Goal: Task Accomplishment & Management: Use online tool/utility

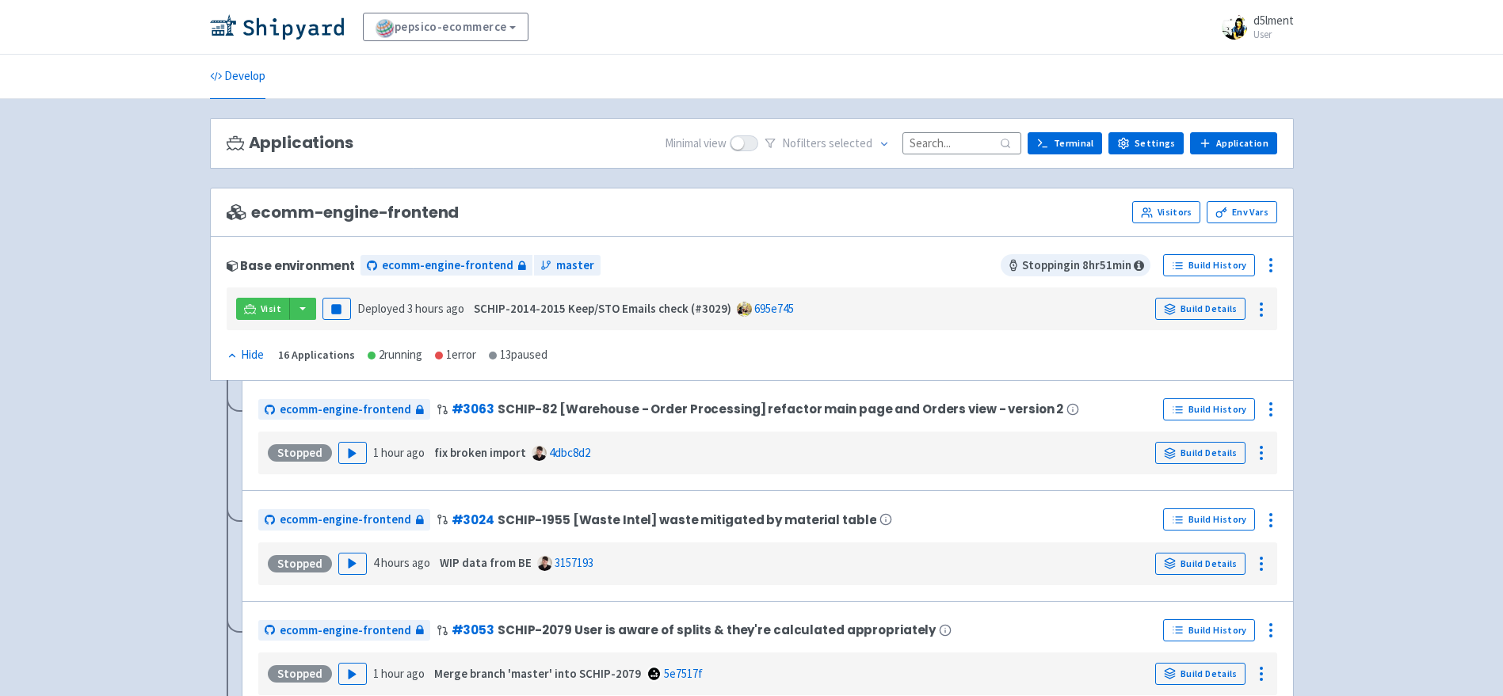
click at [928, 141] on input at bounding box center [961, 142] width 119 height 21
paste input "3032"
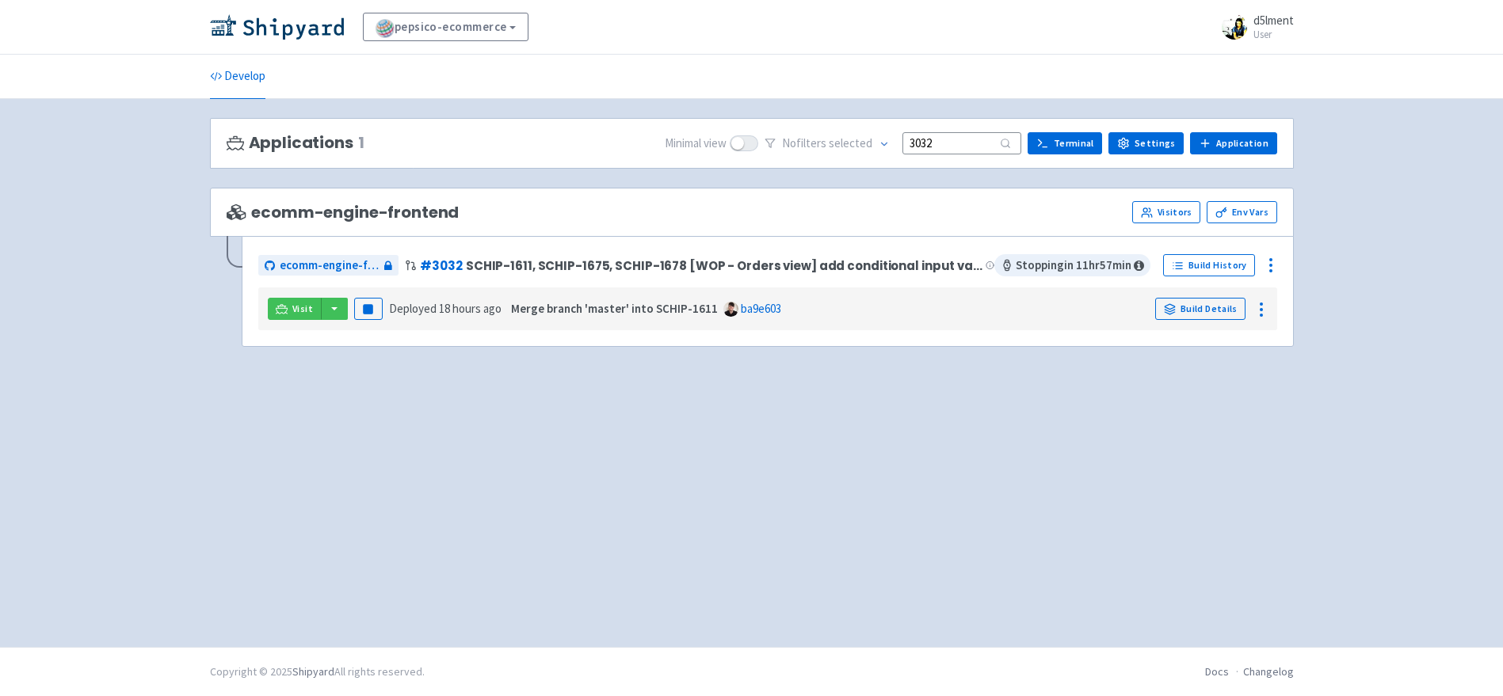
type input "3032"
click at [475, 390] on div "Applications 1 Minimal view No filter s selected 3032 Terminal Settings Applica…" at bounding box center [752, 373] width 1084 height 510
click at [431, 399] on div "Applications 1 Minimal view No filter s selected 3032 Terminal Settings Applica…" at bounding box center [752, 373] width 1084 height 510
click at [1253, 25] on span "d5lment" at bounding box center [1273, 20] width 40 height 15
click at [1253, 67] on link "Profile" at bounding box center [1247, 68] width 91 height 25
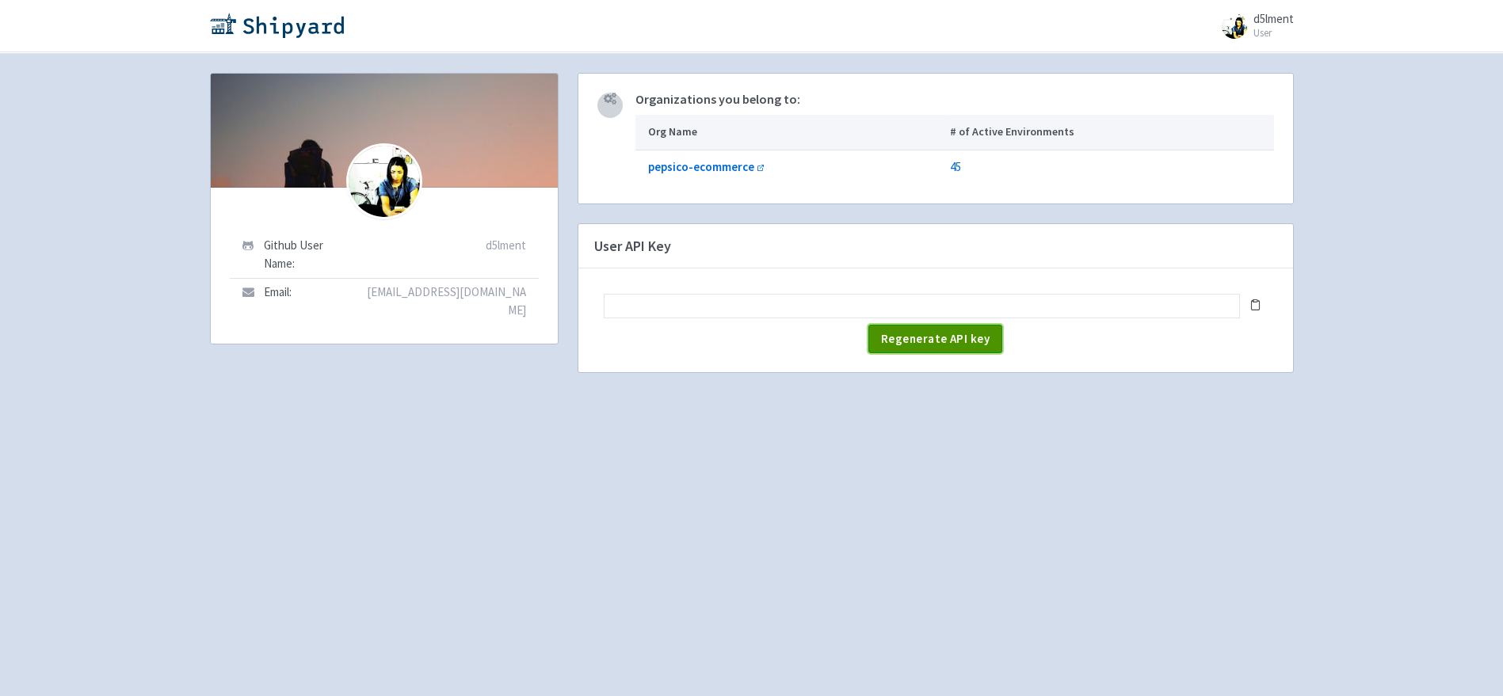
click at [913, 339] on span "Regenerate API key" at bounding box center [935, 338] width 109 height 15
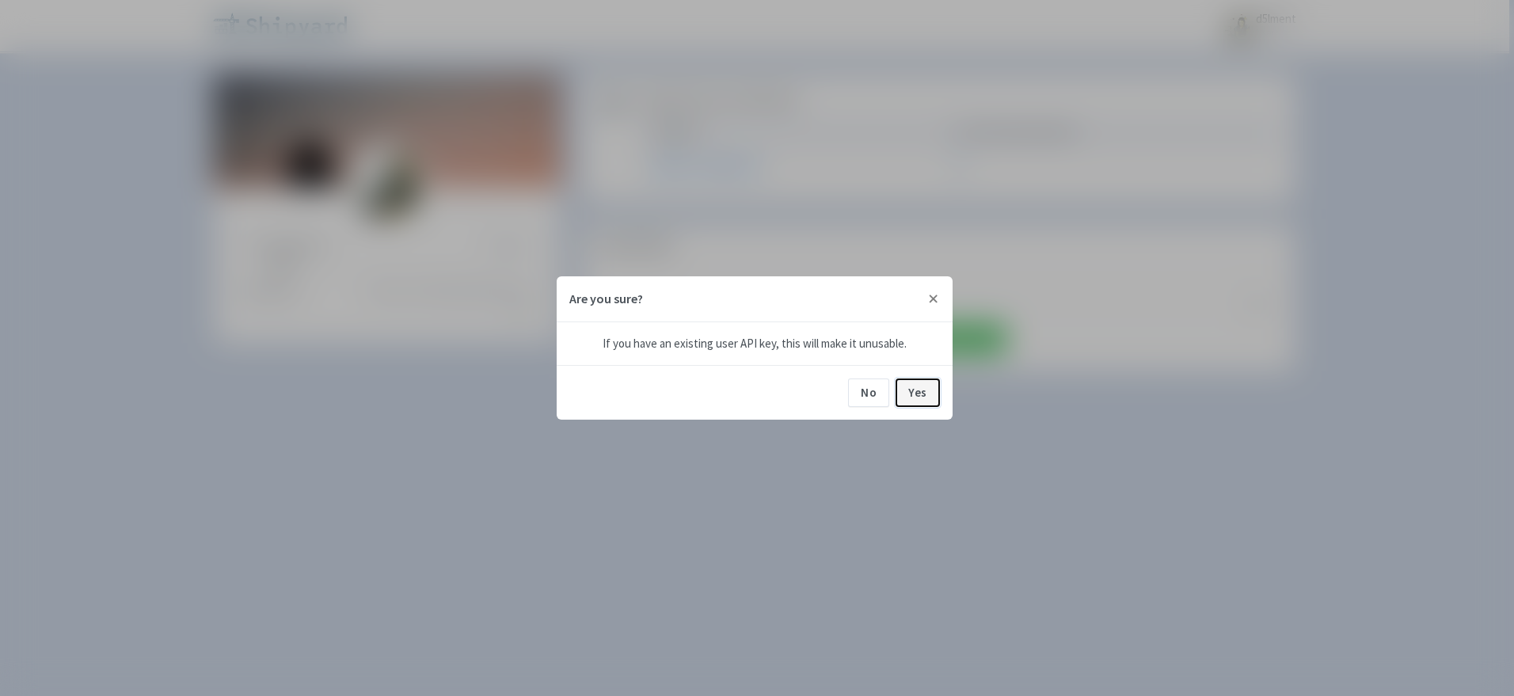
click at [917, 393] on button "Yes" at bounding box center [918, 393] width 44 height 29
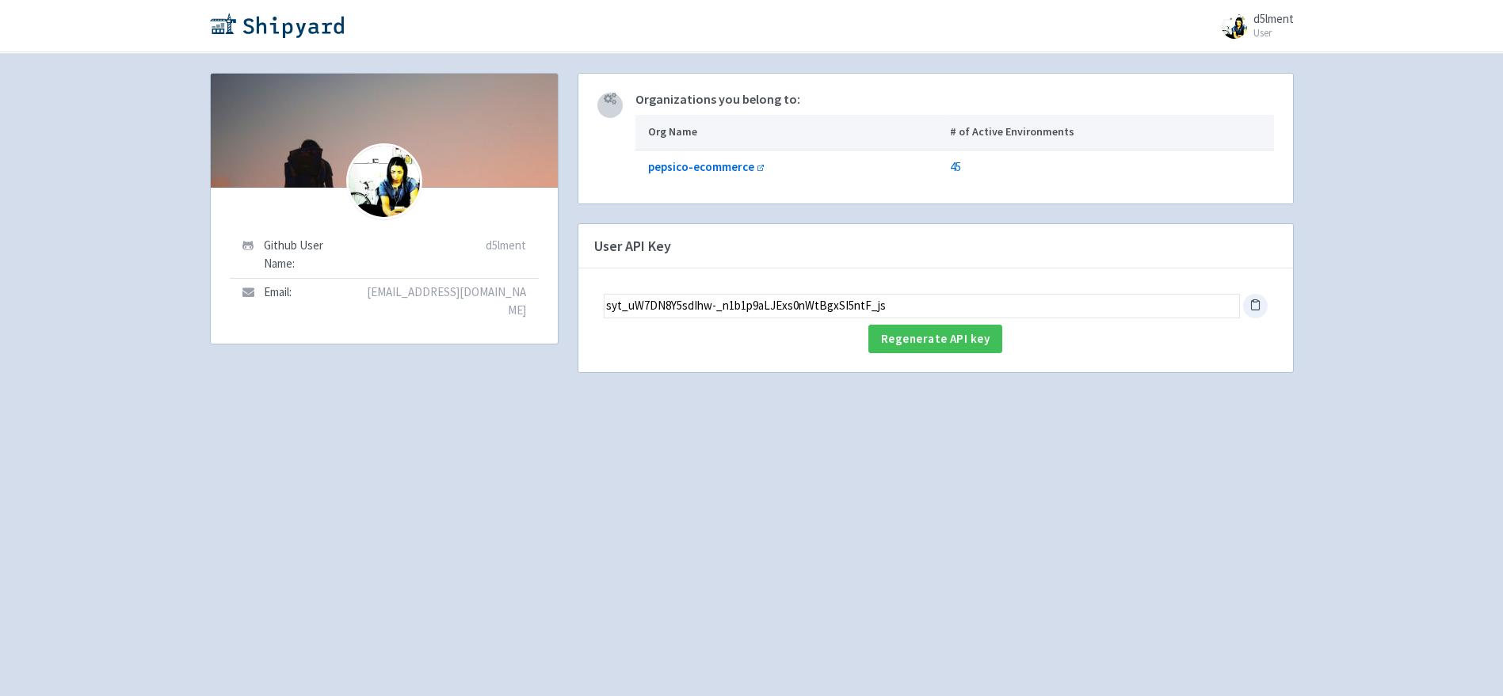
click at [1251, 307] on icon at bounding box center [1255, 305] width 12 height 12
click at [1254, 307] on icon at bounding box center [1255, 305] width 12 height 12
click at [1076, 309] on input "syt_uW7DN8Y5sdIhw-_n1b1p9aLJExs0nWtBgxSI5ntF_js" at bounding box center [922, 306] width 636 height 25
click at [936, 307] on input "syt_uW7DN8Y5sdIhw-_n1b1p9aLJExs0nWtBgxSI5ntF_js" at bounding box center [922, 306] width 636 height 25
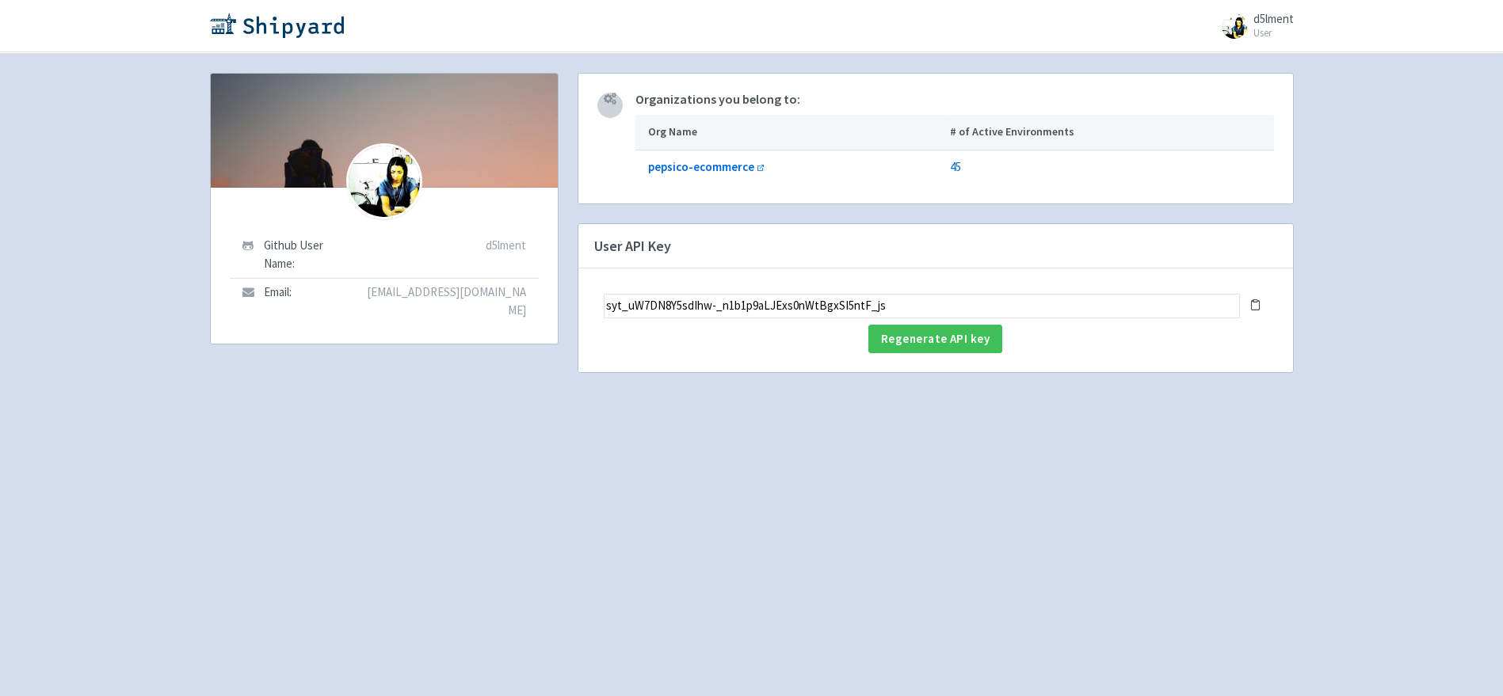
click at [936, 311] on input "syt_uW7DN8Y5sdIhw-_n1b1p9aLJExs0nWtBgxSI5ntF_js" at bounding box center [922, 306] width 636 height 25
click at [1264, 21] on span "d5lment" at bounding box center [1273, 18] width 40 height 15
click at [1255, 70] on link "Profile" at bounding box center [1247, 67] width 91 height 25
click at [709, 170] on b "pepsico-ecommerce" at bounding box center [701, 166] width 106 height 15
drag, startPoint x: 897, startPoint y: 307, endPoint x: 604, endPoint y: 308, distance: 292.3
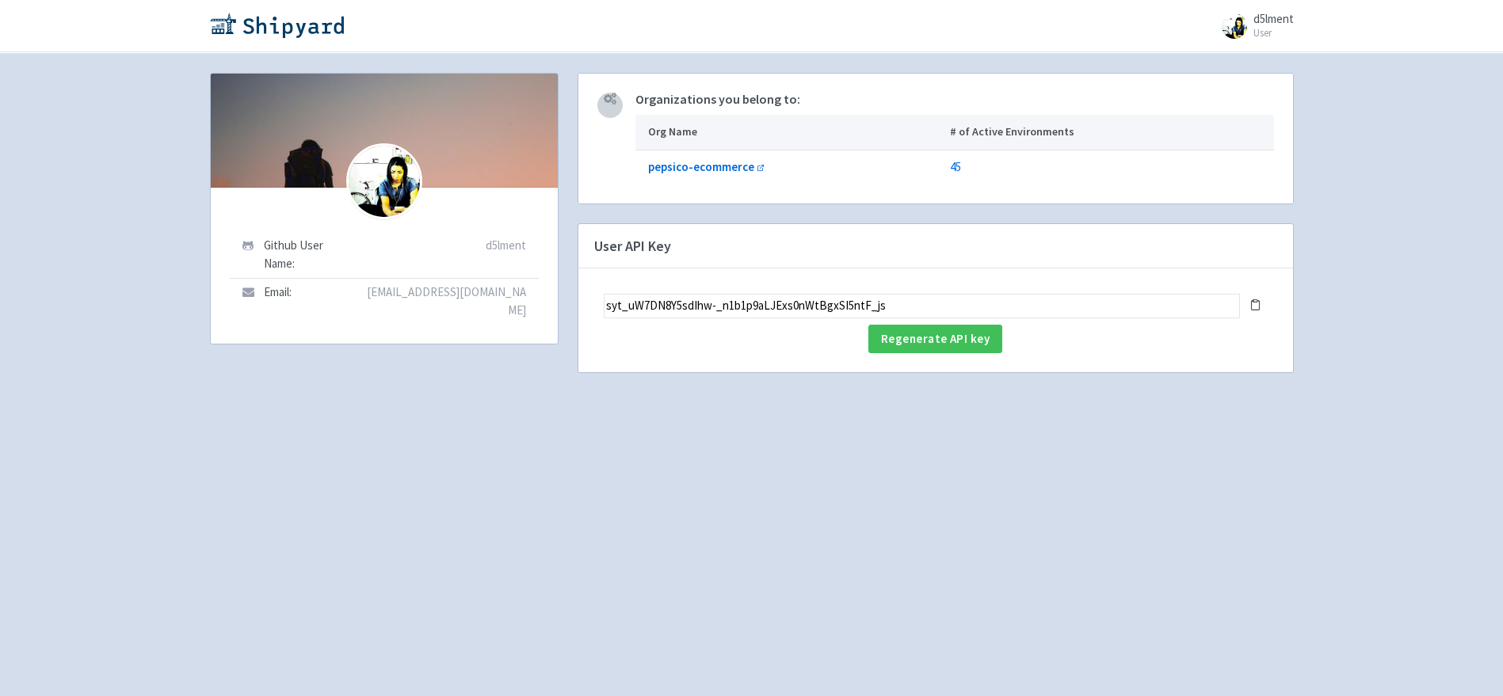
click at [604, 308] on input "syt_uW7DN8Y5sdIhw-_n1b1p9aLJExs0nWtBgxSI5ntF_js" at bounding box center [922, 306] width 636 height 25
click at [274, 29] on img at bounding box center [277, 25] width 134 height 25
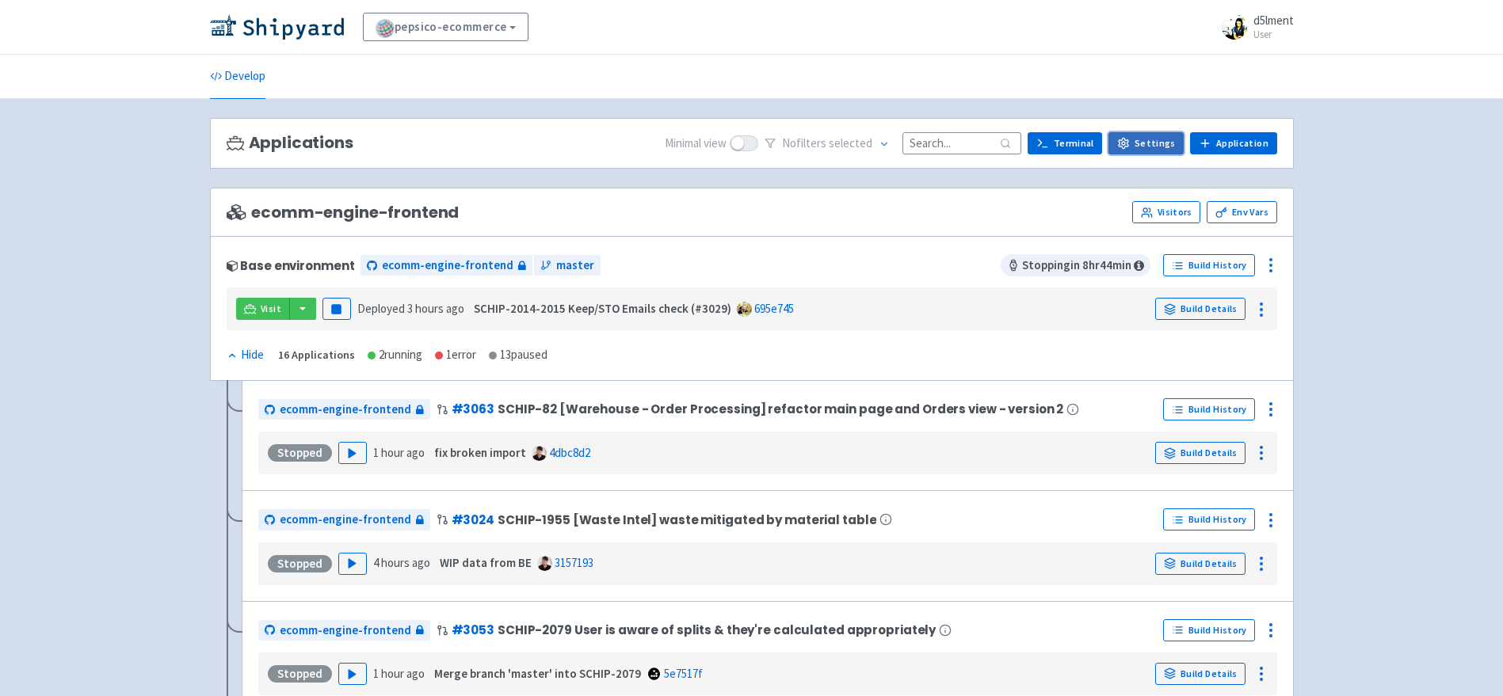
click at [1156, 137] on link "Settings" at bounding box center [1145, 143] width 75 height 22
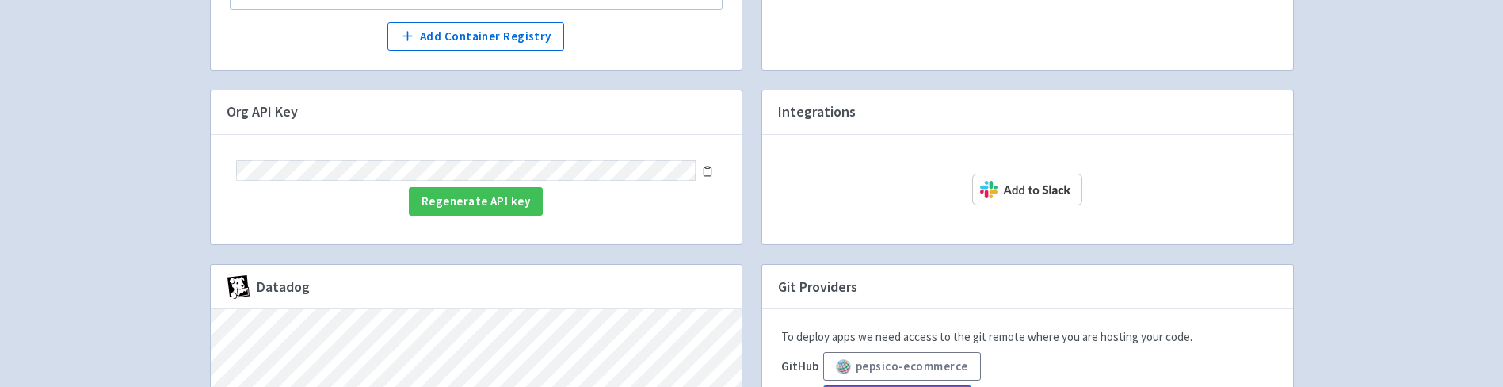
scroll to position [523, 0]
click at [708, 176] on icon at bounding box center [707, 170] width 11 height 11
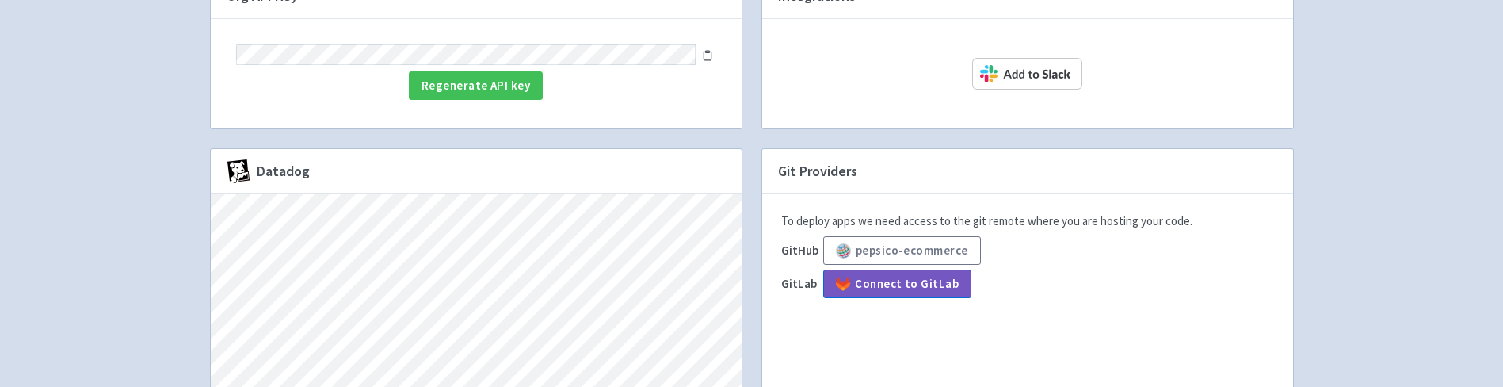
scroll to position [493, 0]
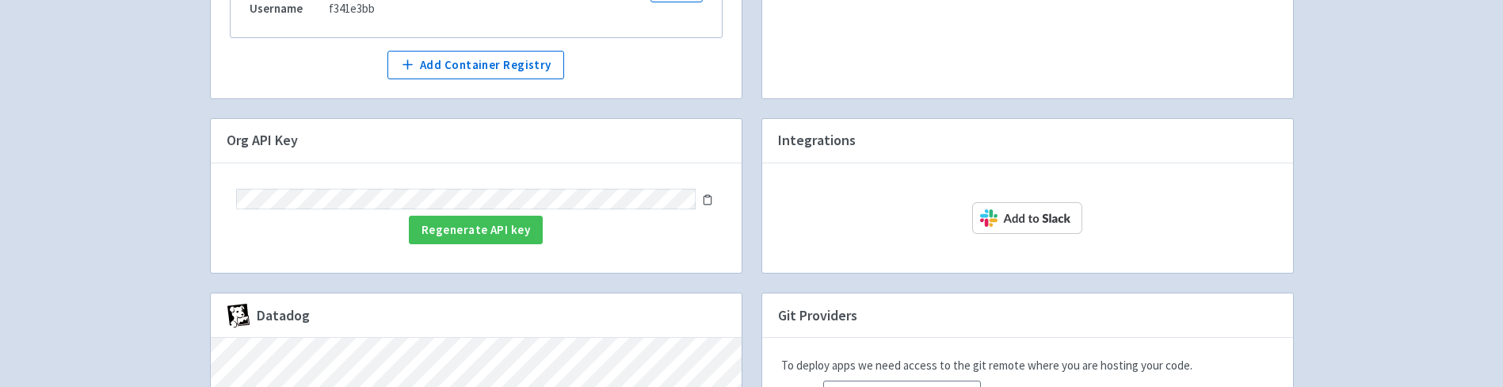
click at [711, 204] on icon at bounding box center [706, 200] width 7 height 9
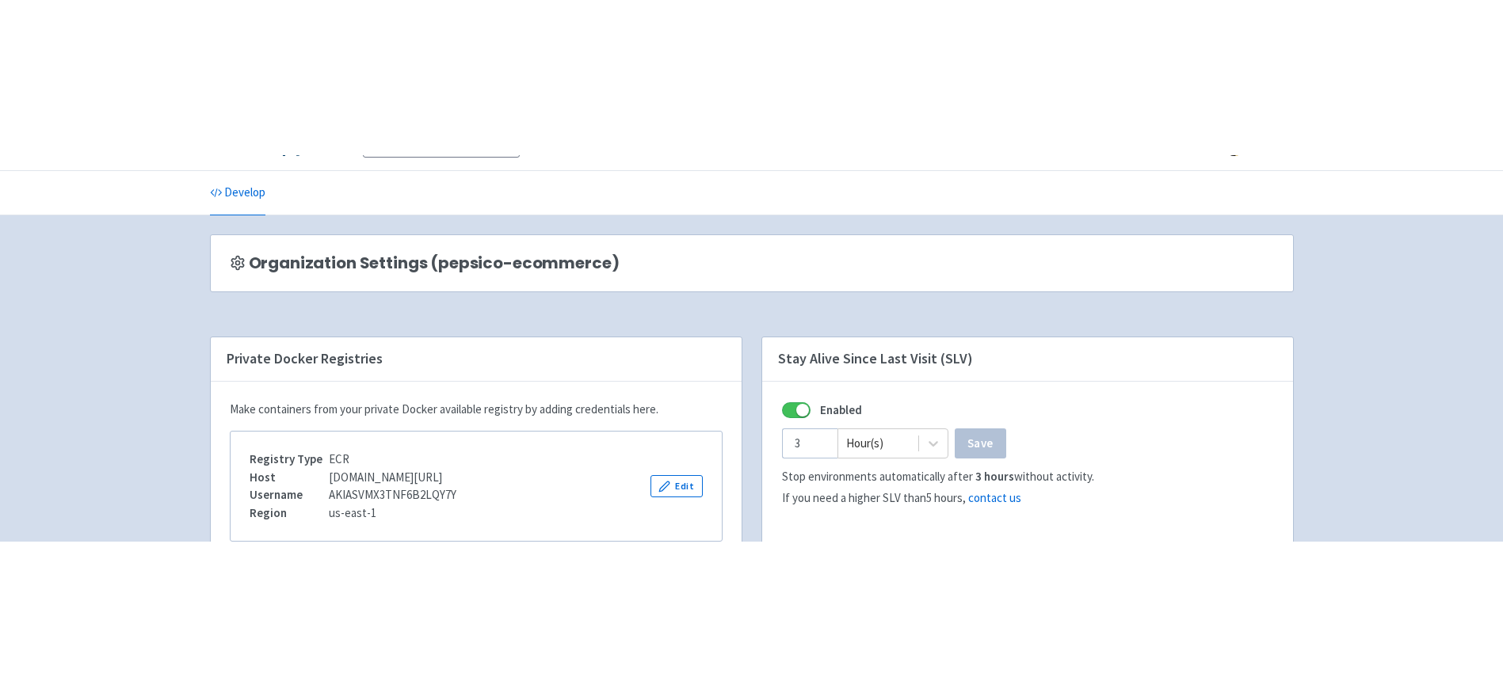
scroll to position [0, 0]
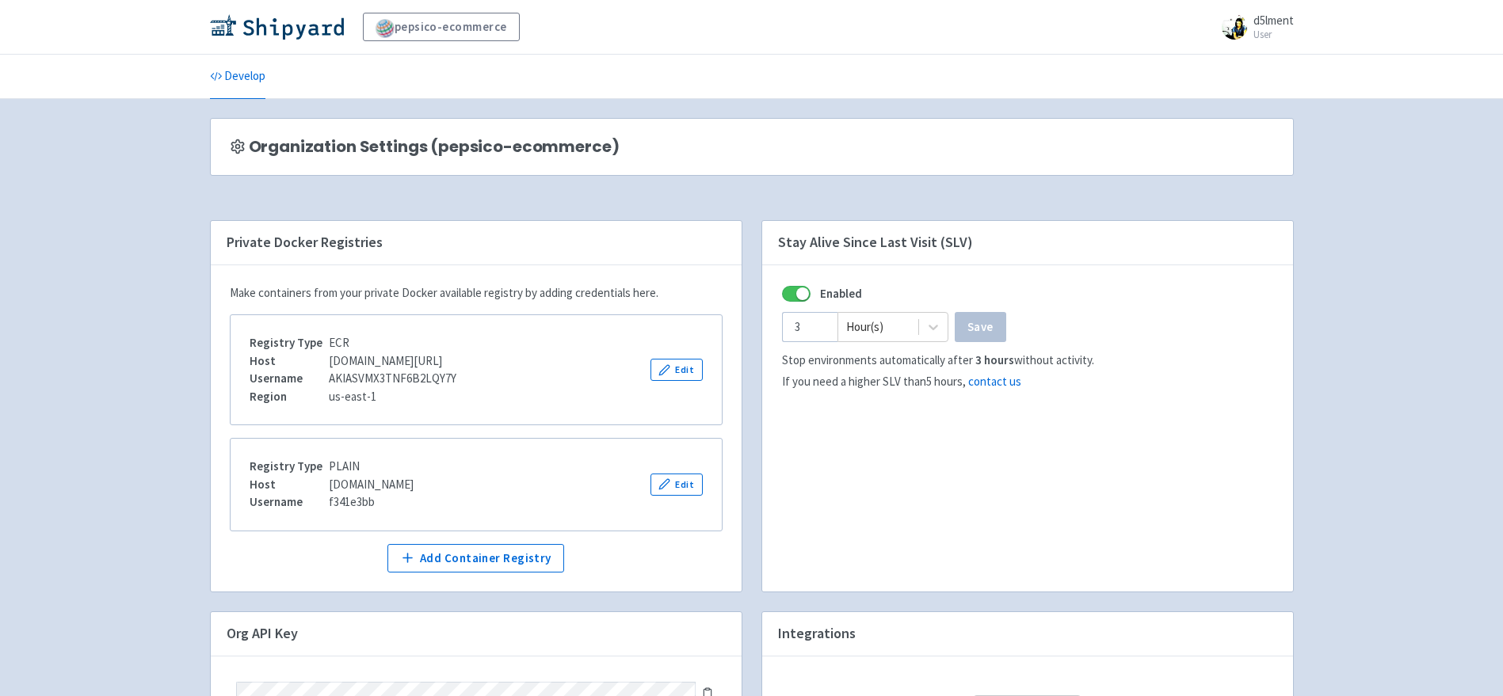
click at [1255, 26] on span "d5lment" at bounding box center [1273, 20] width 40 height 15
click at [1249, 68] on link "Profile" at bounding box center [1247, 68] width 91 height 25
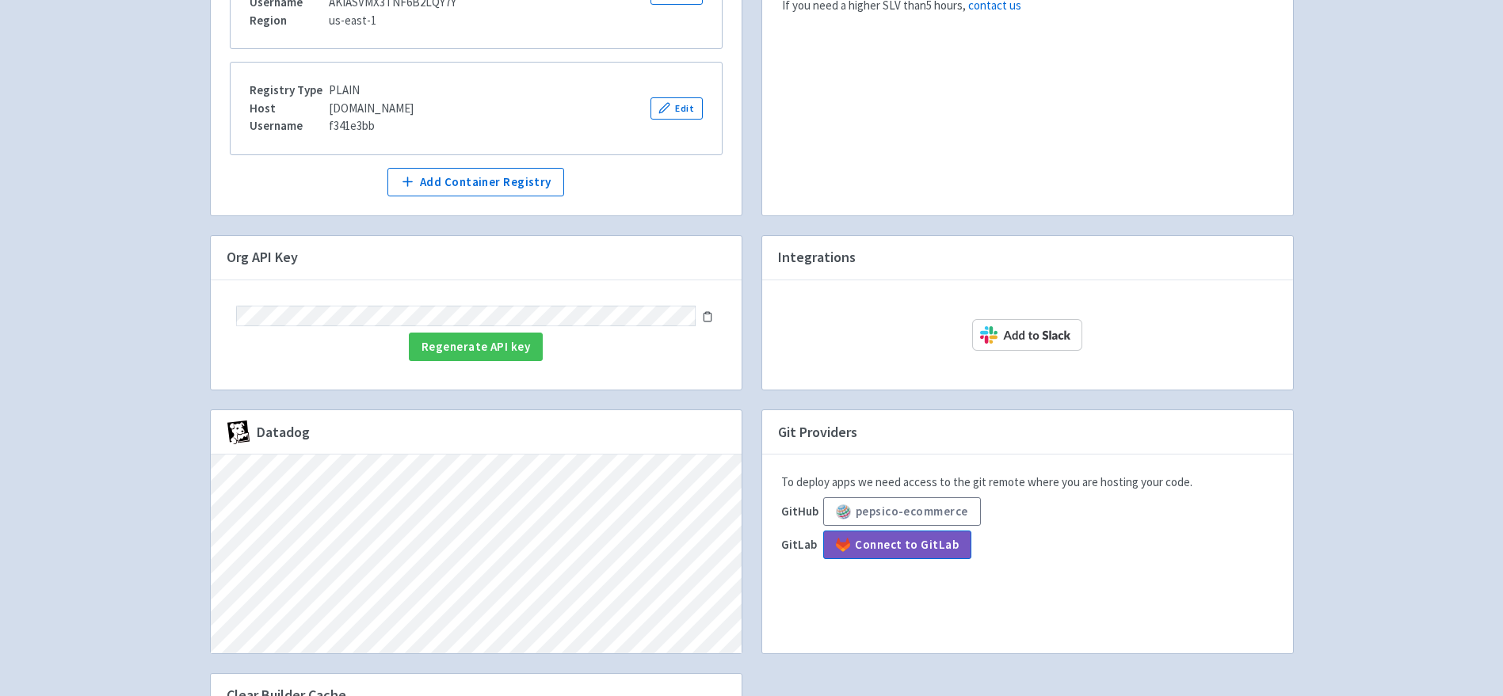
scroll to position [377, 0]
click at [711, 322] on icon at bounding box center [707, 316] width 11 height 11
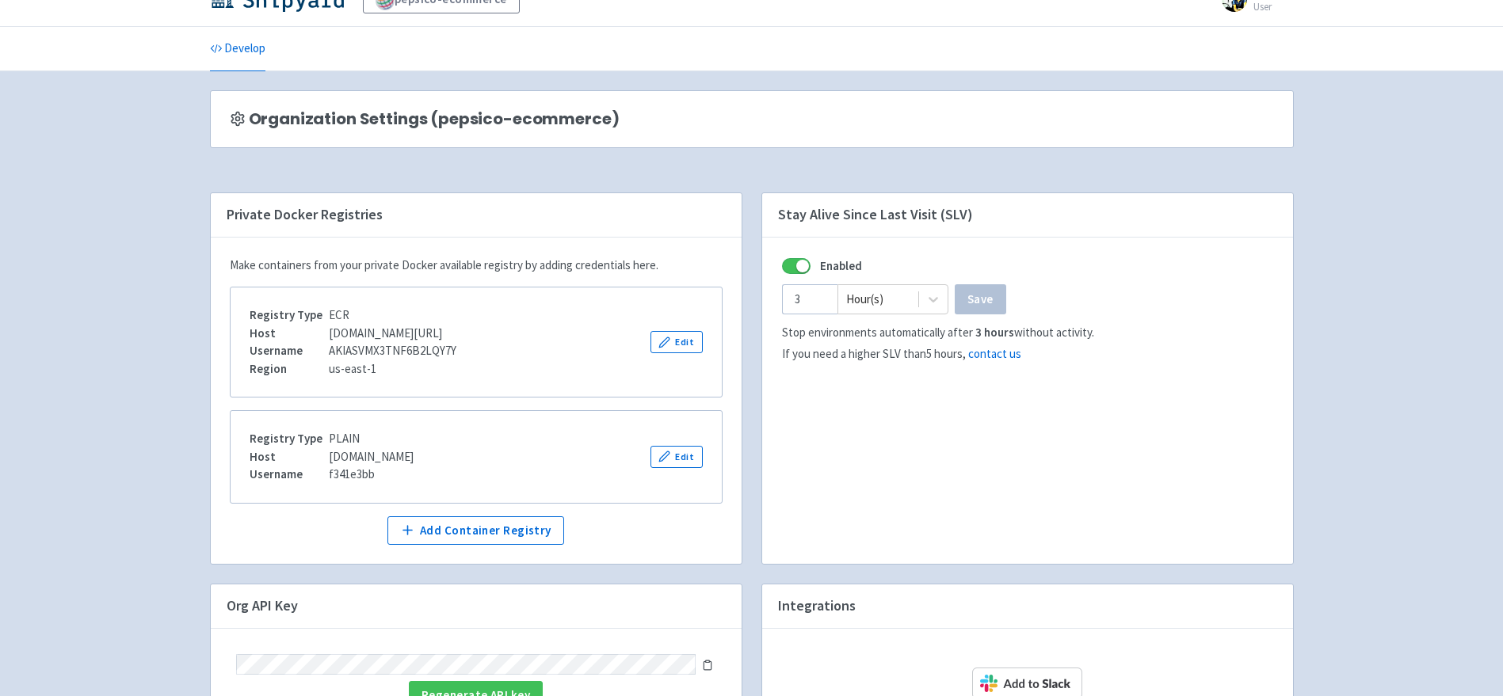
scroll to position [0, 0]
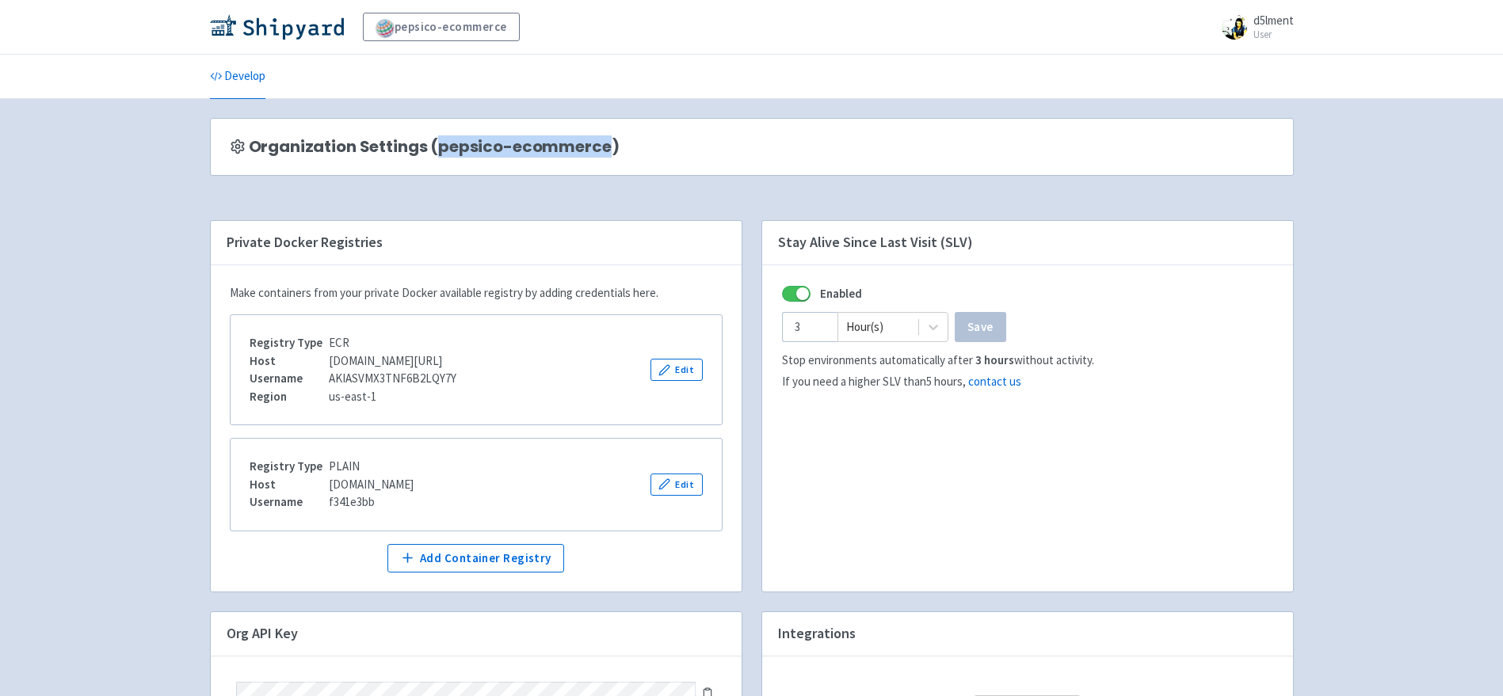
drag, startPoint x: 434, startPoint y: 148, endPoint x: 606, endPoint y: 154, distance: 172.0
click at [606, 154] on span "Organization Settings (pepsico-ecommerce)" at bounding box center [434, 147] width 371 height 18
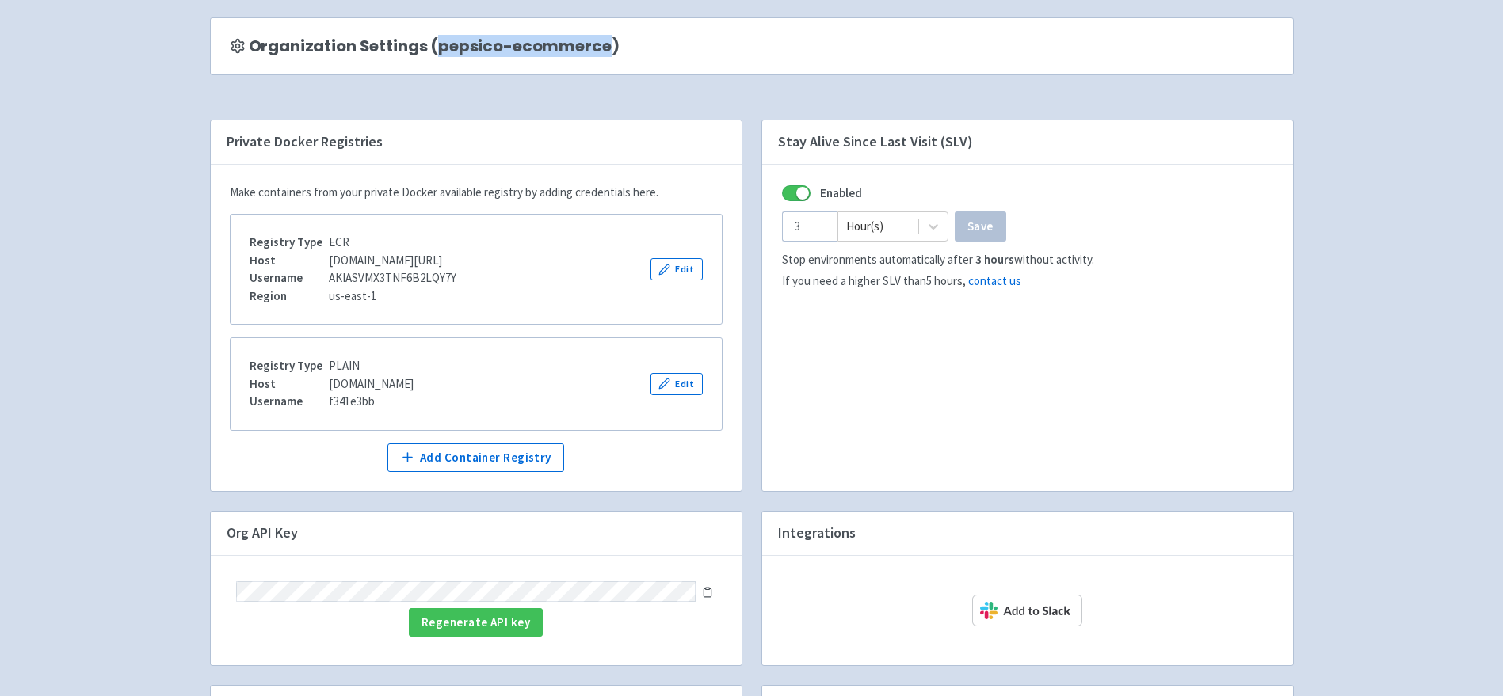
scroll to position [107, 0]
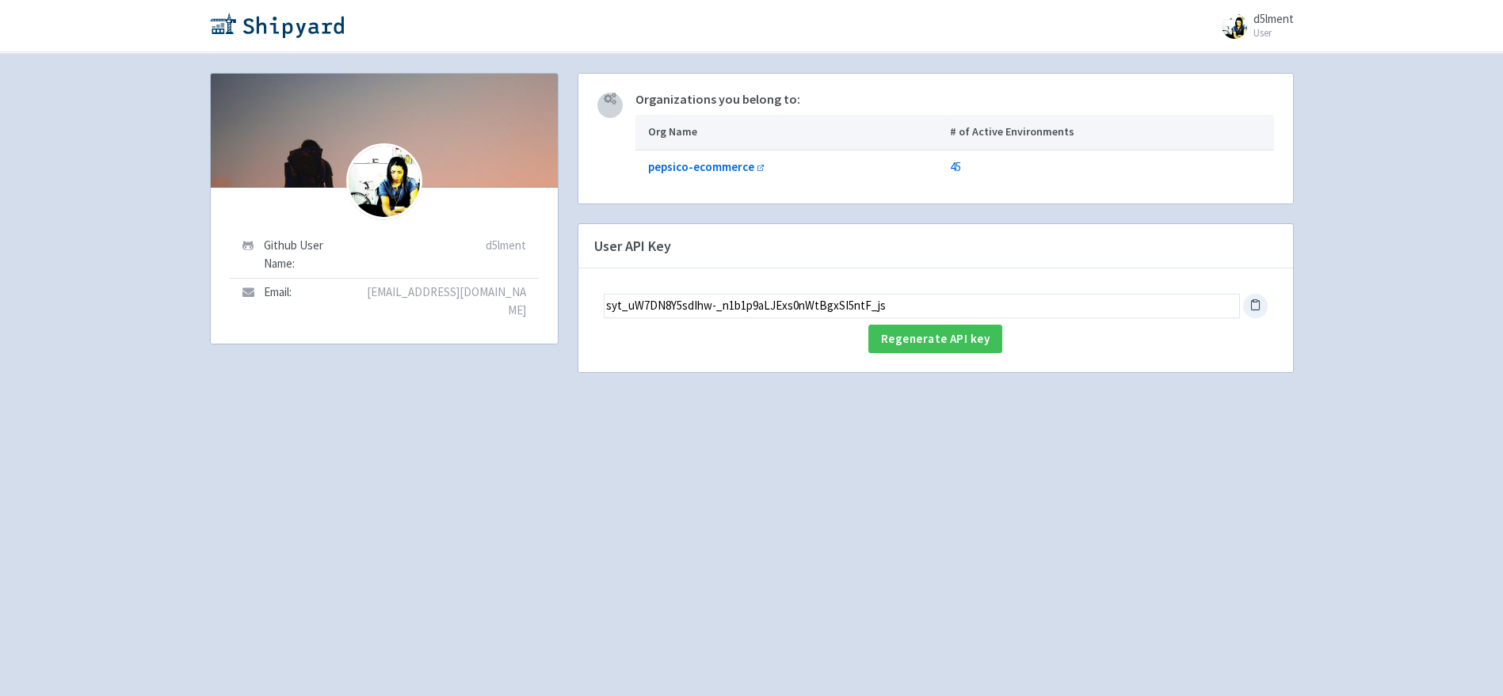
click at [1259, 310] on icon at bounding box center [1255, 305] width 12 height 12
click at [1076, 296] on input "syt_uW7DN8Y5sdIhw-_n1b1p9aLJExs0nWtBgxSI5ntF_js" at bounding box center [922, 306] width 636 height 25
click at [1251, 311] on div at bounding box center [1255, 306] width 25 height 25
click at [1256, 309] on icon at bounding box center [1255, 305] width 12 height 12
click at [274, 22] on img at bounding box center [277, 25] width 134 height 25
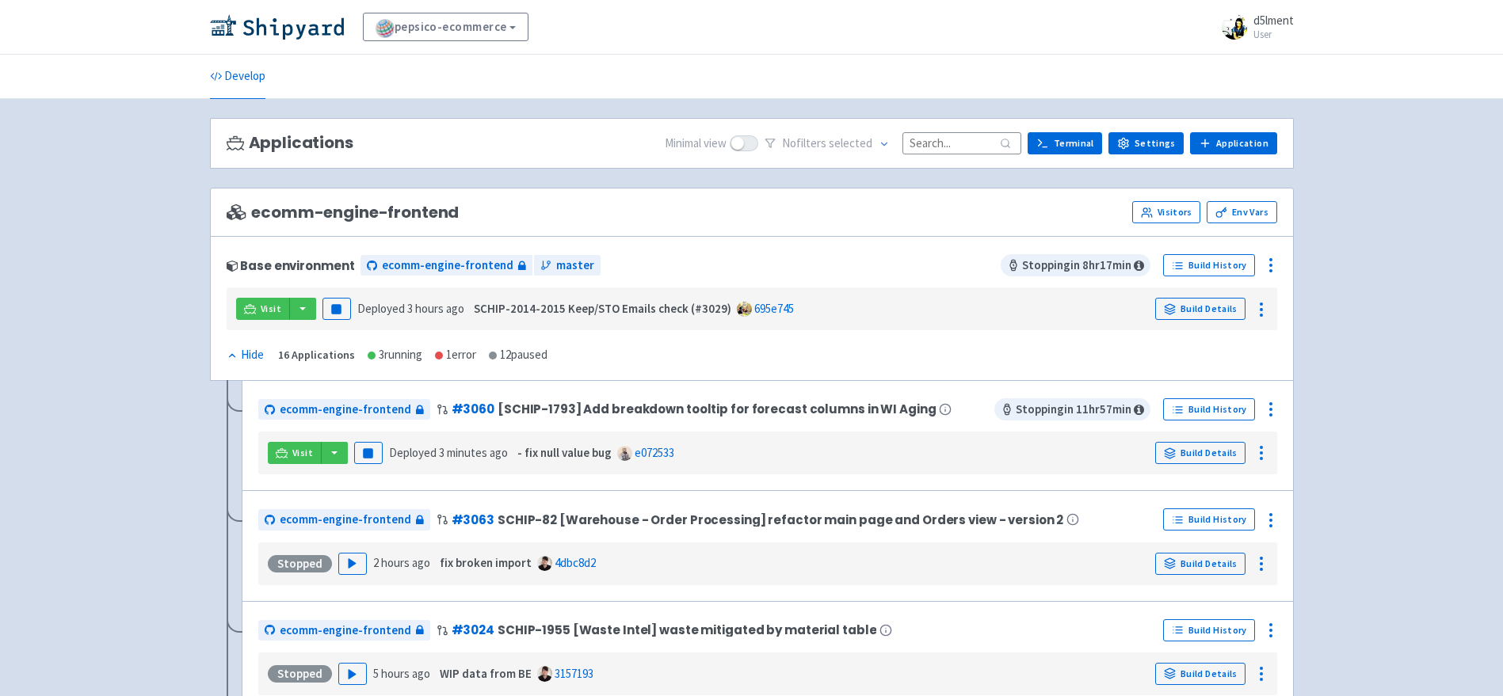
click at [1233, 33] on span at bounding box center [1233, 26] width 25 height 25
click at [1233, 63] on link "Profile" at bounding box center [1247, 68] width 91 height 25
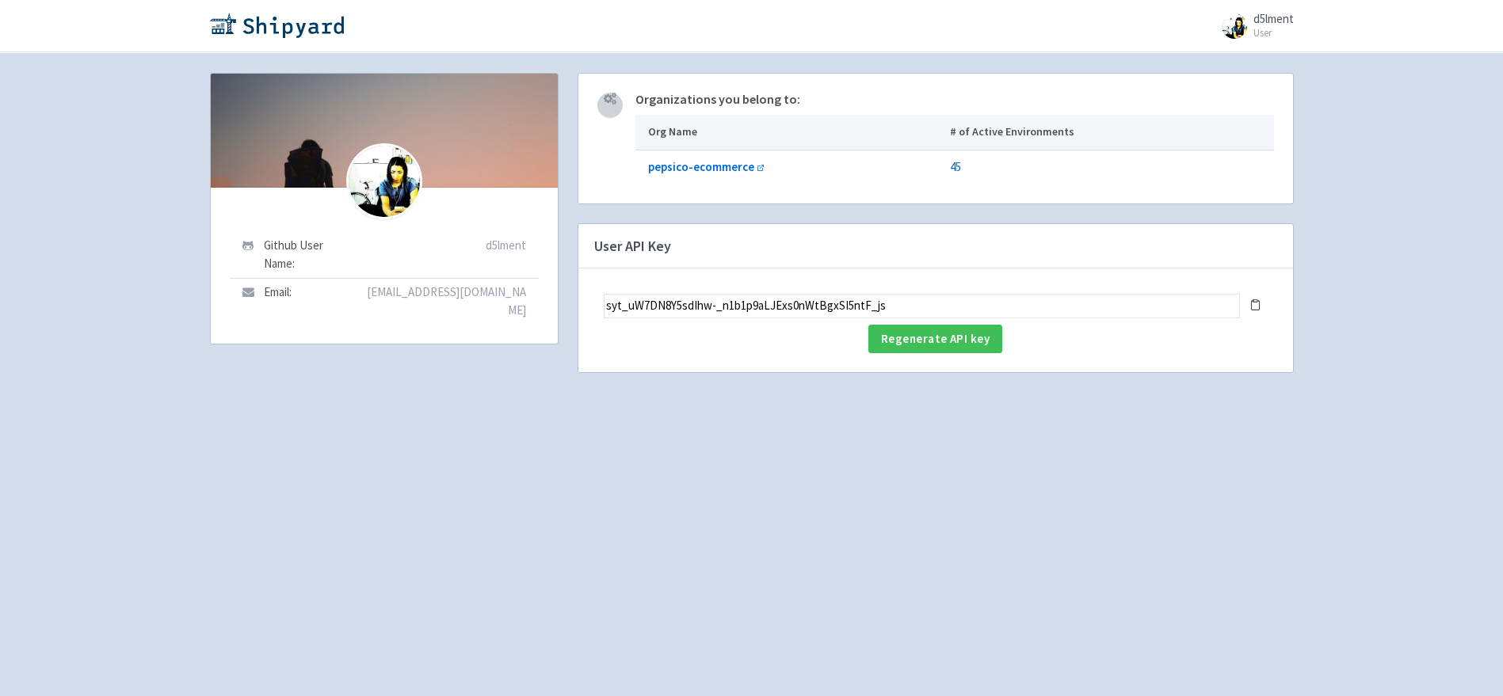
click at [497, 130] on div at bounding box center [384, 131] width 347 height 114
click at [676, 457] on div "Github User Name: d5lment Email: [EMAIL_ADDRESS][DOMAIN_NAME] Organizations you…" at bounding box center [751, 375] width 1109 height 604
click at [284, 21] on img at bounding box center [277, 25] width 134 height 25
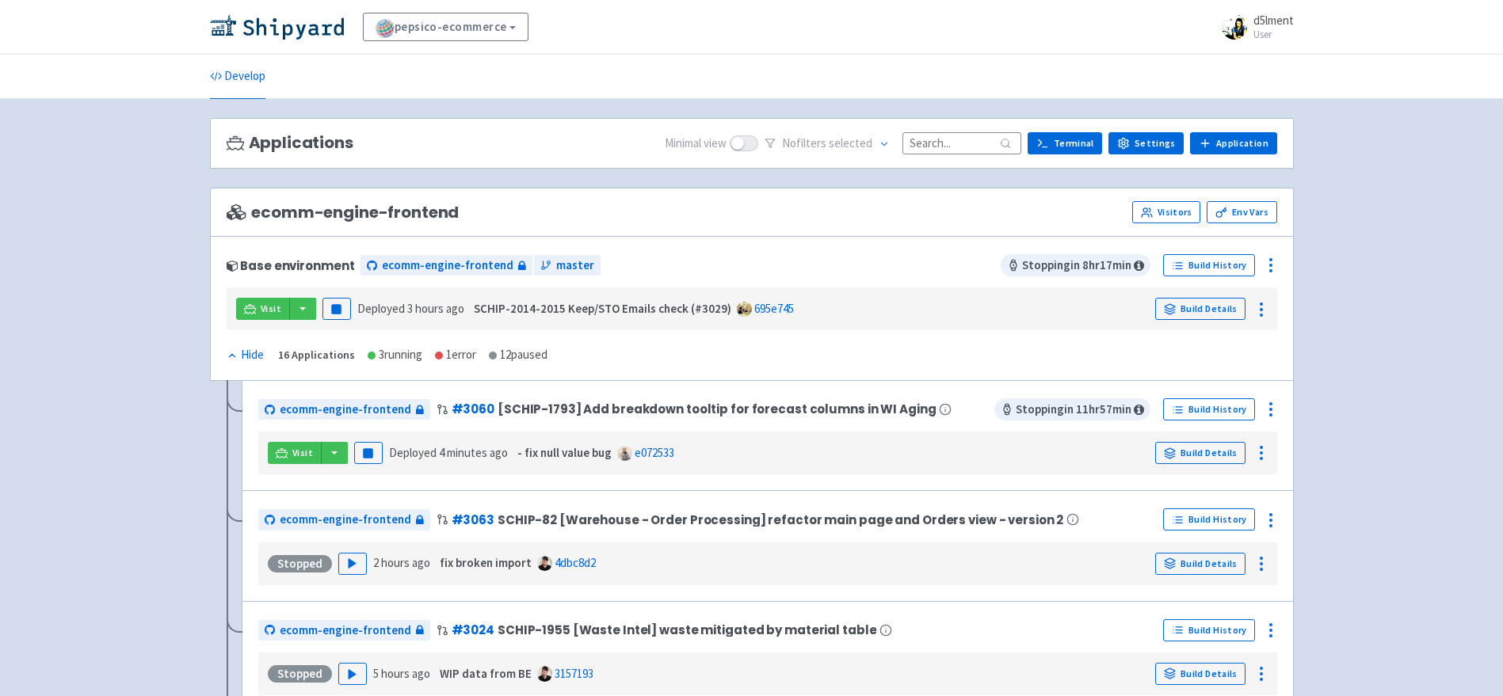
click at [938, 142] on input at bounding box center [961, 142] width 119 height 21
paste input "3032"
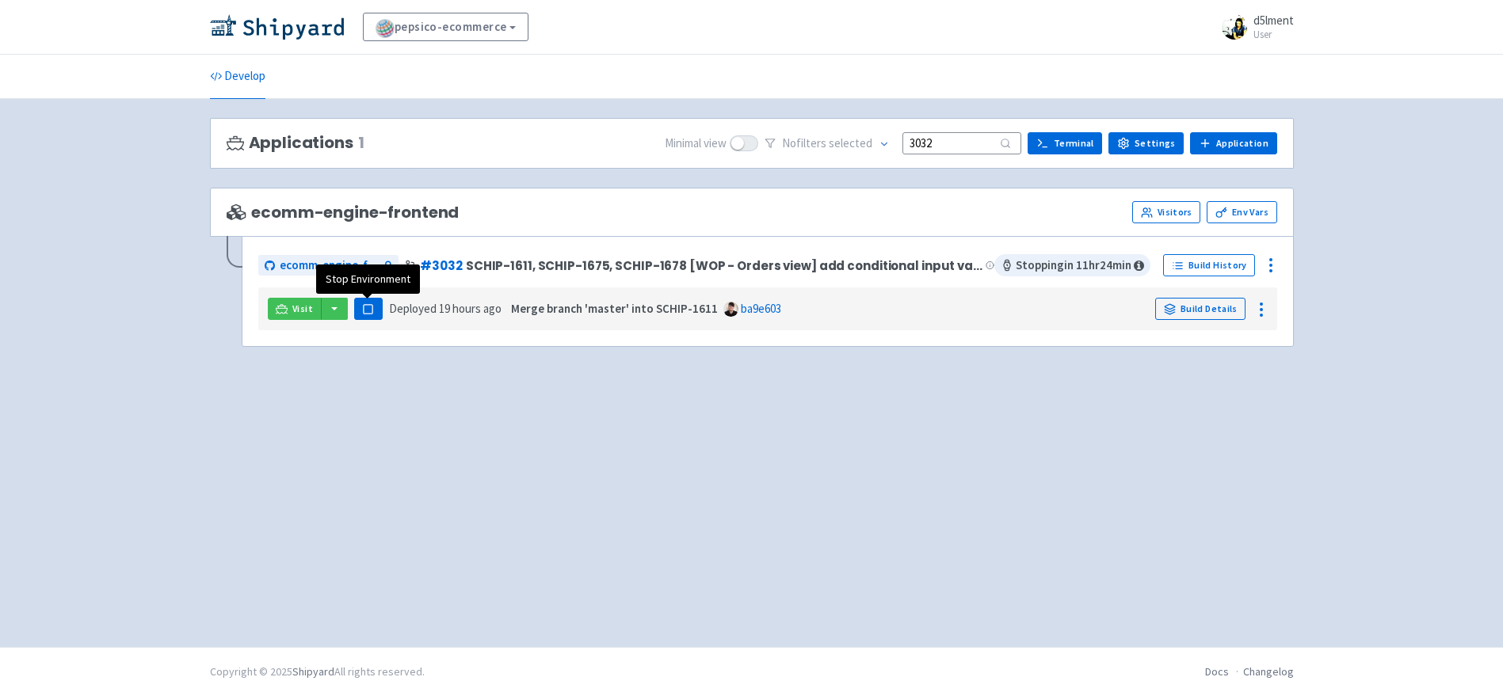
type input "3032"
click at [367, 315] on icon "button" at bounding box center [368, 309] width 12 height 12
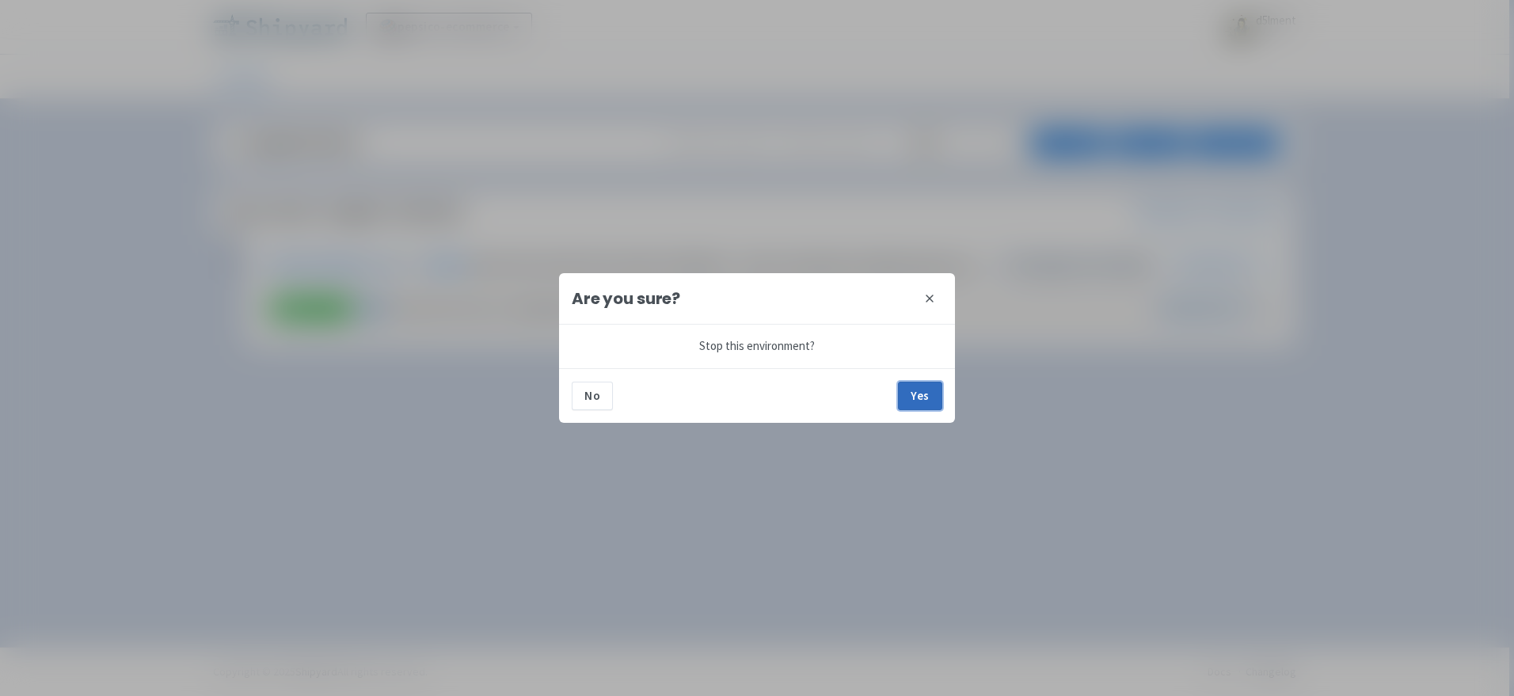
click at [932, 406] on button "Yes" at bounding box center [920, 396] width 44 height 29
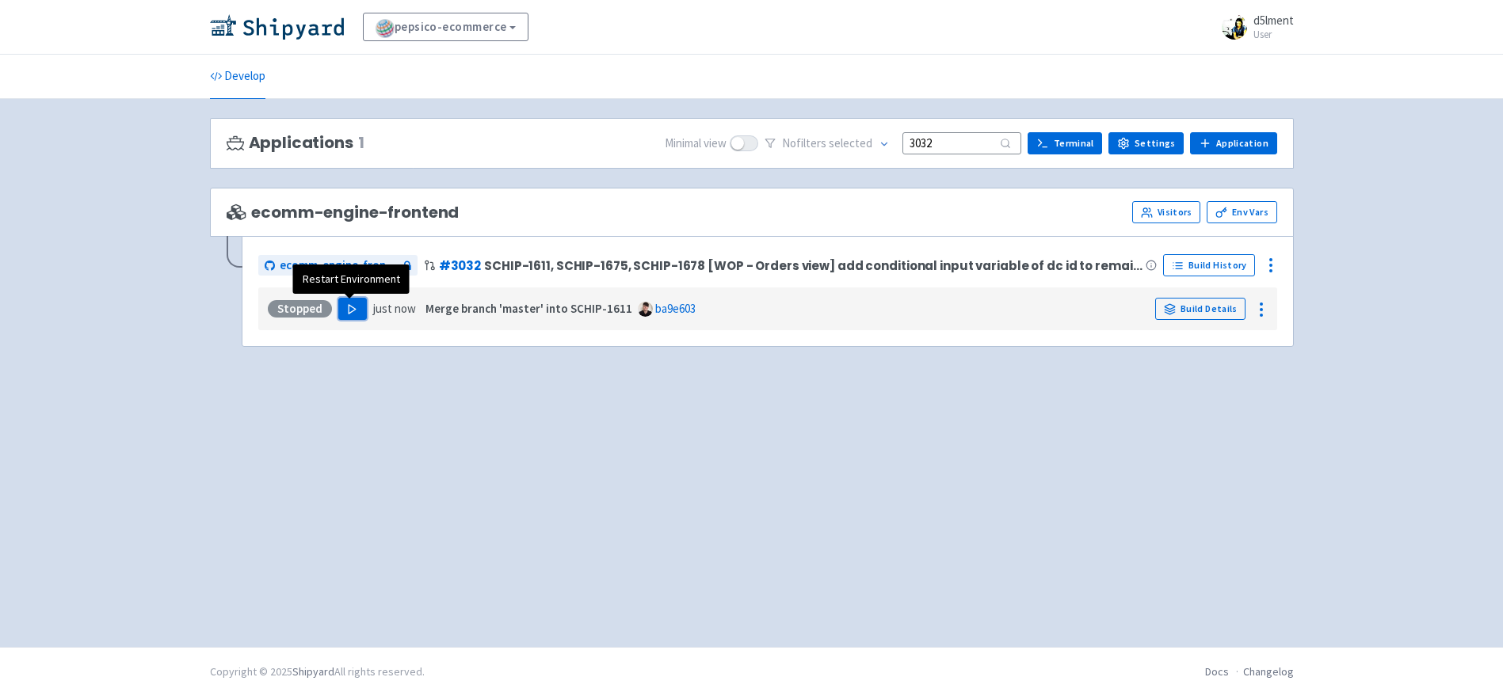
click at [353, 314] on icon "button" at bounding box center [352, 309] width 12 height 12
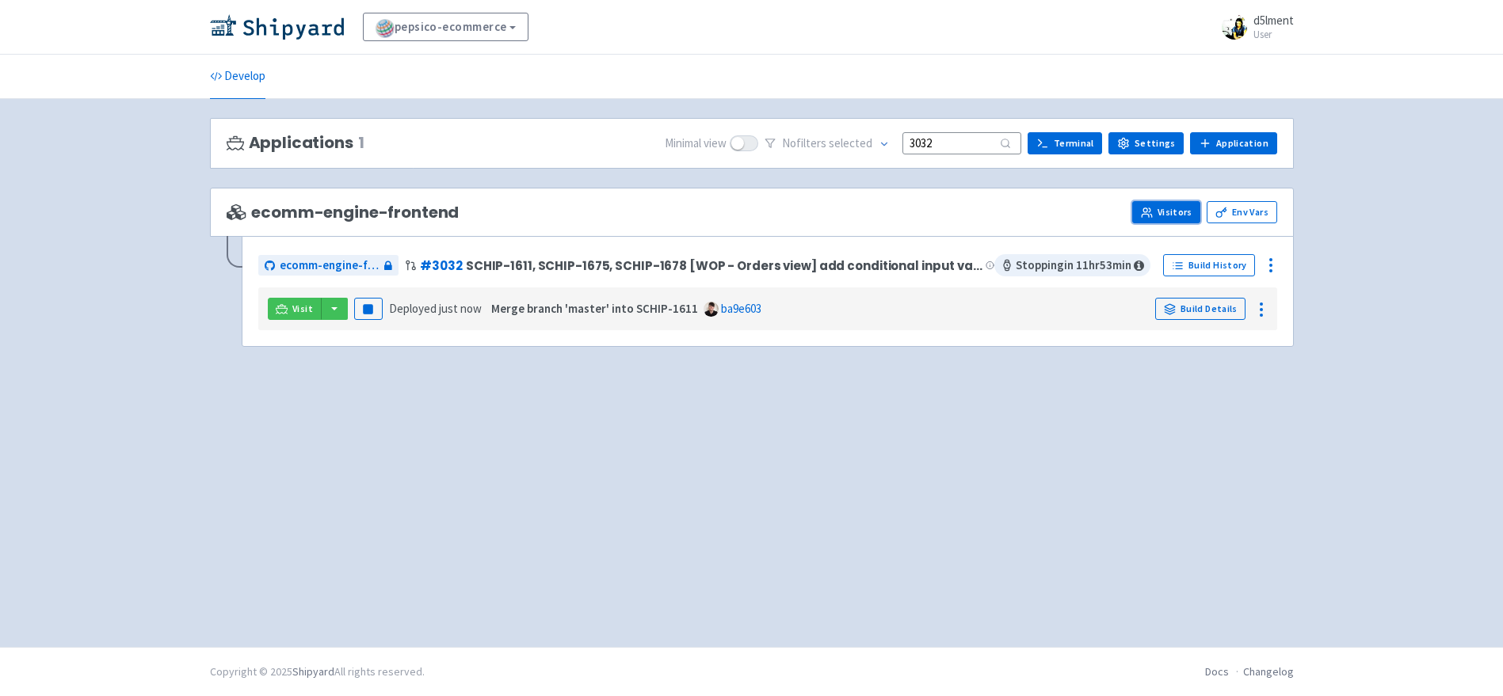
click at [1179, 219] on link "Visitors" at bounding box center [1166, 212] width 68 height 22
click at [329, 316] on button "button" at bounding box center [334, 309] width 27 height 22
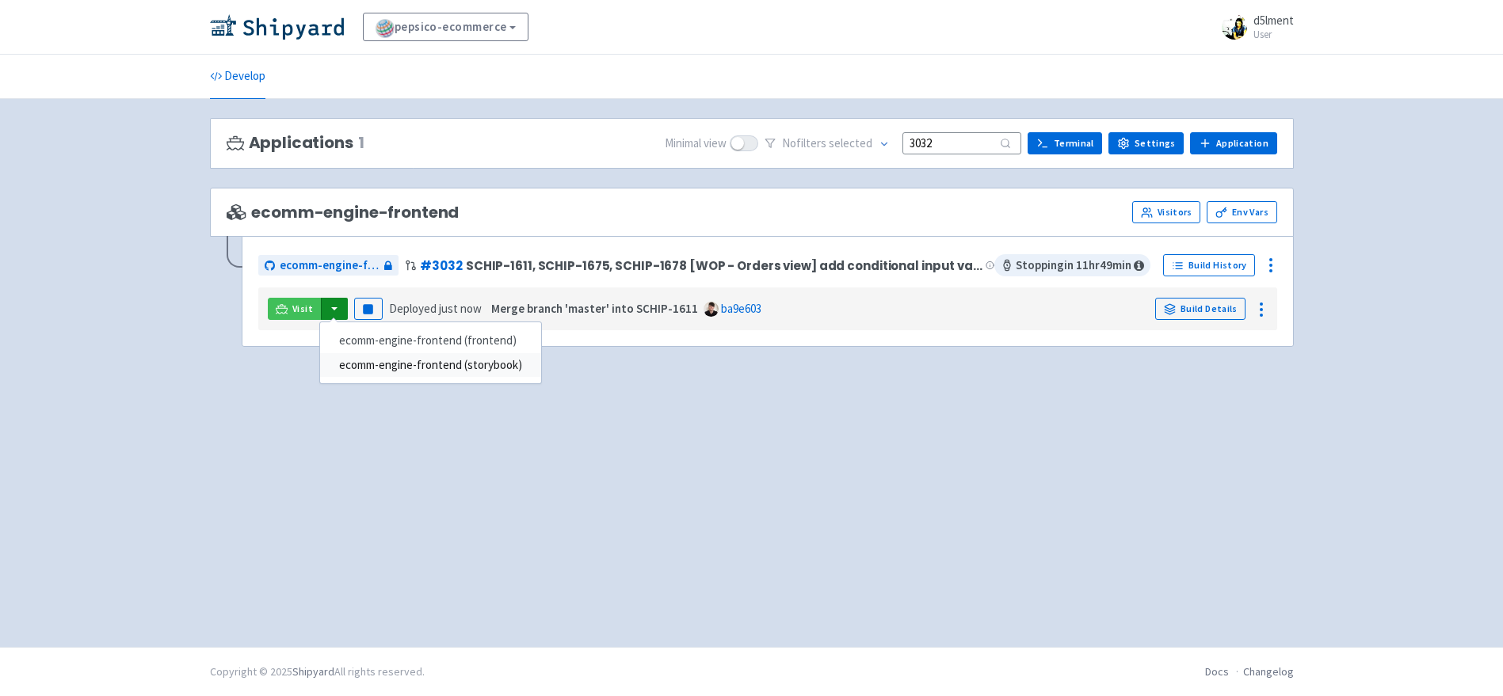
click at [378, 366] on link "ecomm-engine-frontend (storybook)" at bounding box center [430, 365] width 221 height 25
click at [1264, 307] on icon at bounding box center [1261, 309] width 19 height 19
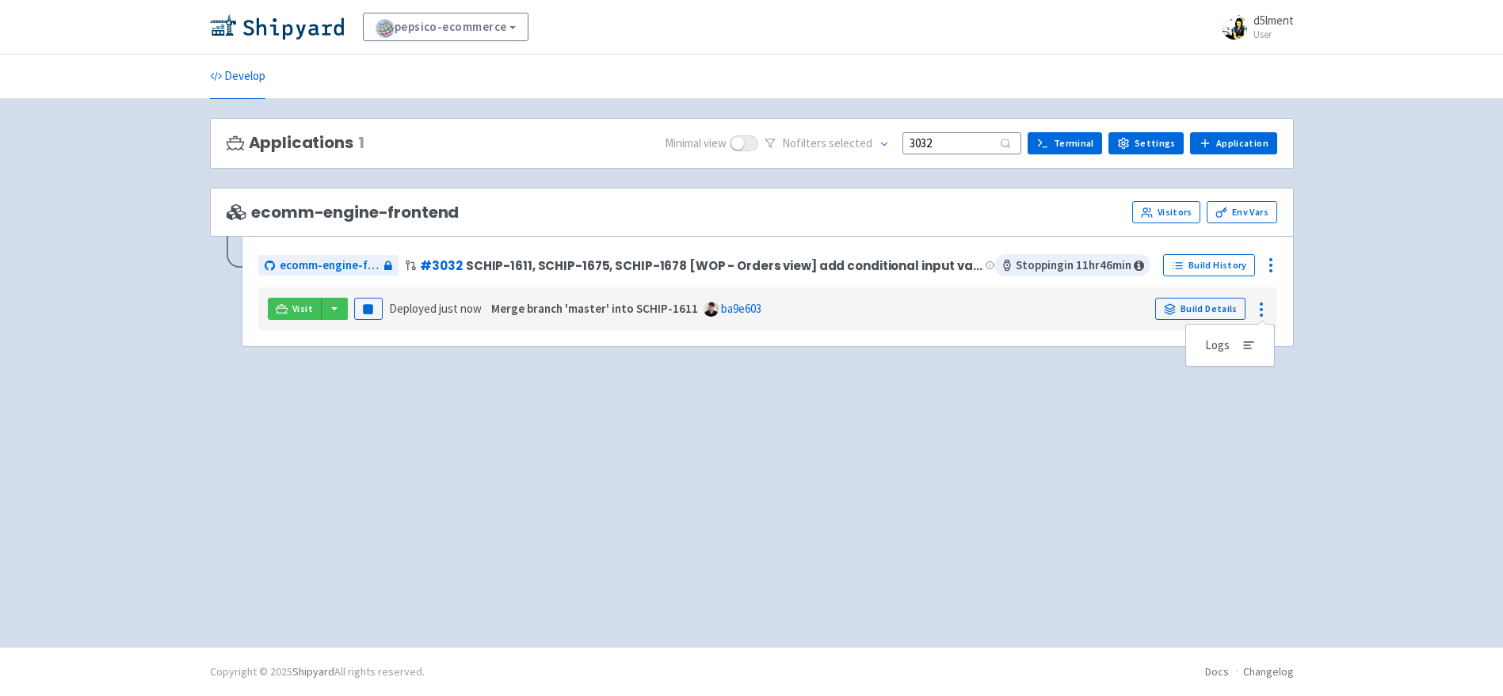
click at [1298, 284] on div "Applications 1 Minimal view No filter s selected 3032 Terminal Settings Applica…" at bounding box center [751, 373] width 1109 height 510
click at [1269, 262] on icon at bounding box center [1270, 265] width 19 height 19
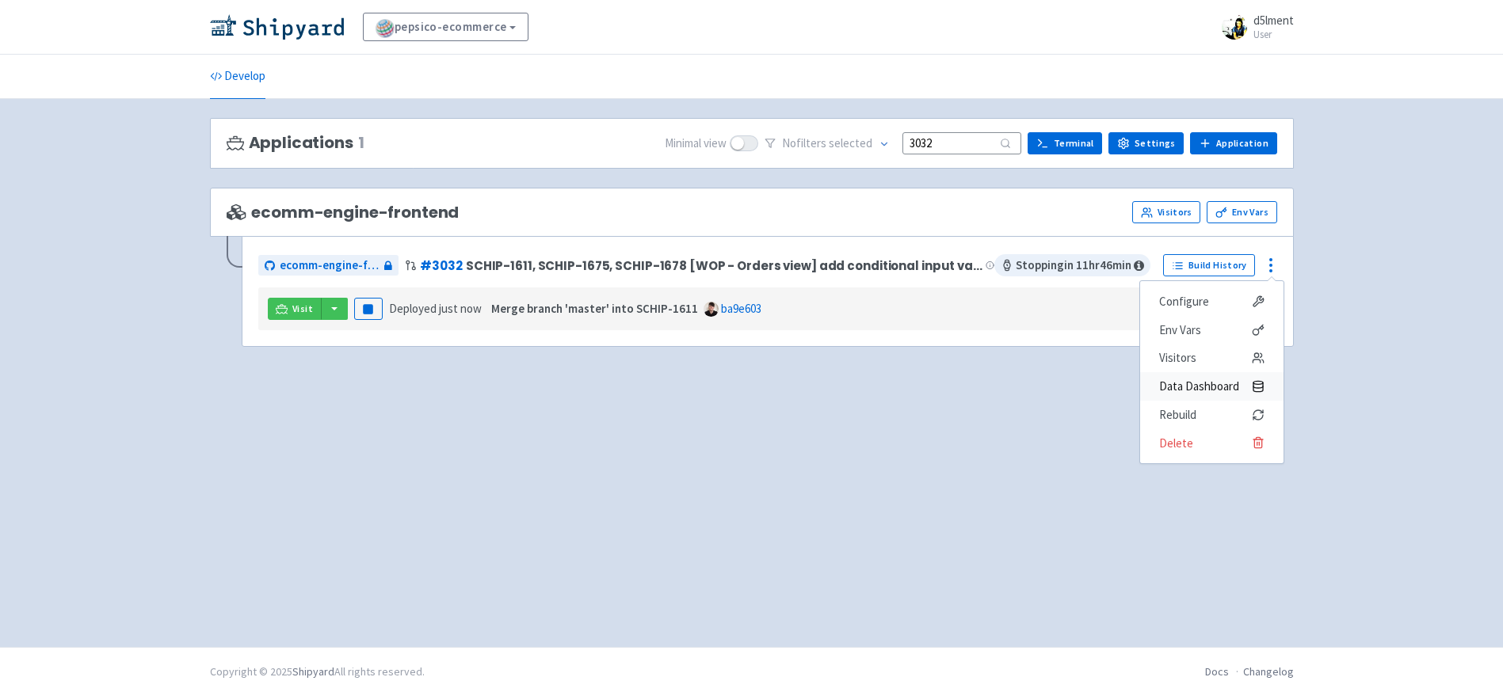
click at [1222, 387] on span "Data Dashboard" at bounding box center [1199, 386] width 80 height 22
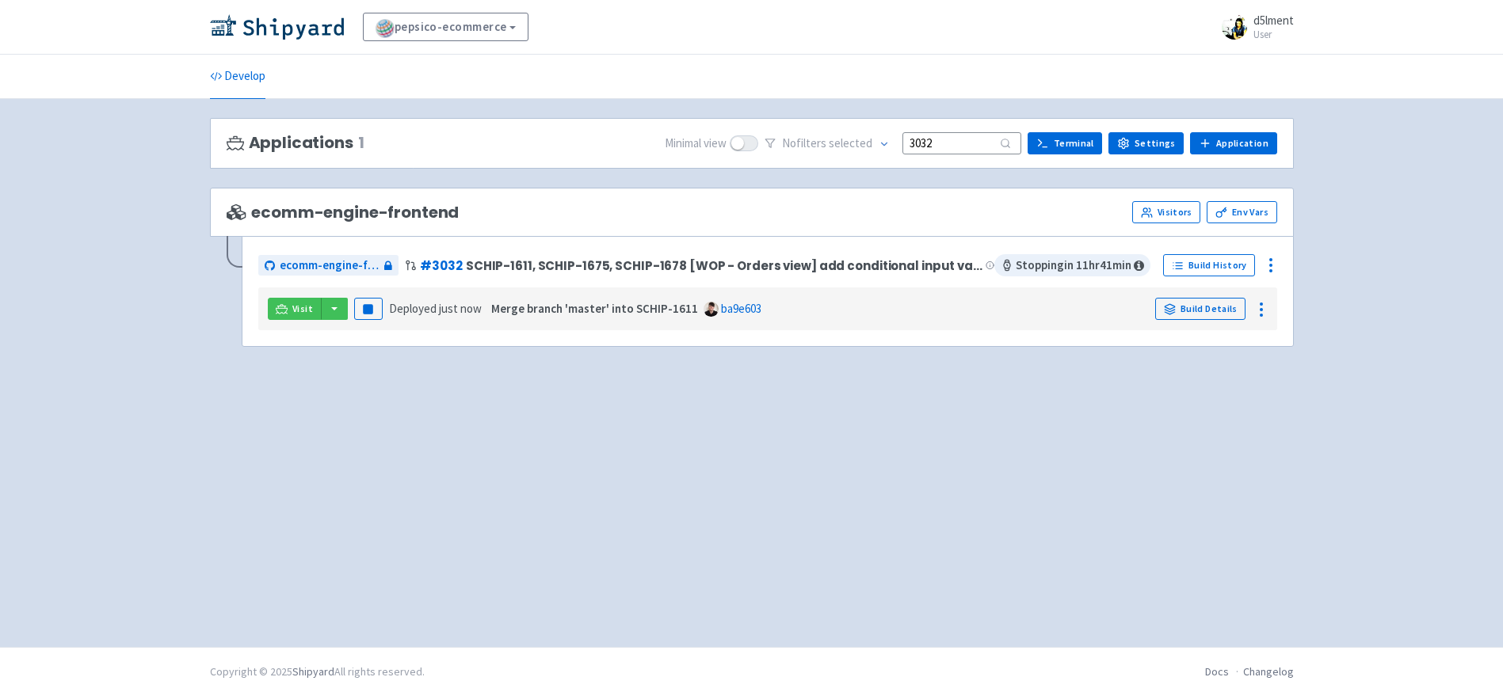
click at [695, 385] on div "Applications 1 Minimal view No filter s selected 3032 Terminal Settings Applica…" at bounding box center [752, 373] width 1084 height 510
click at [298, 268] on span "ecomm-engine-frontend" at bounding box center [330, 266] width 101 height 18
click at [973, 147] on input "3032" at bounding box center [961, 142] width 119 height 21
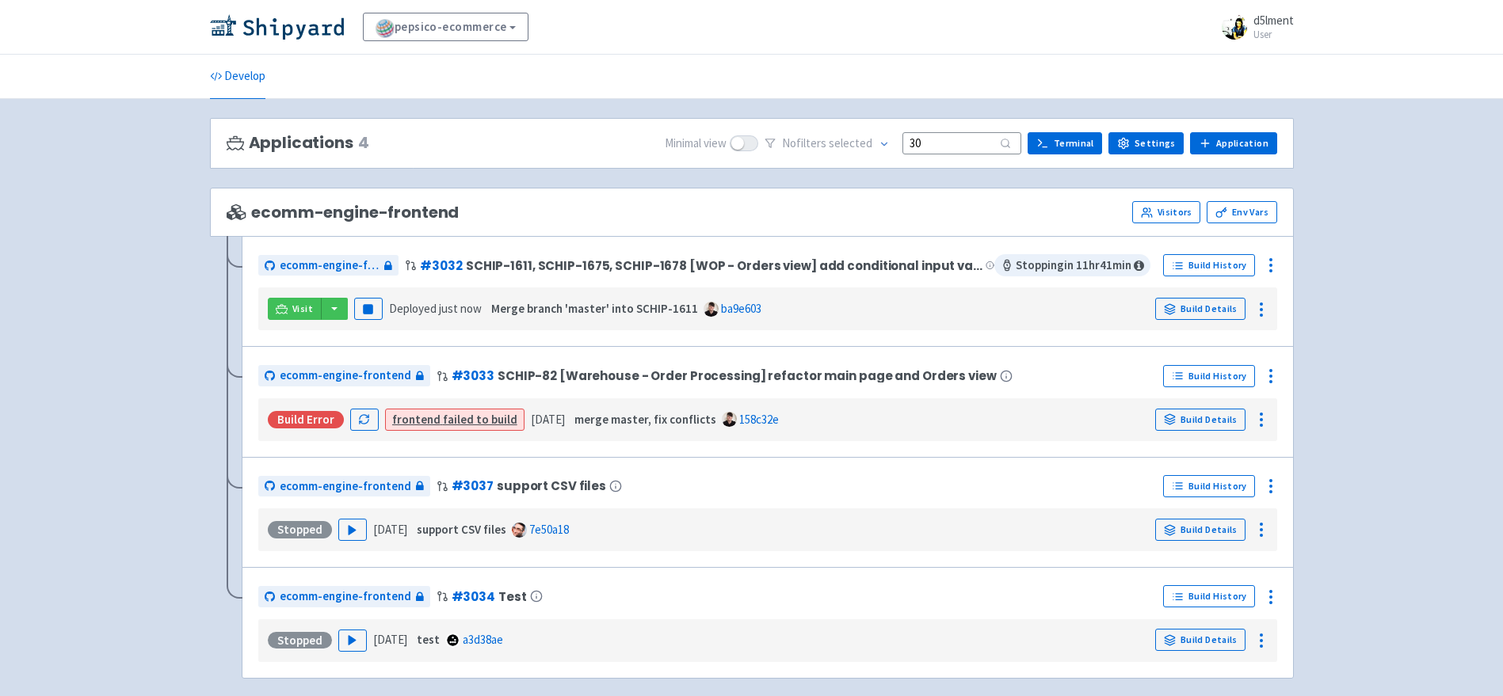
type input "3"
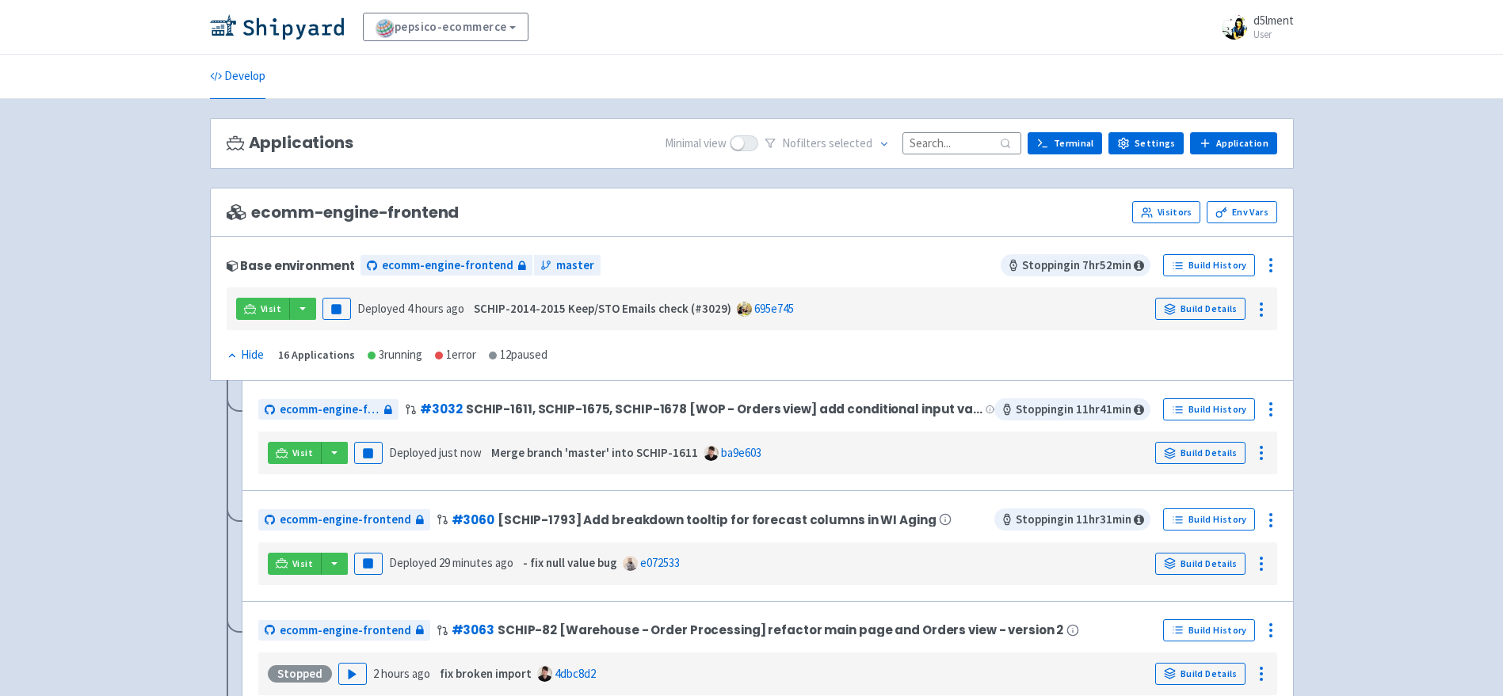
click at [1269, 414] on icon at bounding box center [1270, 409] width 19 height 19
click at [1214, 481] on span "Env Vars" at bounding box center [1211, 474] width 105 height 22
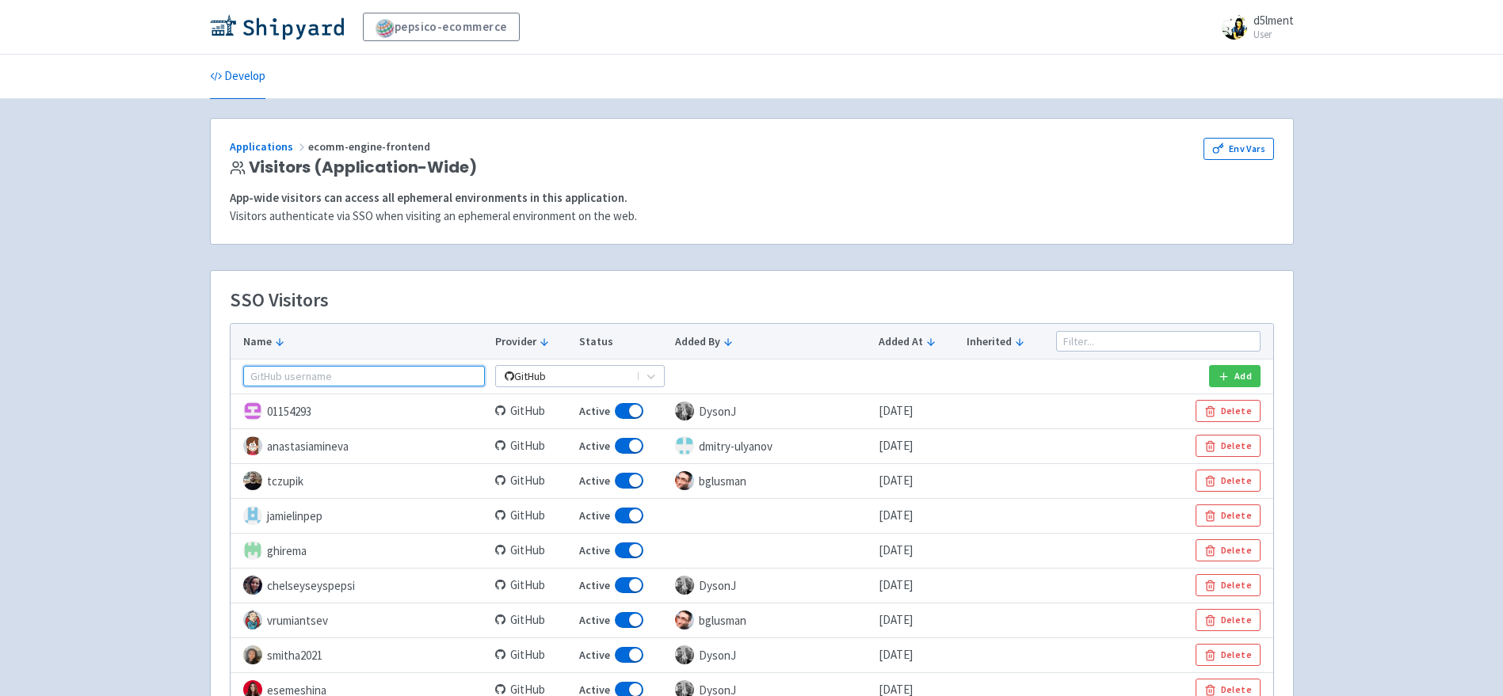
click at [391, 375] on input "text" at bounding box center [364, 376] width 242 height 21
type input "Amir"
click at [908, 343] on button "Added At" at bounding box center [917, 341] width 78 height 17
click at [925, 343] on icon at bounding box center [930, 342] width 11 height 11
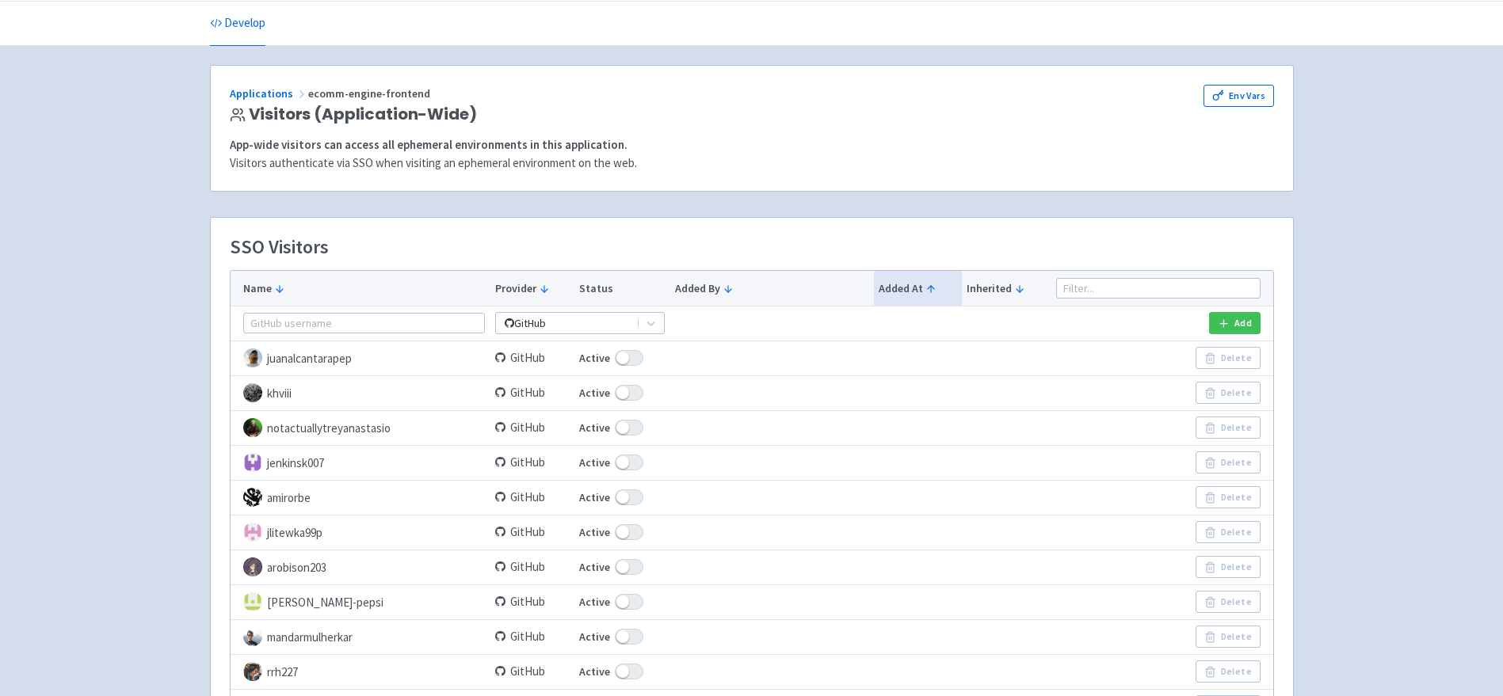
scroll to position [47, 0]
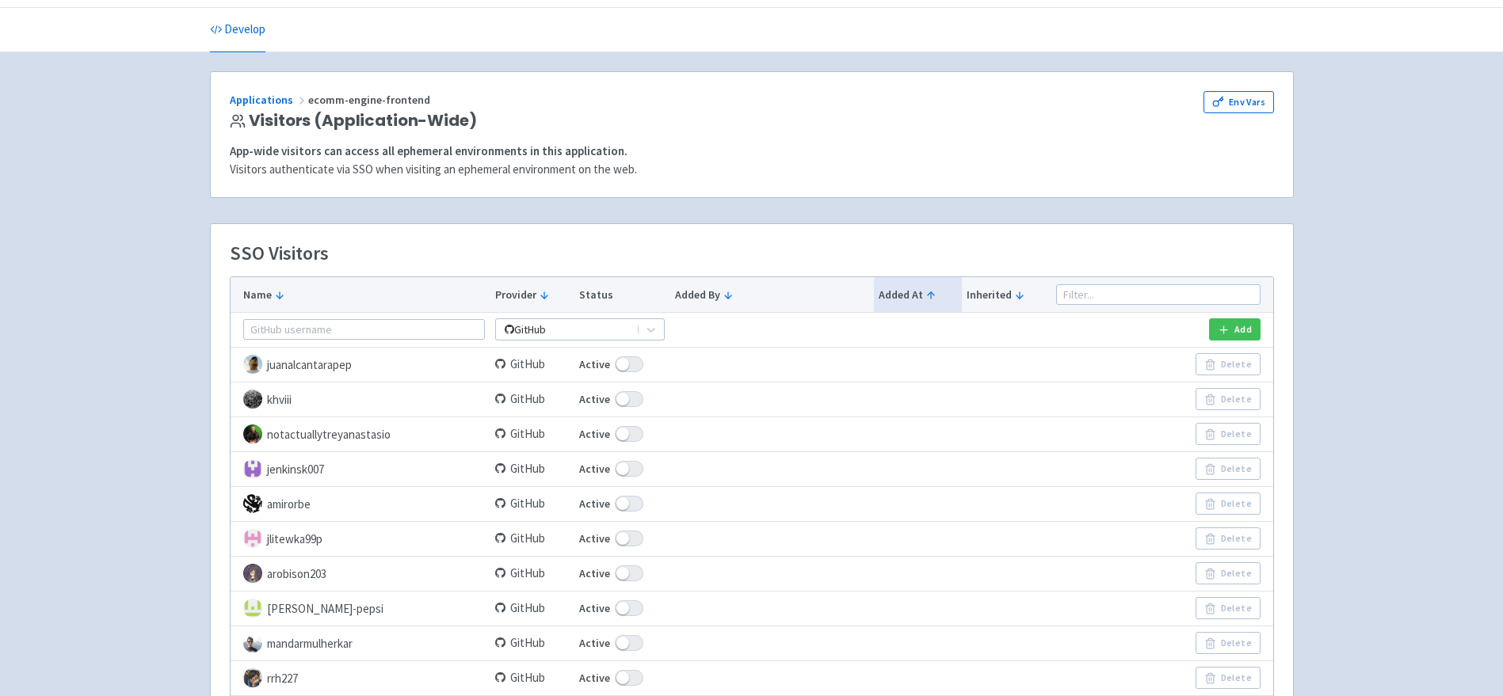
click at [912, 299] on button "Added At" at bounding box center [917, 295] width 78 height 17
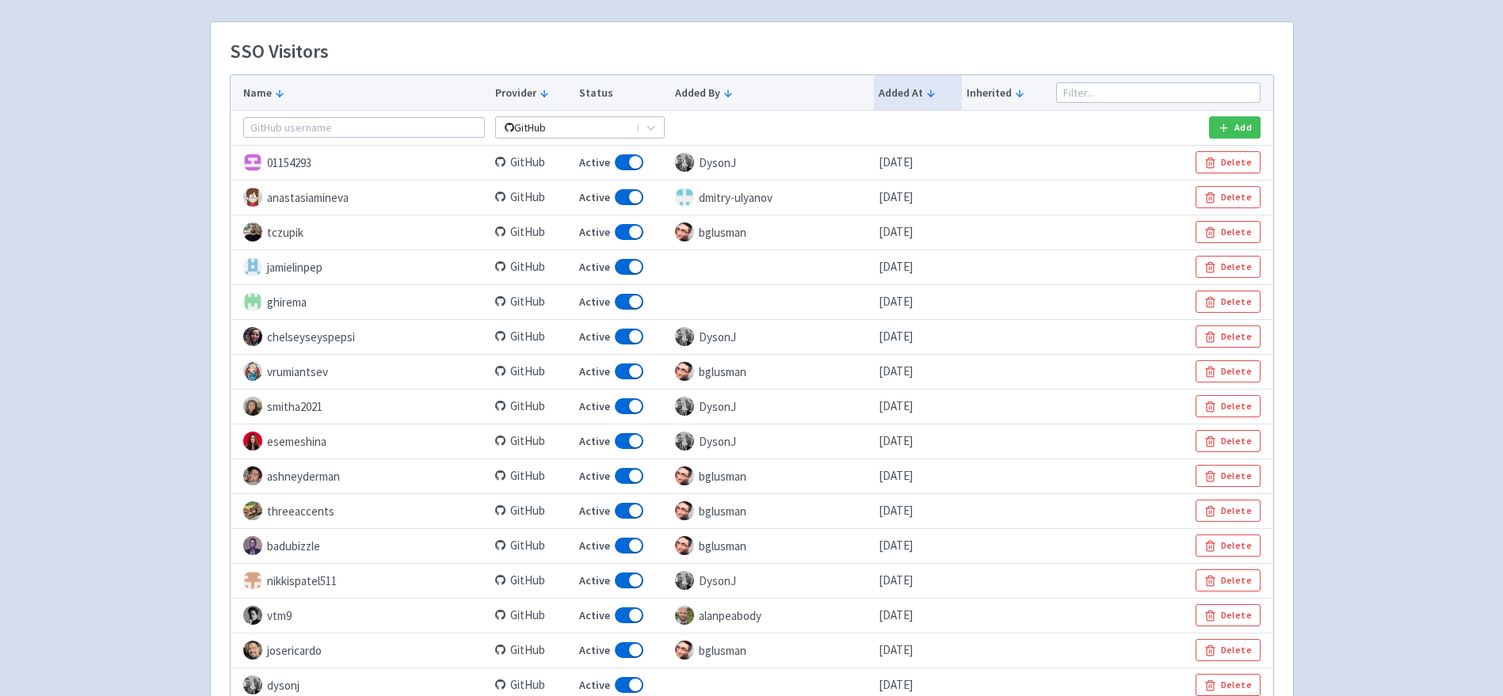
scroll to position [236, 0]
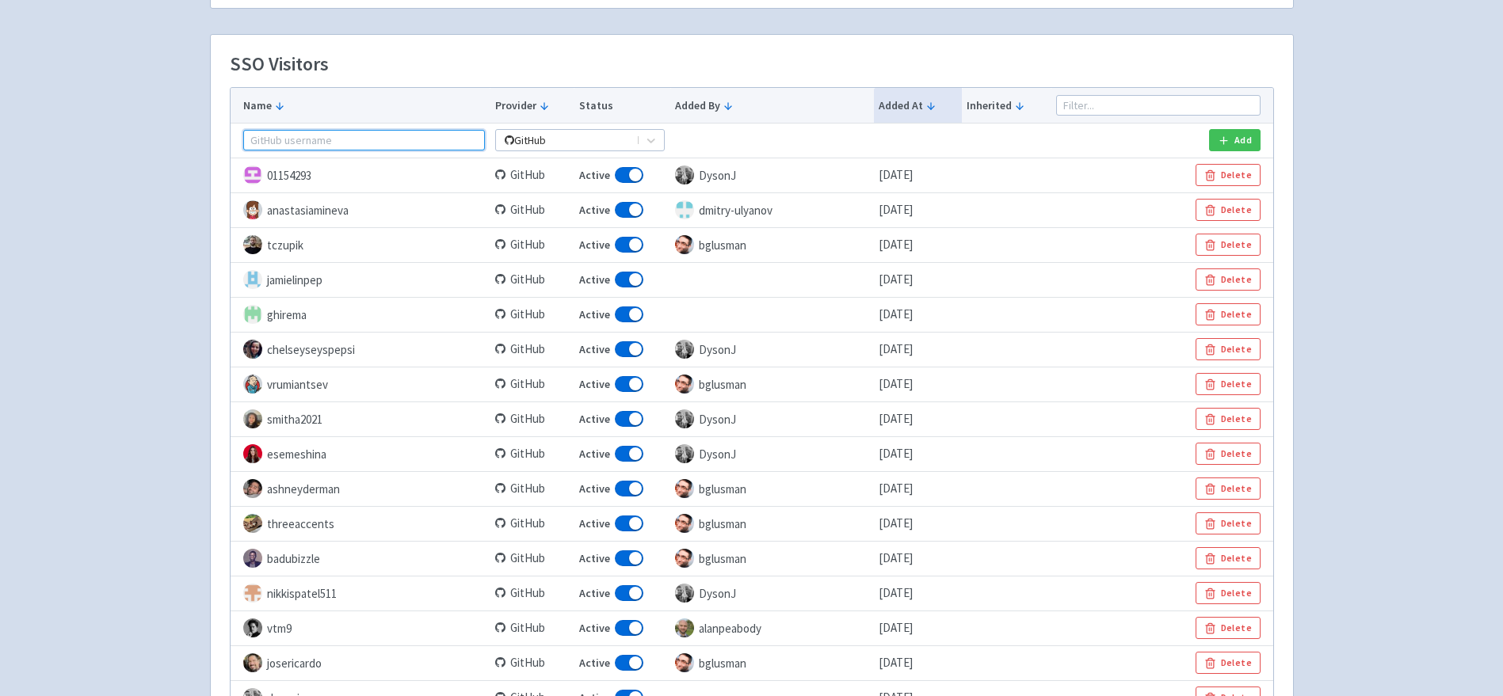
click at [429, 139] on input "text" at bounding box center [364, 140] width 242 height 21
type input "d5lment"
click at [259, 106] on button "Name" at bounding box center [364, 105] width 242 height 17
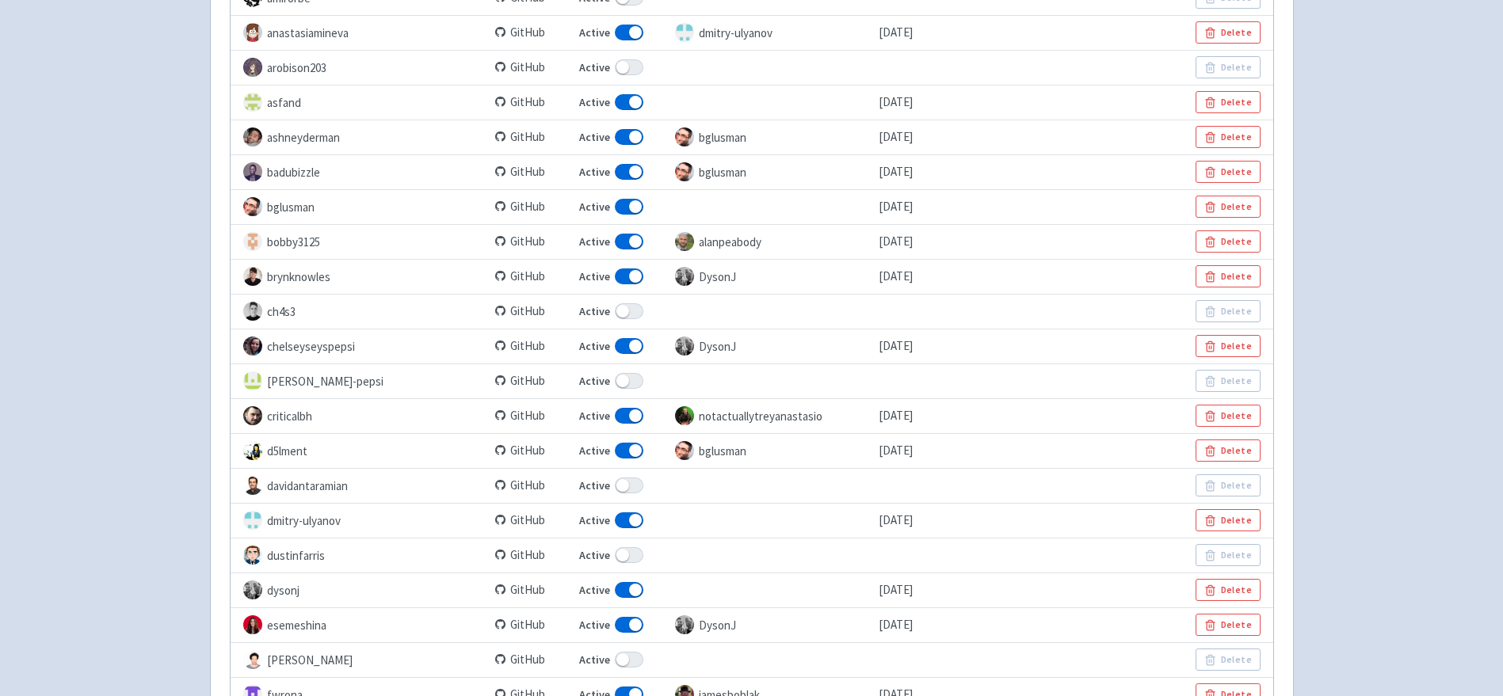
scroll to position [0, 0]
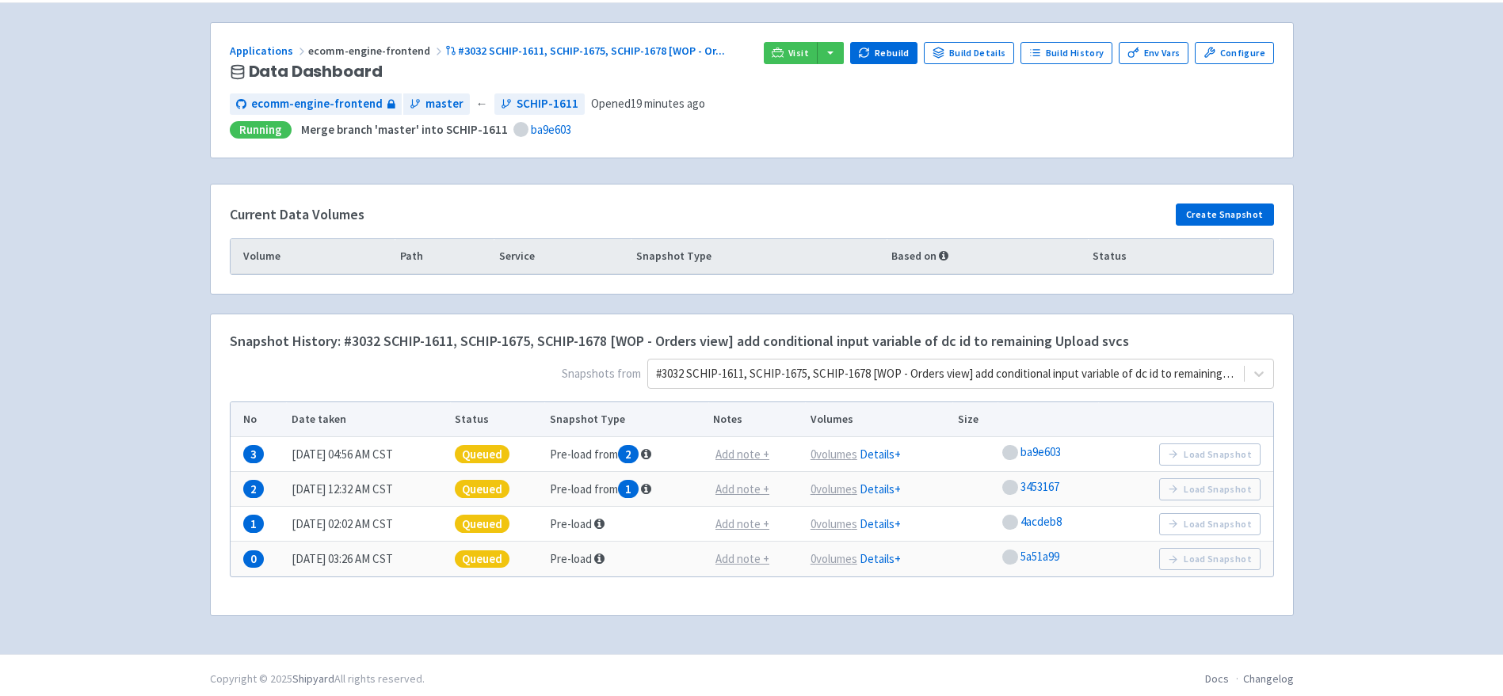
scroll to position [103, 0]
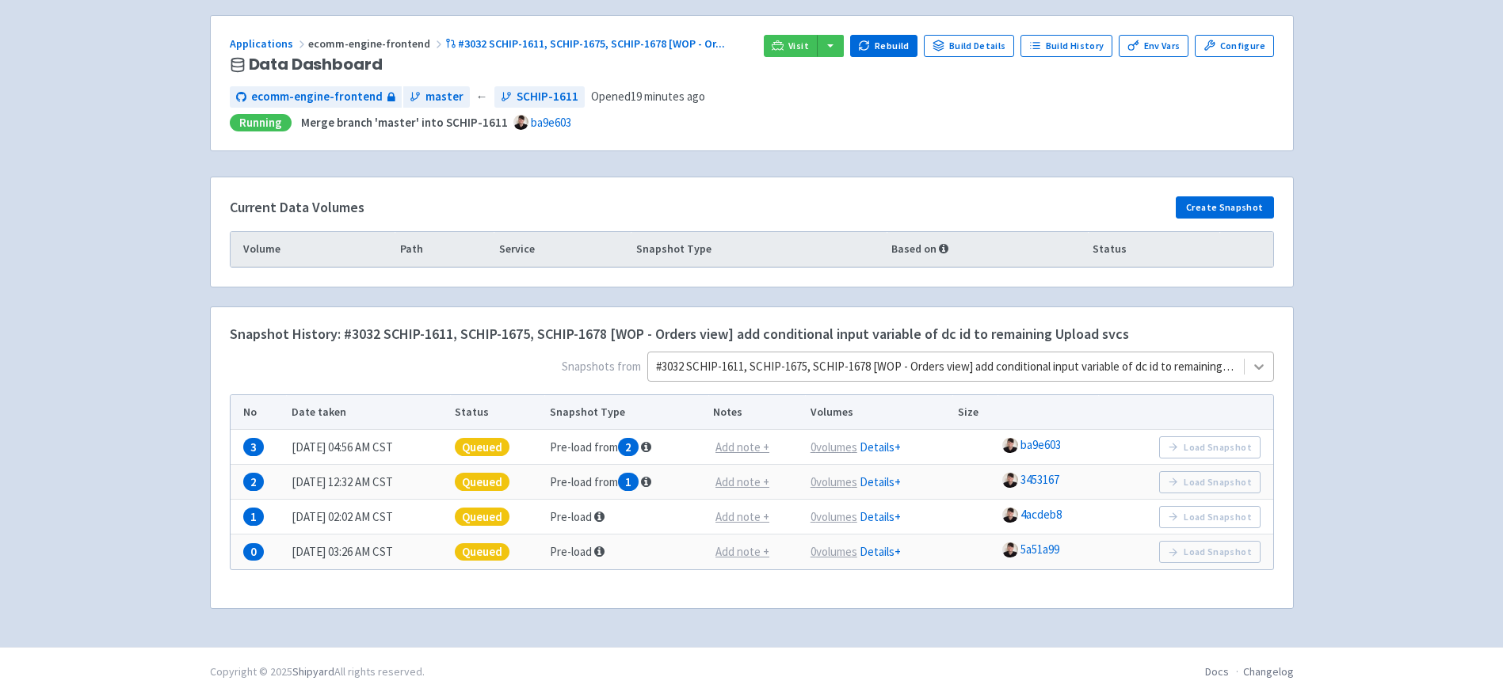
click at [1256, 366] on icon at bounding box center [1259, 367] width 10 height 6
click at [1373, 242] on div "pepsico-ecommerce d5lment User Profile Sign out Develop" at bounding box center [751, 272] width 1503 height 750
click at [832, 48] on button "button" at bounding box center [830, 46] width 27 height 22
click at [801, 101] on div "ecomm-engine-frontend master ← SCHIP-1611 Opened 19 minutes ago" at bounding box center [752, 96] width 1044 height 21
click at [1240, 44] on link "Configure" at bounding box center [1233, 46] width 78 height 22
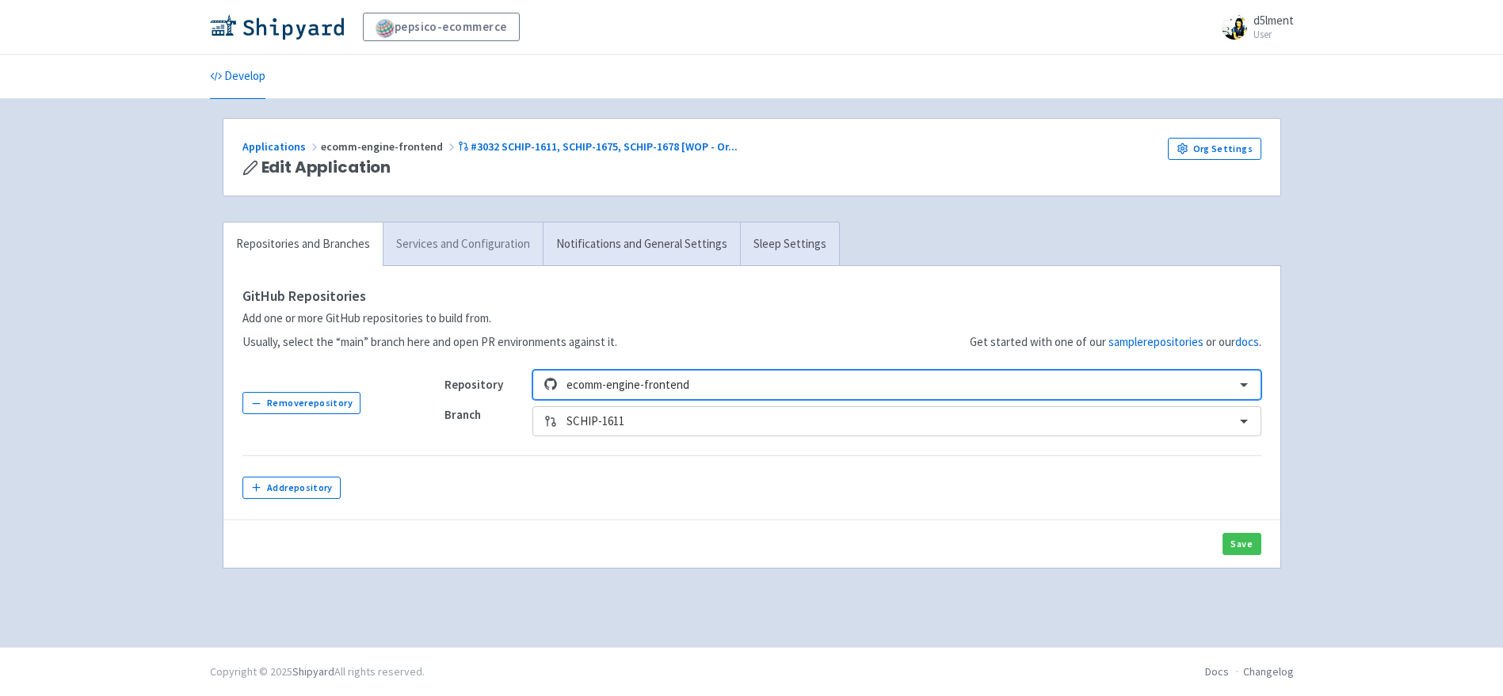
click at [427, 247] on link "Services and Configuration" at bounding box center [463, 245] width 160 height 44
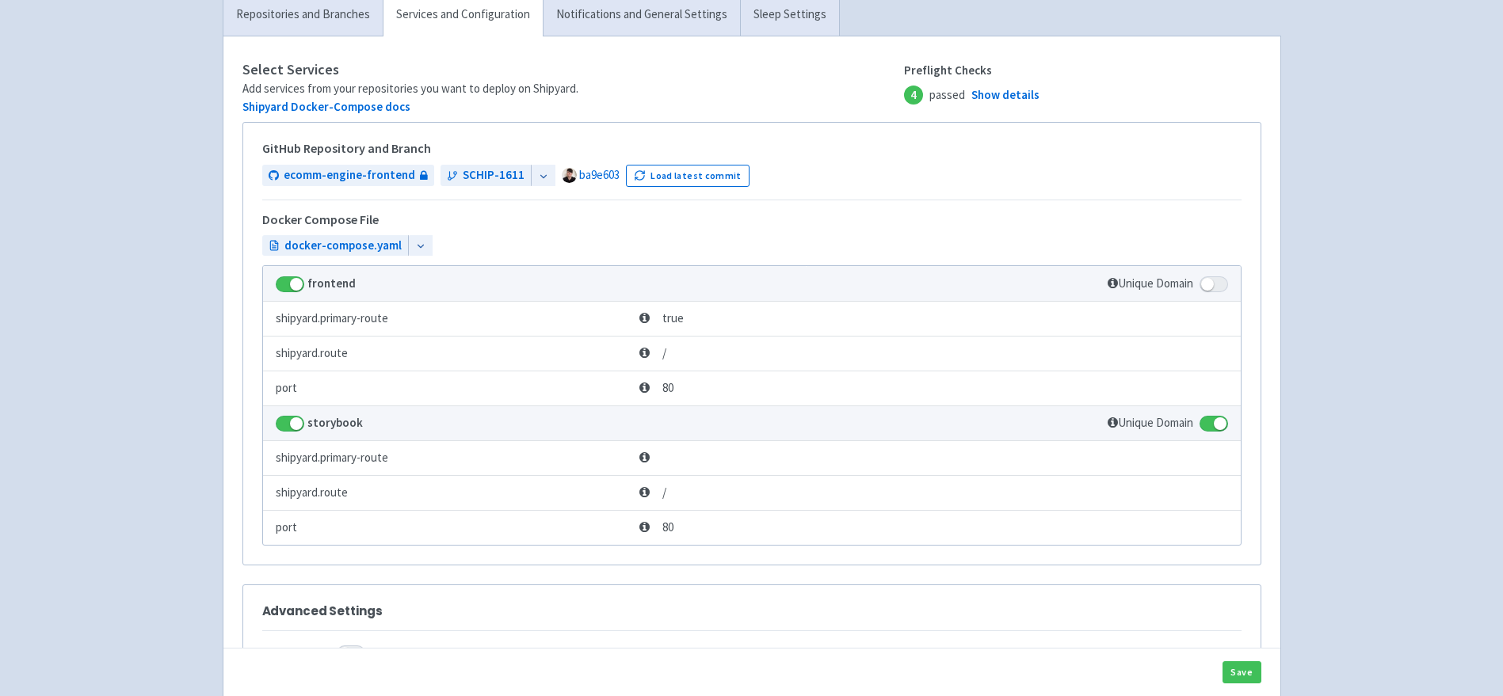
scroll to position [156, 0]
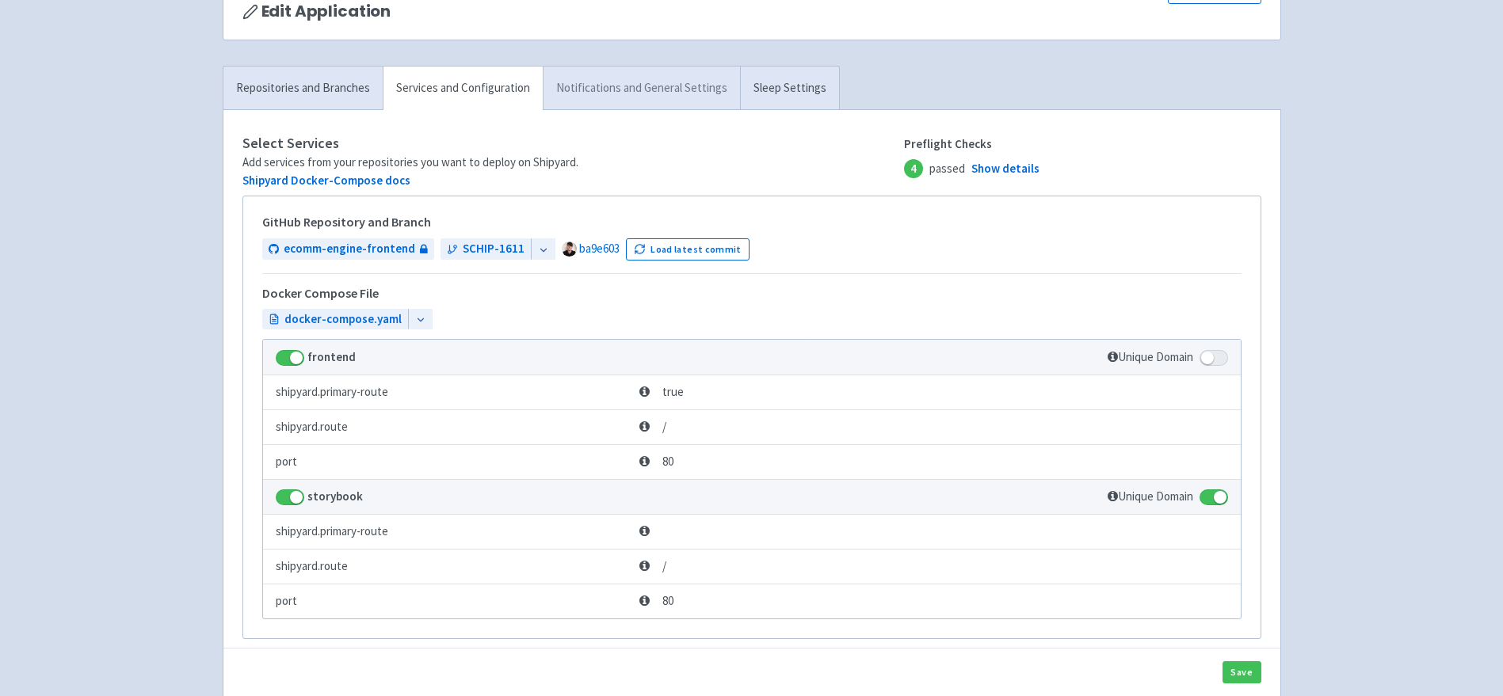
click at [623, 98] on link "Notifications and General Settings" at bounding box center [641, 89] width 197 height 44
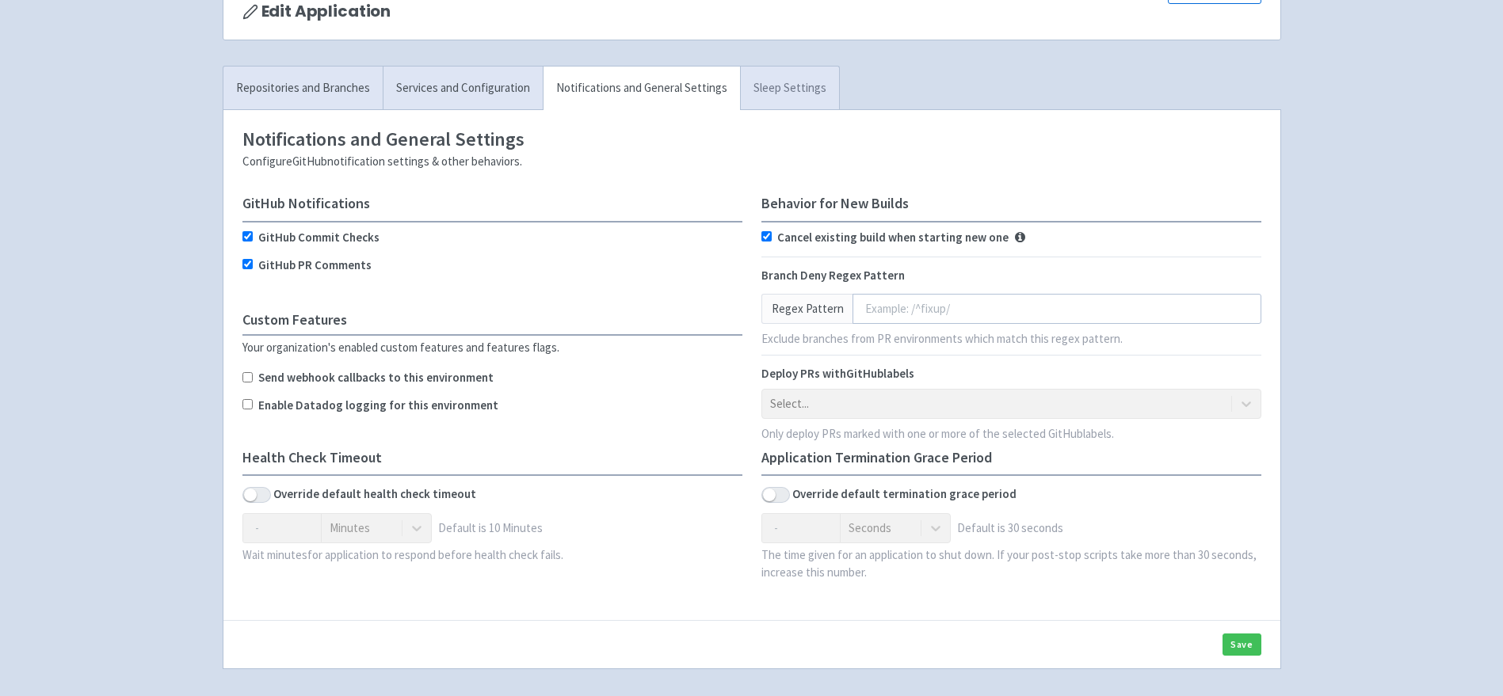
click at [752, 96] on link "Sleep Settings" at bounding box center [789, 89] width 99 height 44
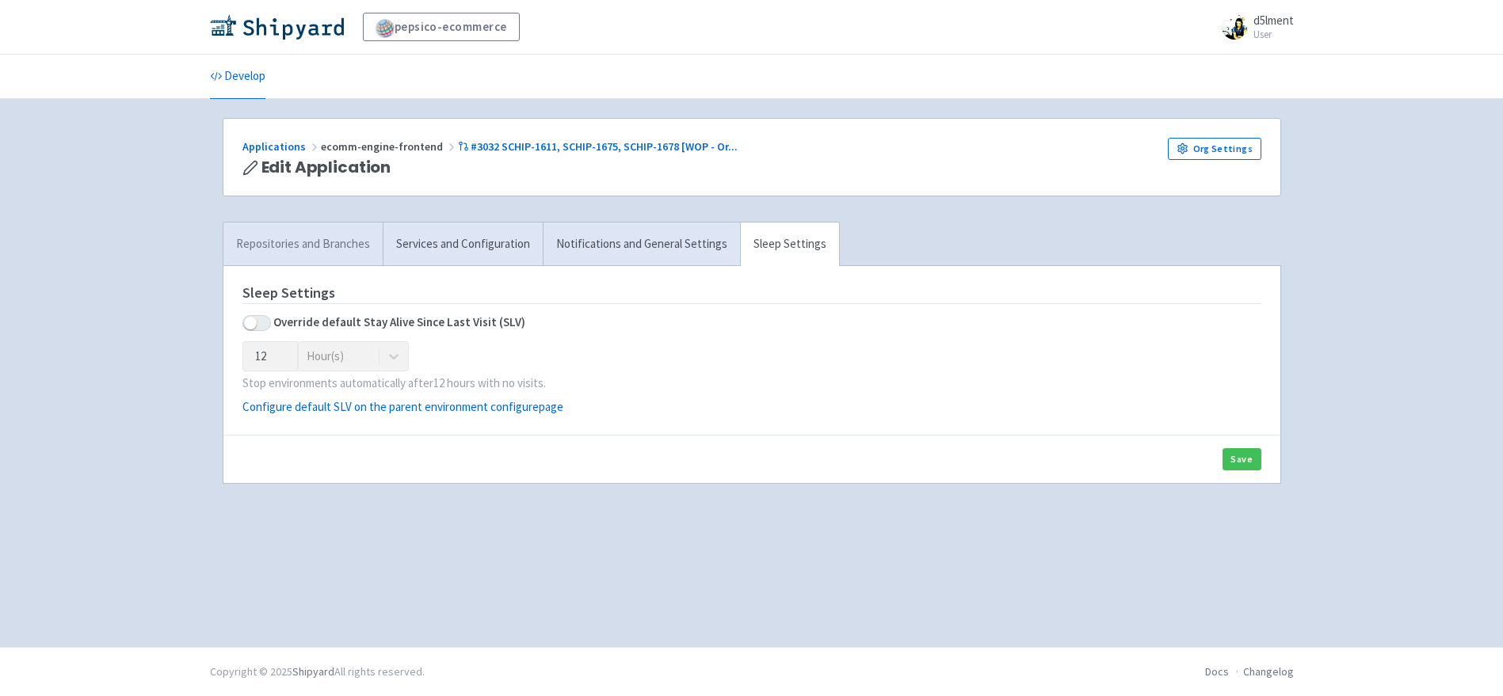
click at [334, 252] on link "Repositories and Branches" at bounding box center [302, 245] width 159 height 44
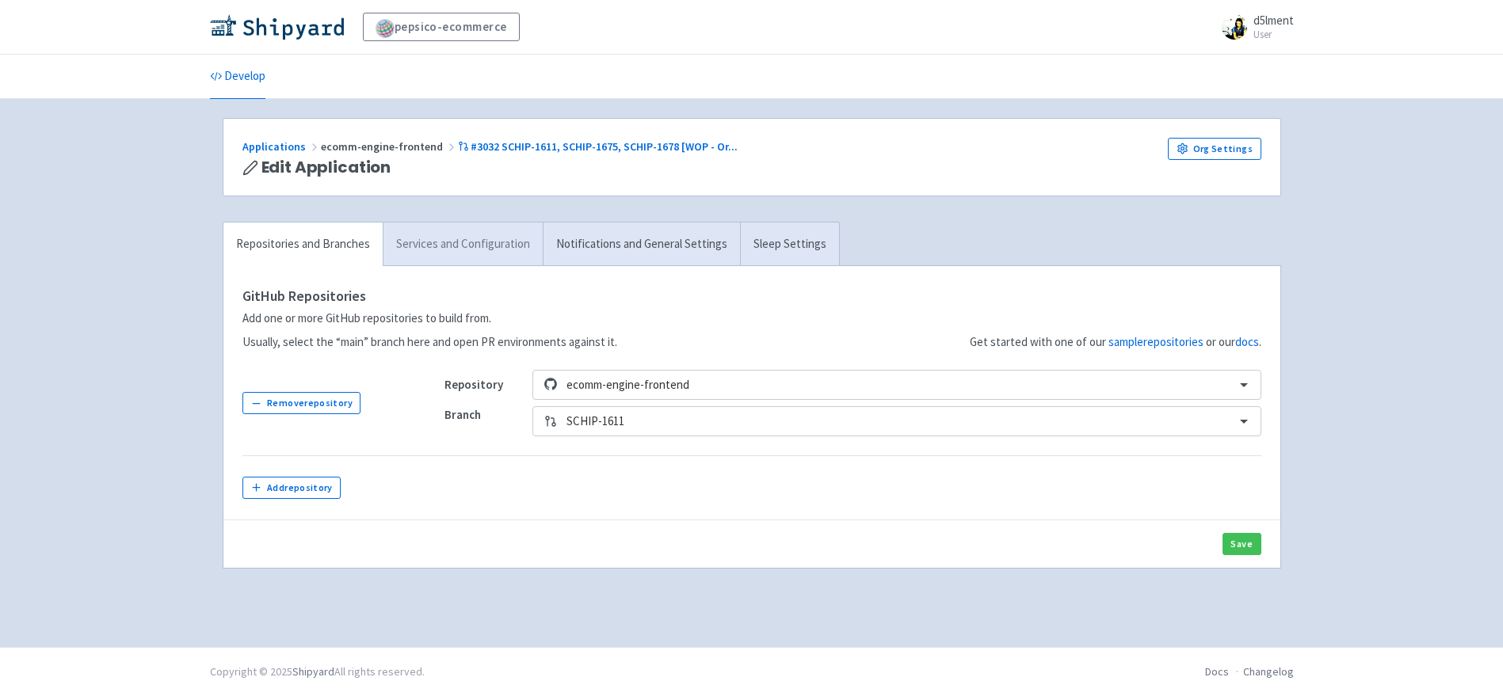
click at [404, 249] on link "Services and Configuration" at bounding box center [463, 245] width 160 height 44
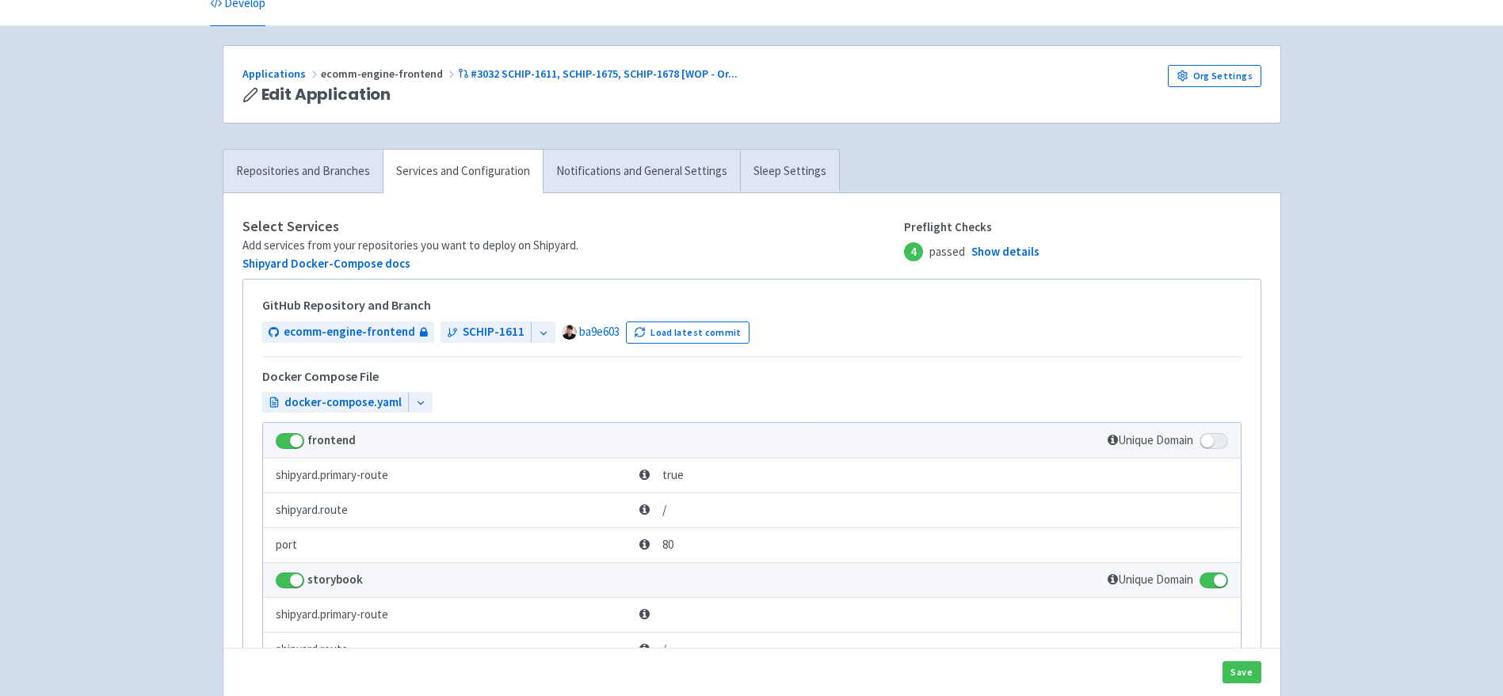
scroll to position [71, 0]
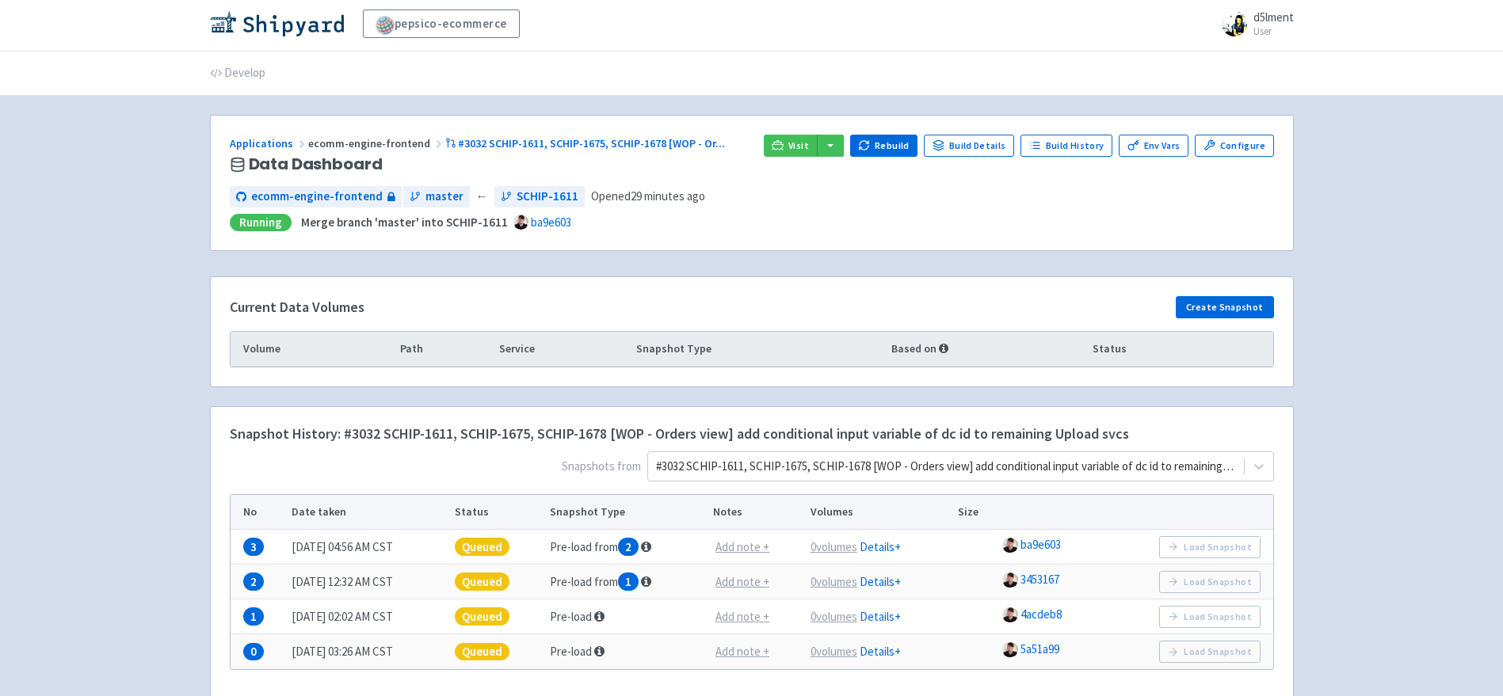
scroll to position [6, 0]
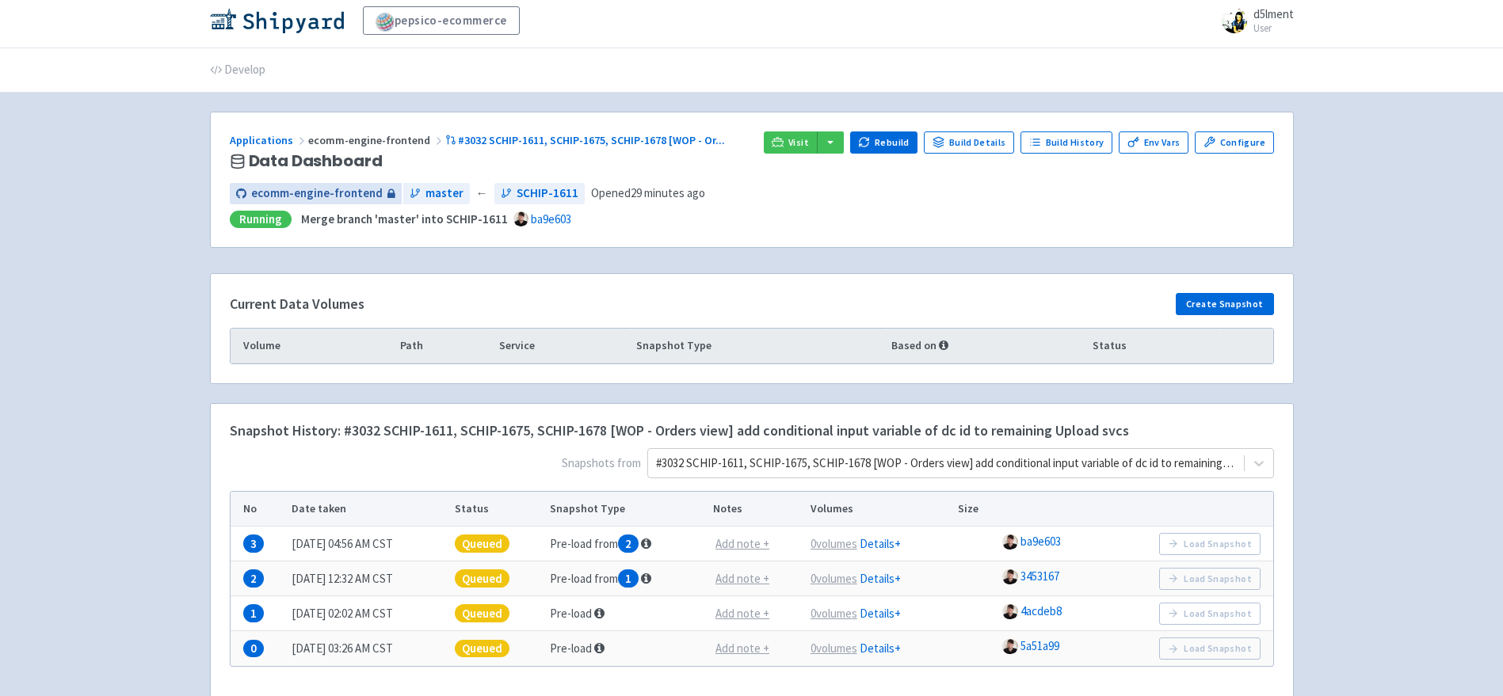
click at [346, 200] on span "ecomm-engine-frontend" at bounding box center [316, 194] width 131 height 18
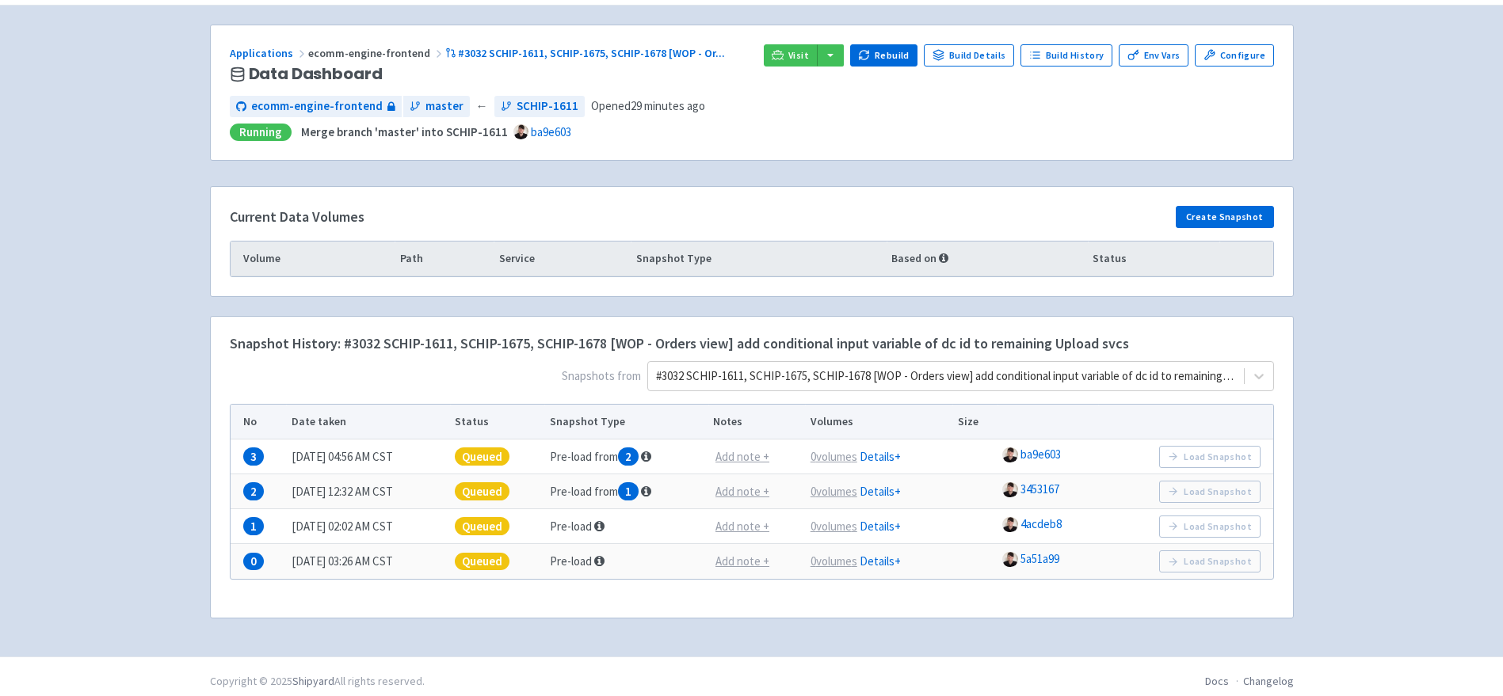
scroll to position [103, 0]
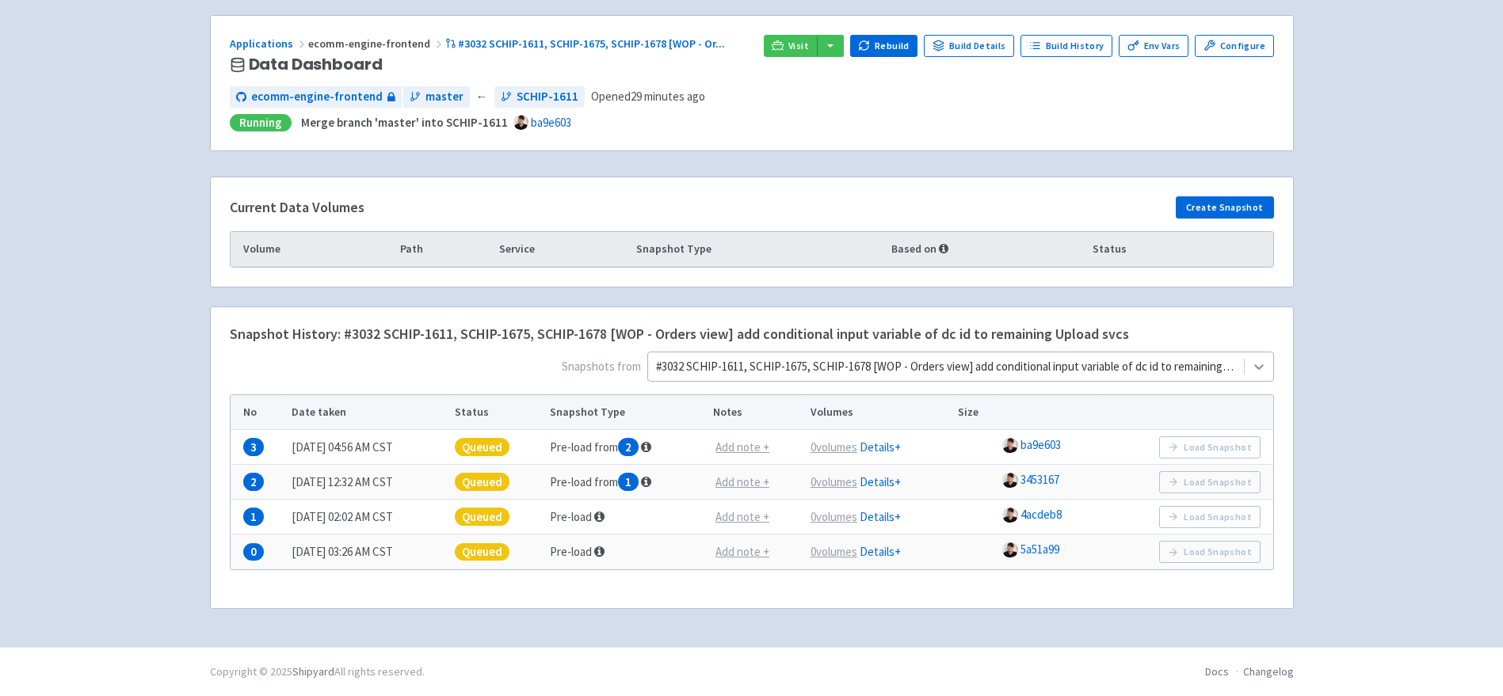
click at [1261, 370] on icon at bounding box center [1259, 367] width 16 height 16
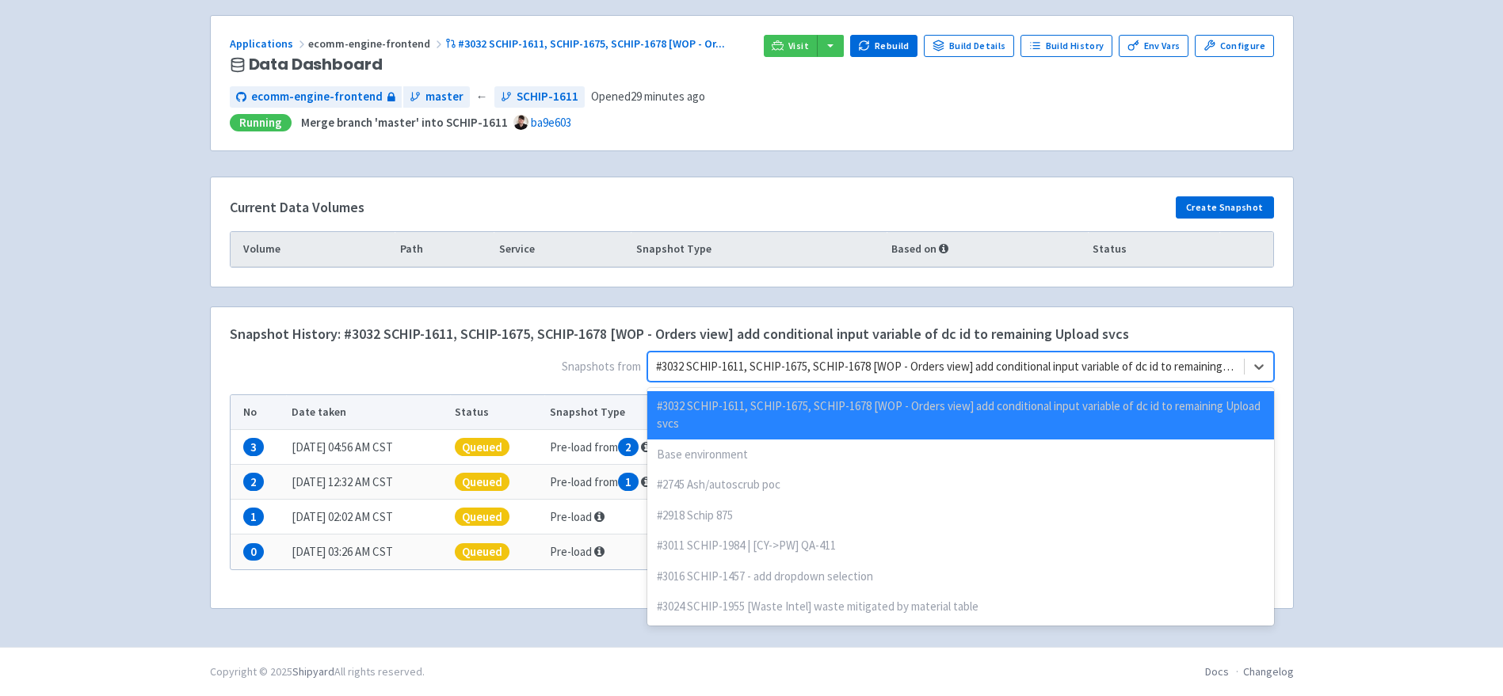
click at [1352, 334] on div "pepsico-ecommerce d5lment User Profile Sign out Develop" at bounding box center [751, 272] width 1503 height 750
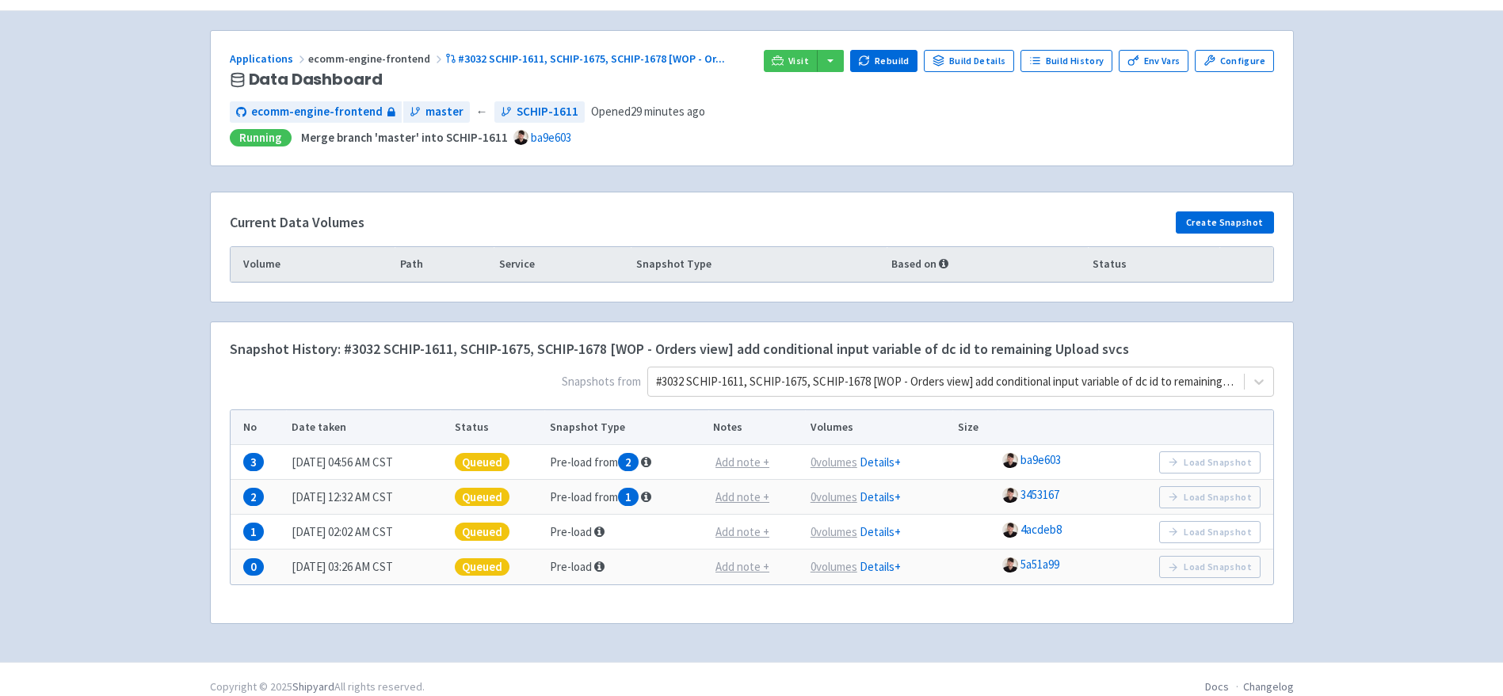
scroll to position [28, 0]
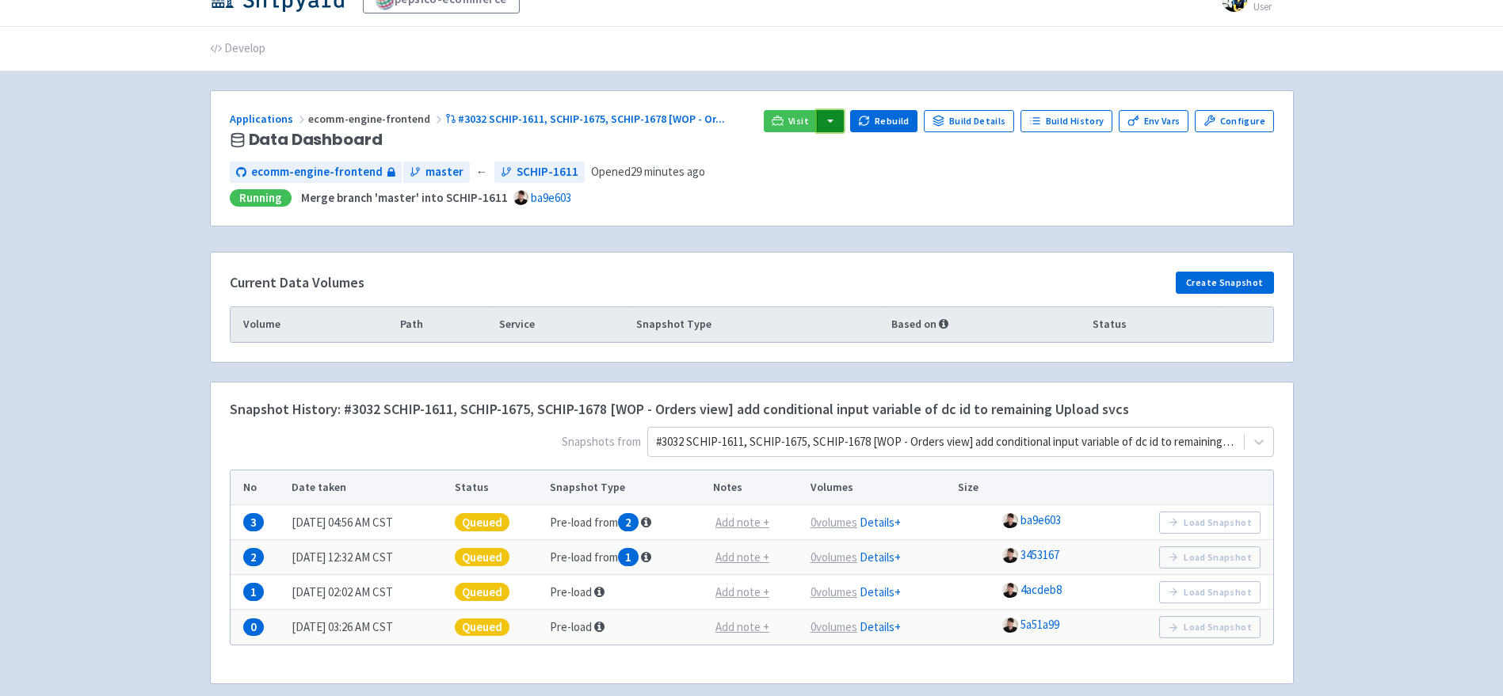
click at [831, 125] on button "button" at bounding box center [830, 121] width 27 height 22
click at [1404, 204] on div "pepsico-ecommerce d5lment User Profile Sign out Develop" at bounding box center [751, 347] width 1503 height 750
click at [838, 127] on button "button" at bounding box center [830, 121] width 27 height 22
click at [1322, 379] on div "pepsico-ecommerce d5lment User Profile Sign out Develop" at bounding box center [751, 347] width 1503 height 750
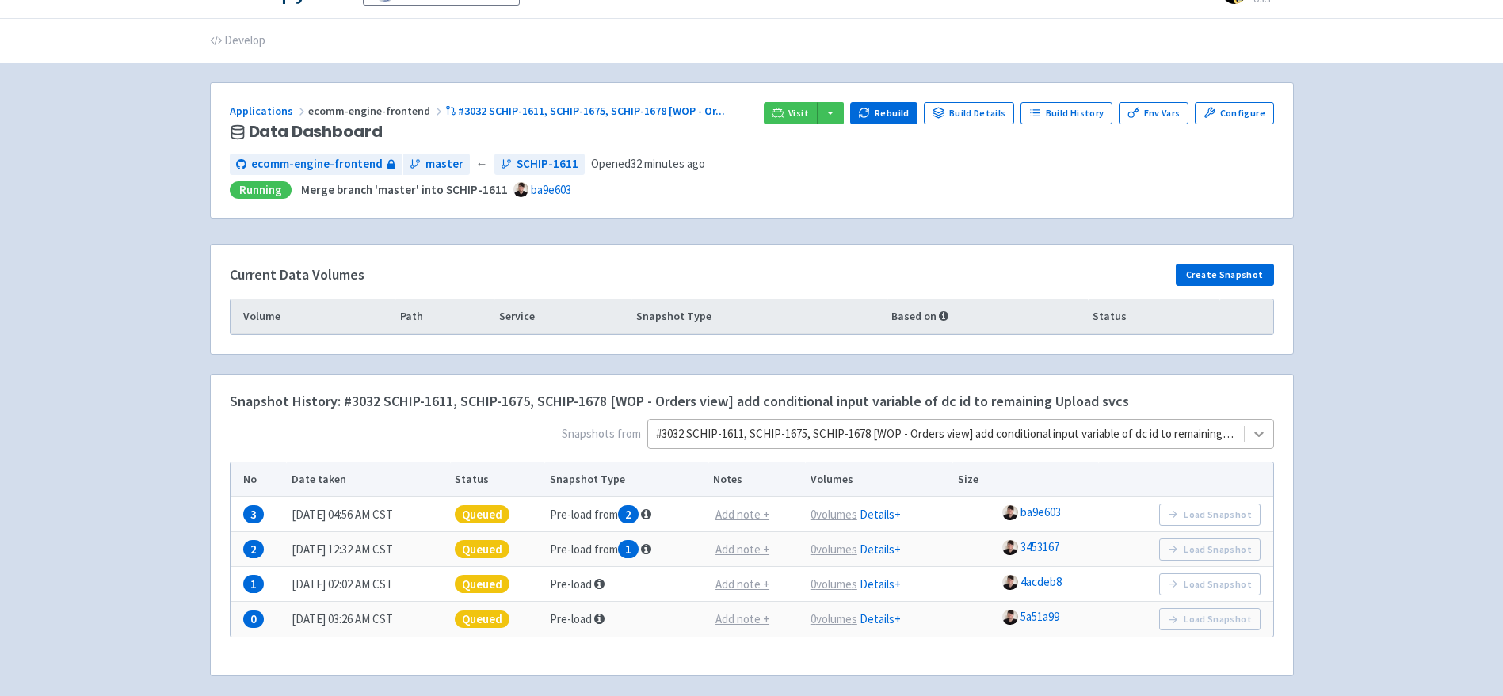
click at [1256, 439] on icon at bounding box center [1259, 434] width 16 height 16
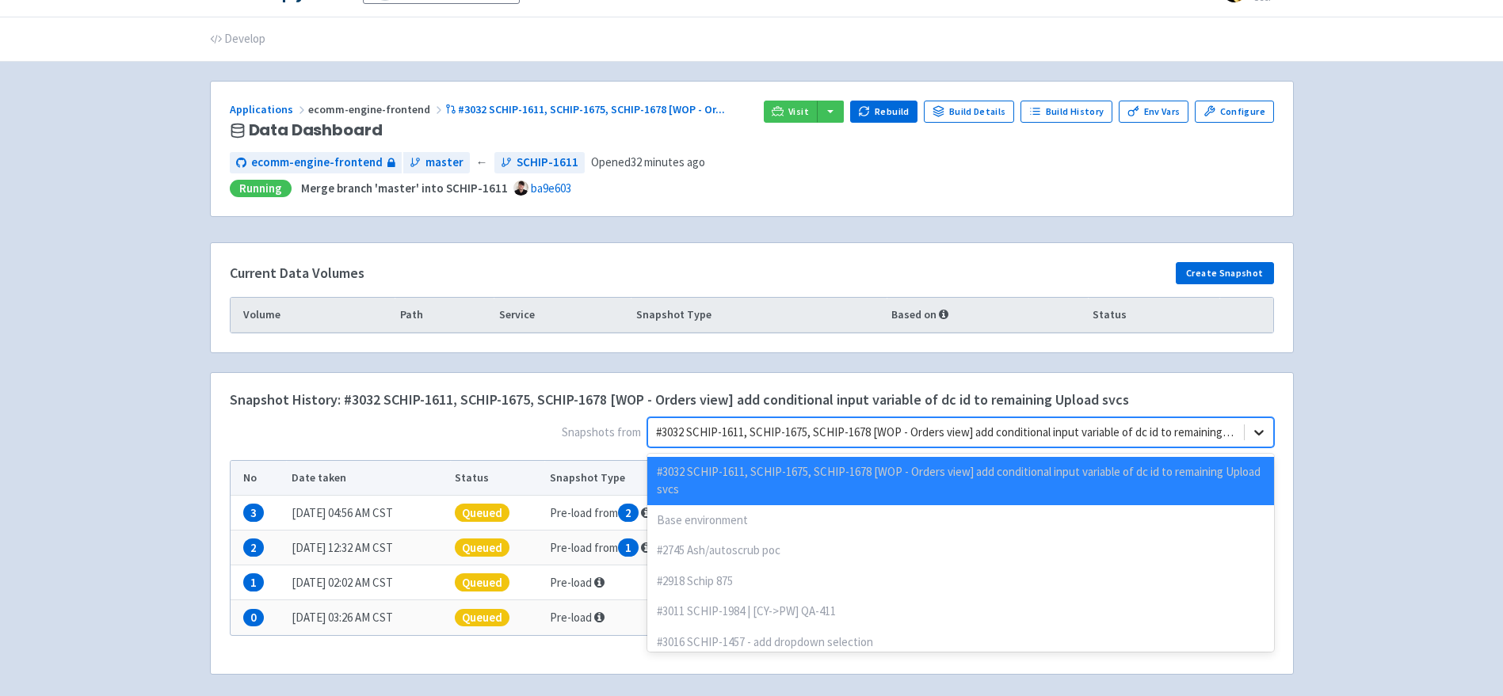
scroll to position [39, 0]
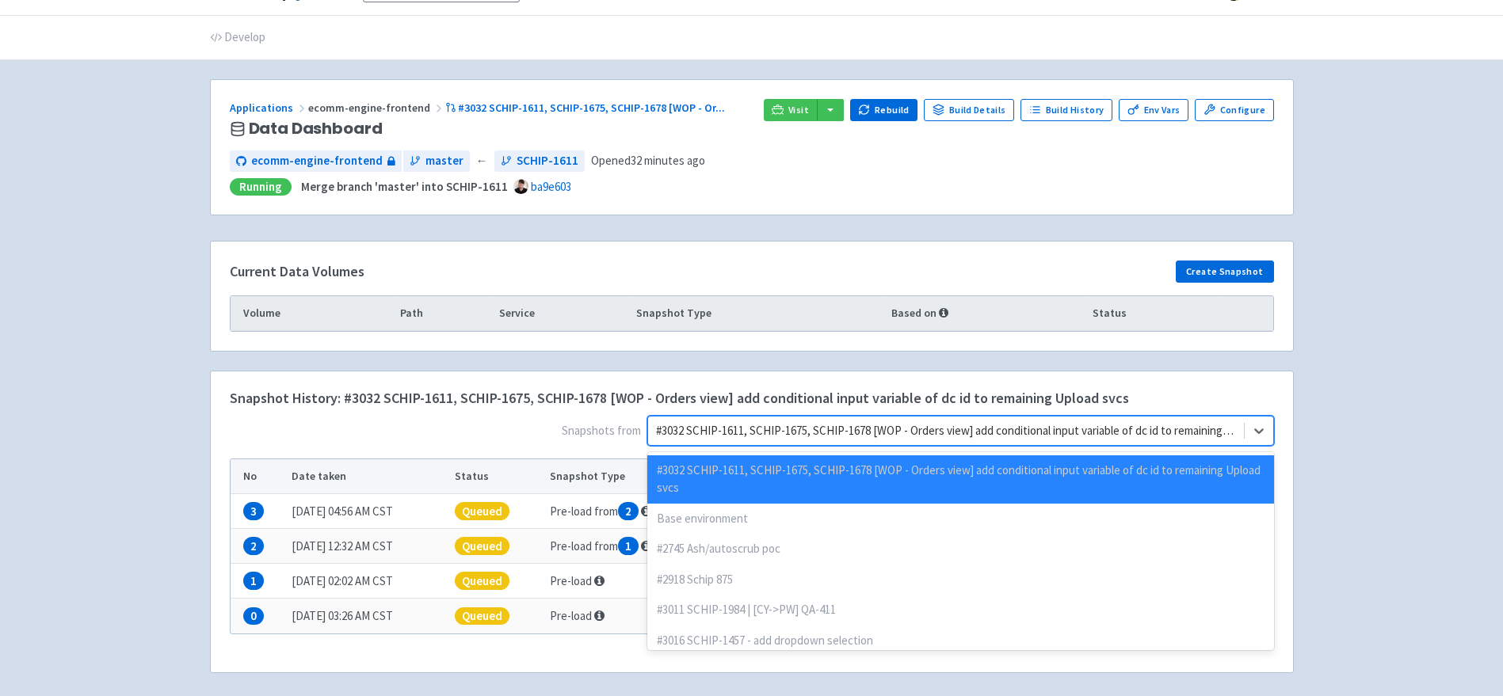
click at [1347, 447] on div "pepsico-ecommerce d5lment User Profile Sign out Develop" at bounding box center [751, 336] width 1503 height 750
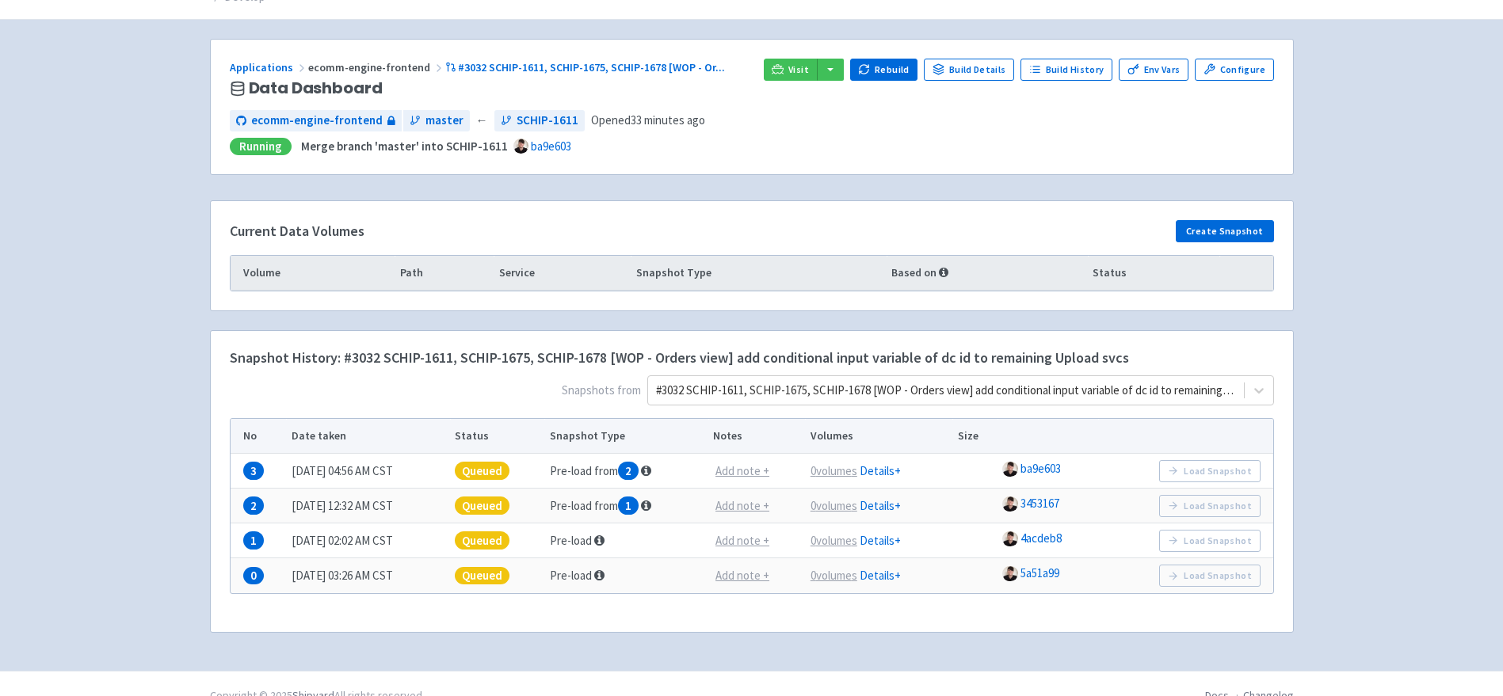
scroll to position [22, 0]
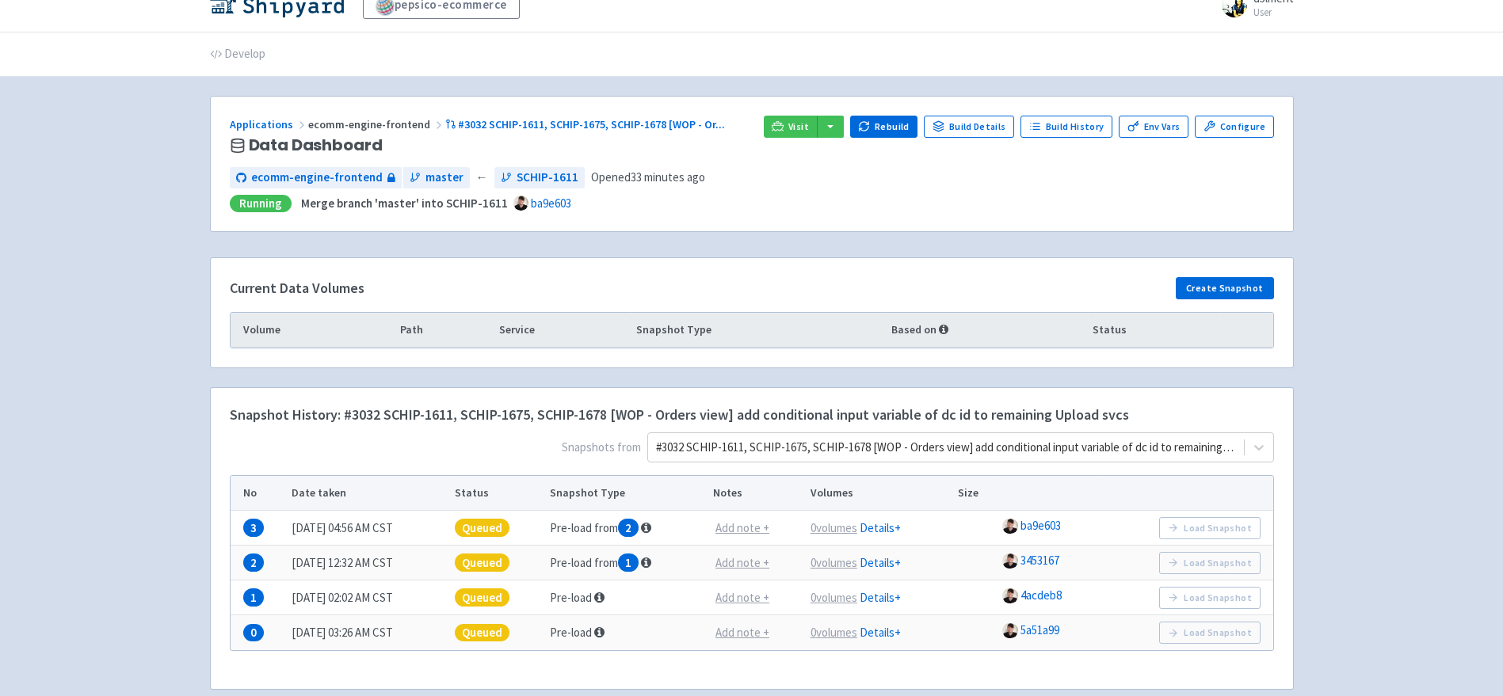
click at [914, 286] on div "Current Data Volumes Create Snapshot" at bounding box center [752, 291] width 1044 height 29
click at [510, 330] on th "Service" at bounding box center [561, 330] width 137 height 35
click at [527, 287] on div "Current Data Volumes Create Snapshot" at bounding box center [752, 291] width 1044 height 29
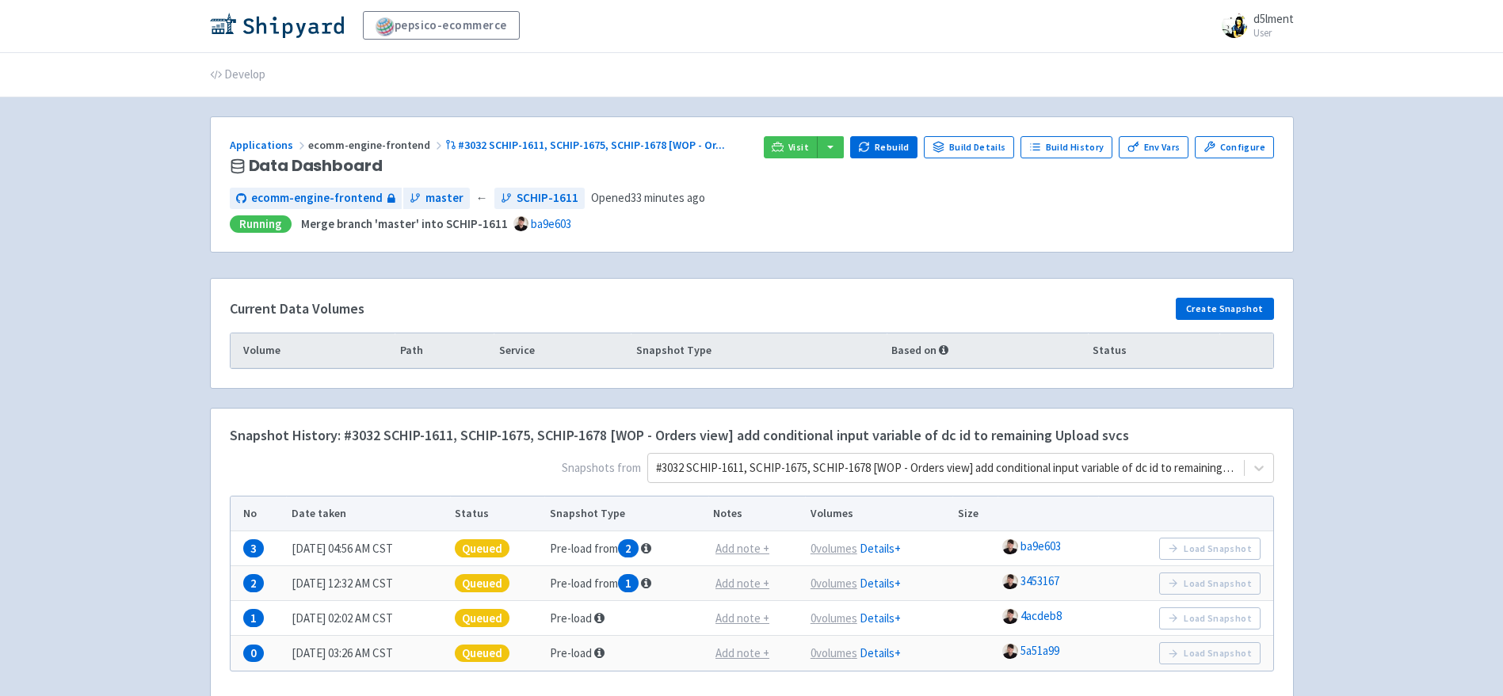
scroll to position [0, 0]
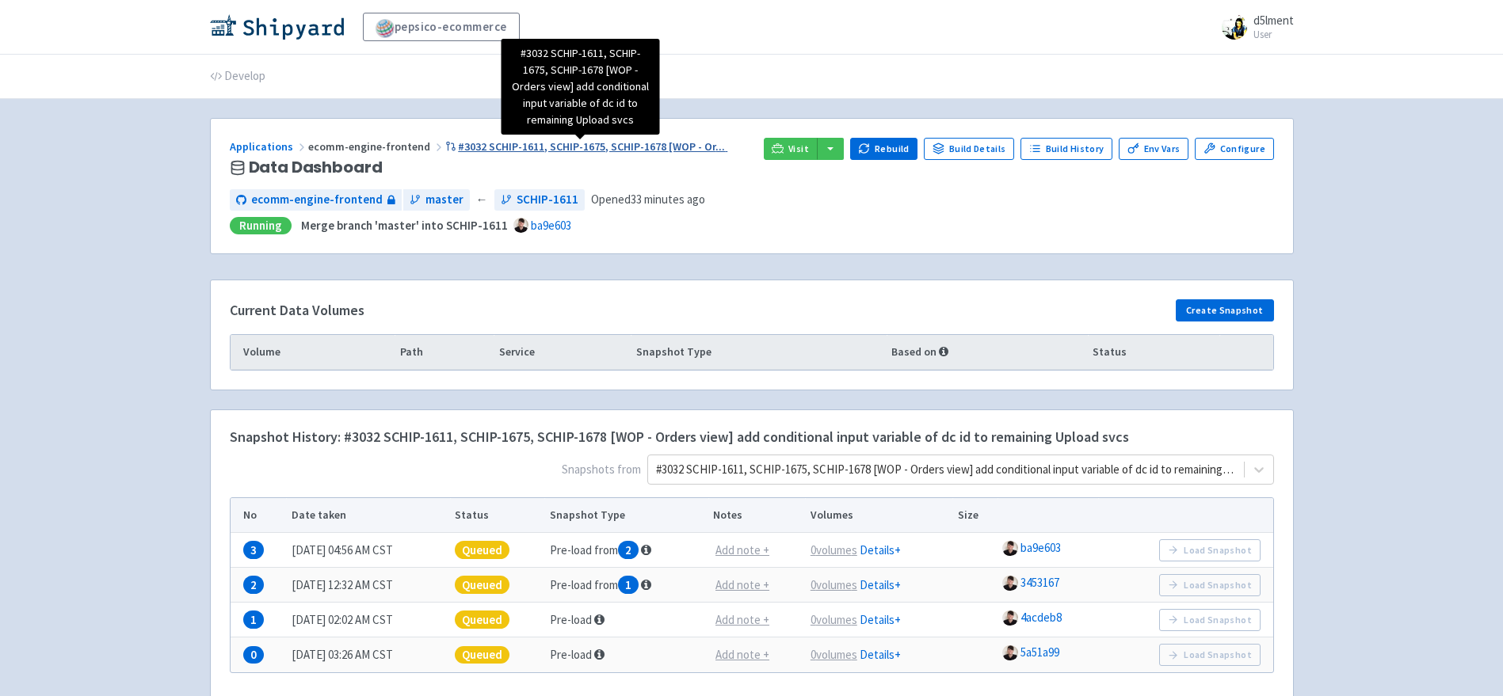
click at [604, 148] on span "#3032 SCHIP-1611, SCHIP-1675, SCHIP-1678 [WOP - Or ..." at bounding box center [591, 146] width 267 height 14
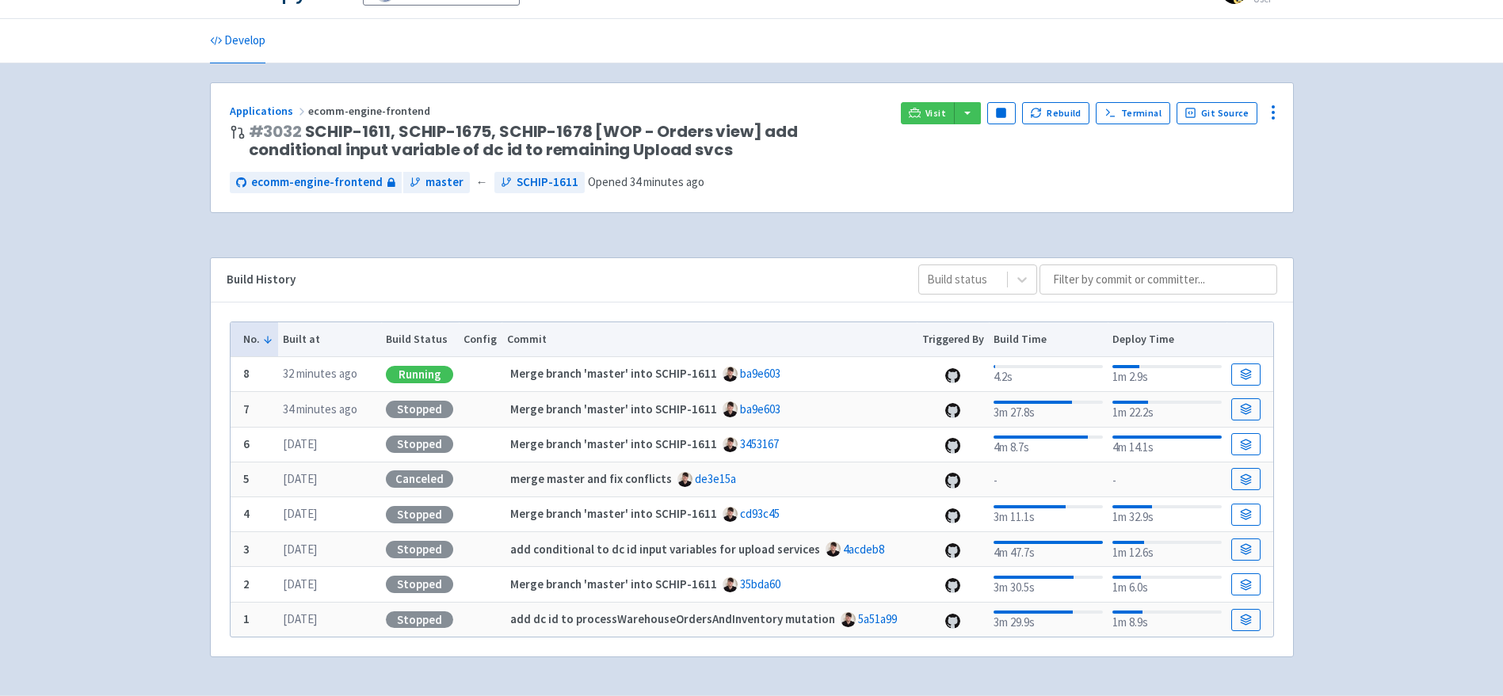
scroll to position [85, 0]
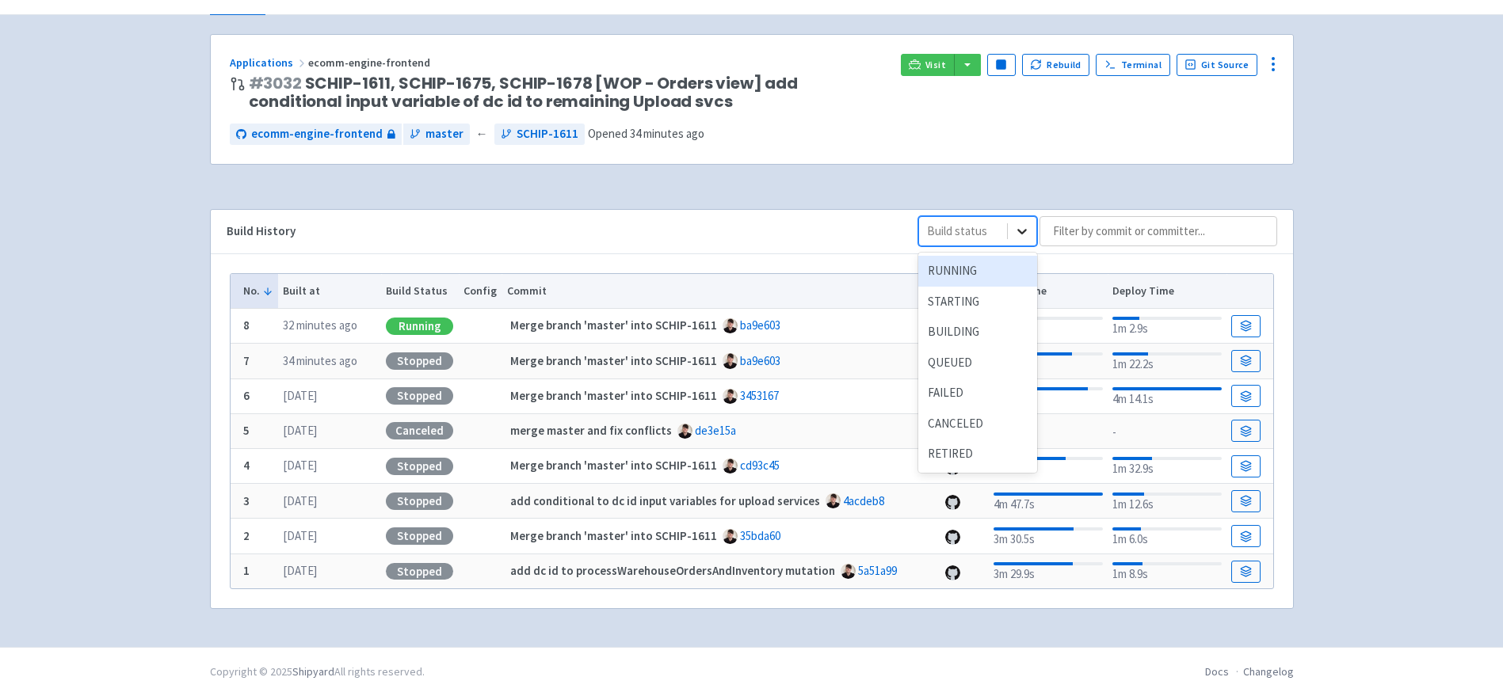
click at [1025, 236] on icon at bounding box center [1022, 231] width 16 height 16
click at [1325, 299] on div "pepsico-ecommerce d5lment User Profile Sign out Develop" at bounding box center [751, 281] width 1503 height 731
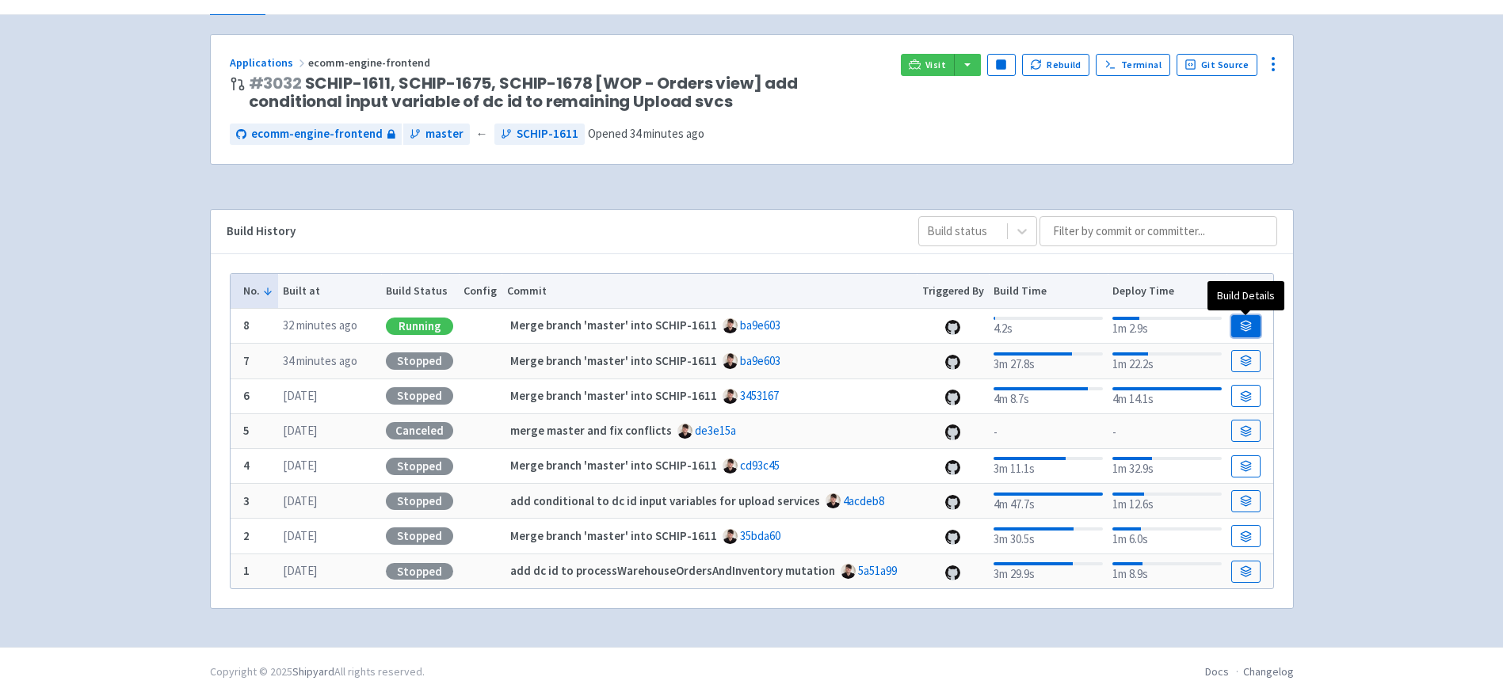
click at [1240, 323] on icon at bounding box center [1246, 326] width 12 height 12
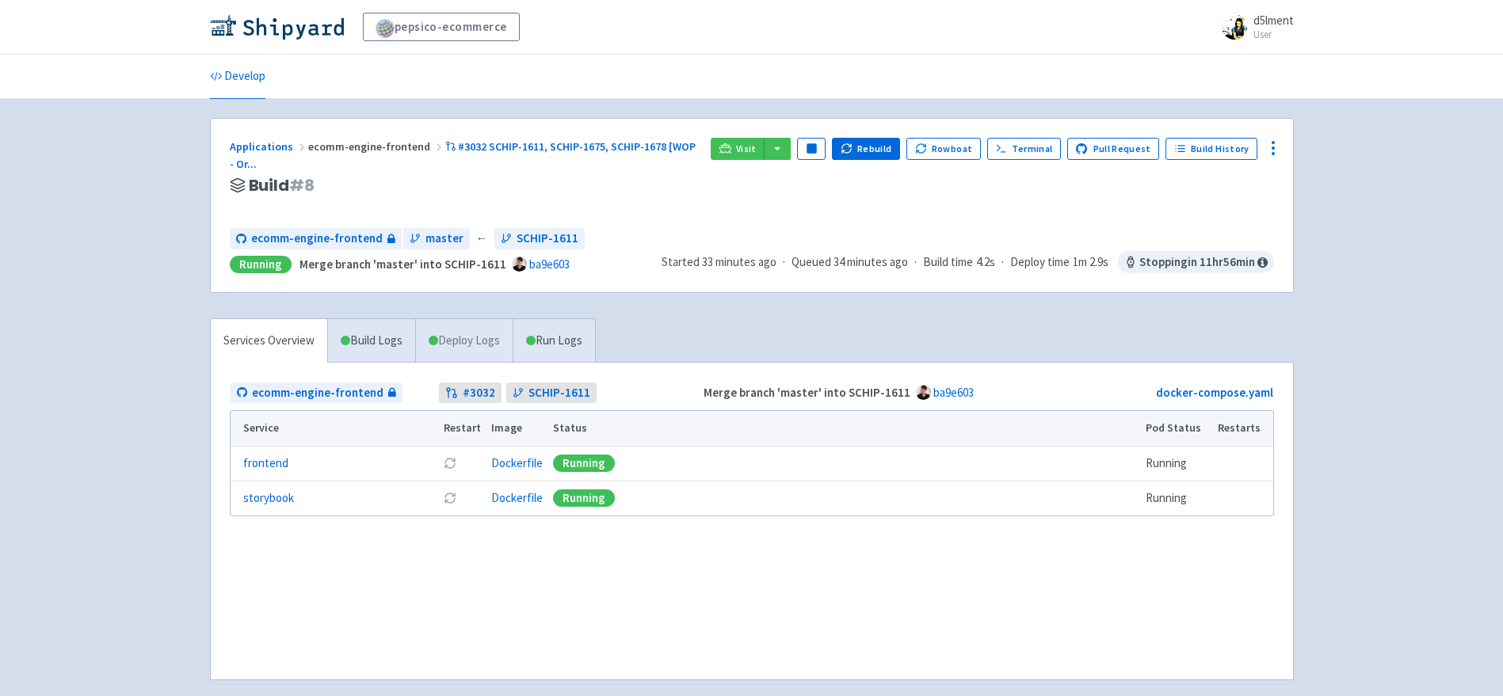
click at [481, 345] on link "Deploy Logs" at bounding box center [463, 341] width 97 height 44
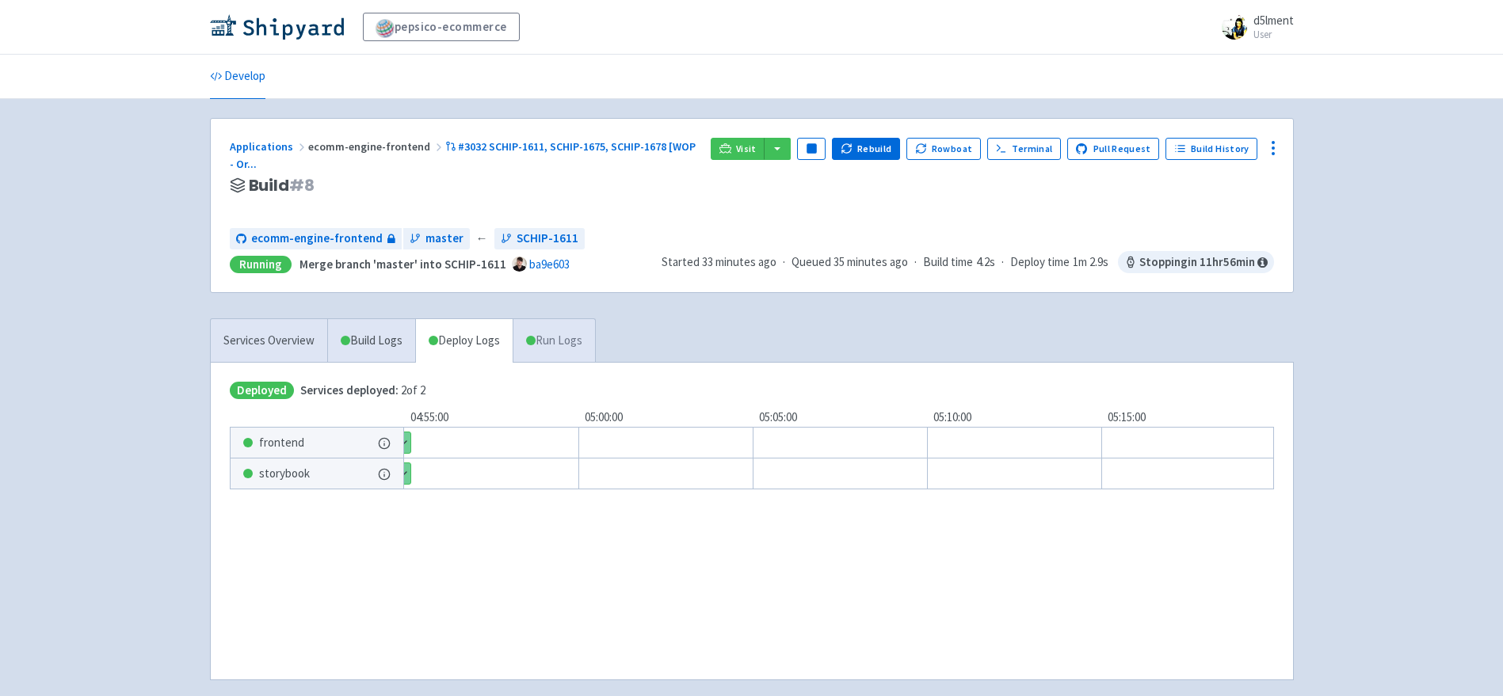
click at [557, 333] on link "Run Logs" at bounding box center [553, 341] width 82 height 44
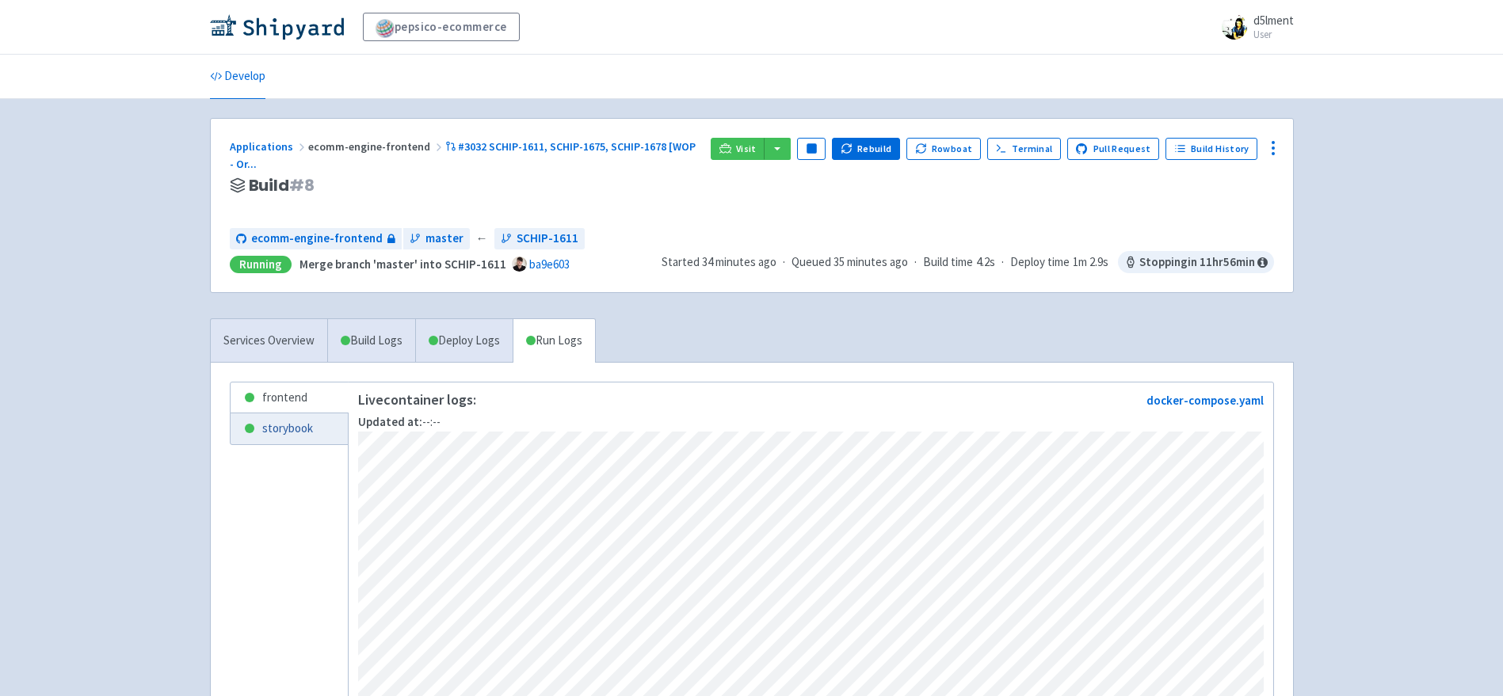
click at [293, 425] on link "storybook" at bounding box center [289, 428] width 117 height 31
click at [301, 402] on link "frontend" at bounding box center [289, 398] width 117 height 31
click at [302, 425] on link "storybook" at bounding box center [289, 428] width 117 height 31
click at [283, 403] on link "frontend" at bounding box center [289, 398] width 117 height 31
click at [450, 351] on link "Deploy Logs" at bounding box center [463, 341] width 97 height 44
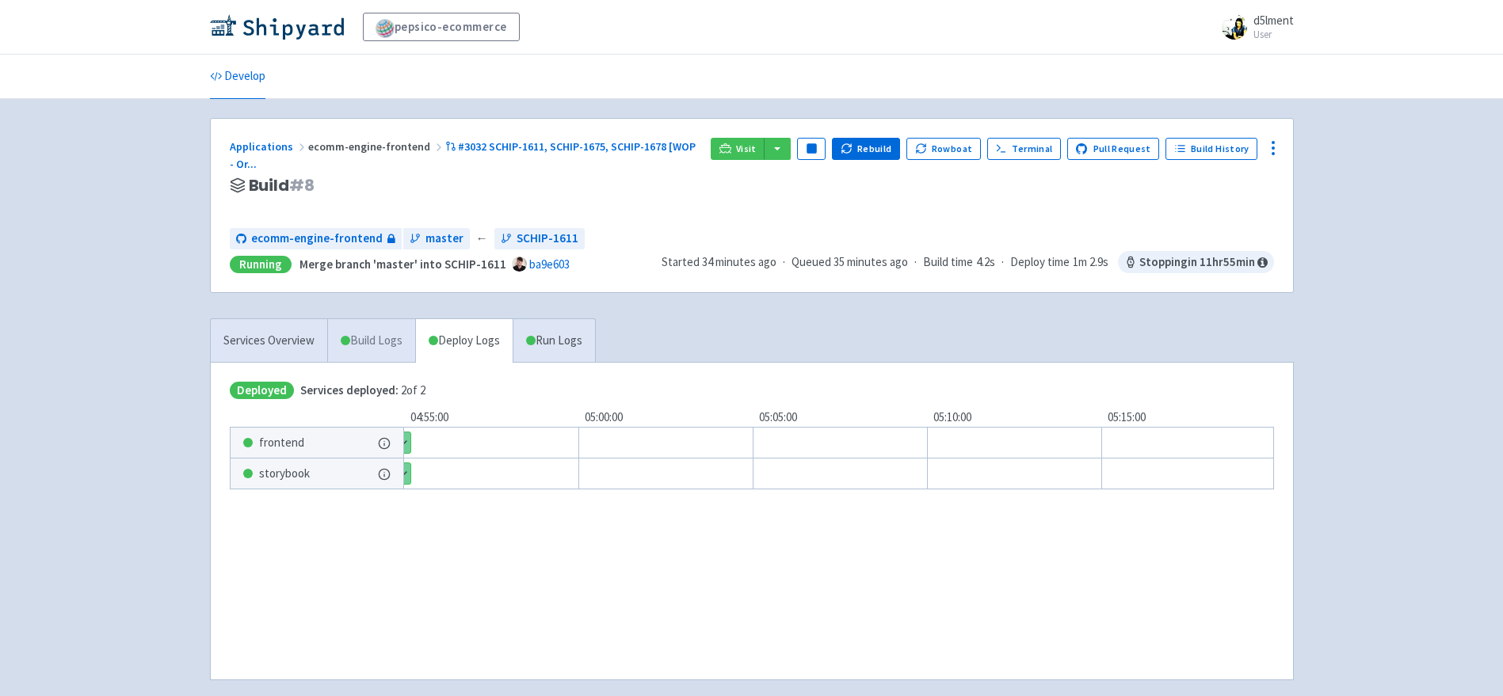
click at [363, 349] on link "Build Logs" at bounding box center [371, 341] width 87 height 44
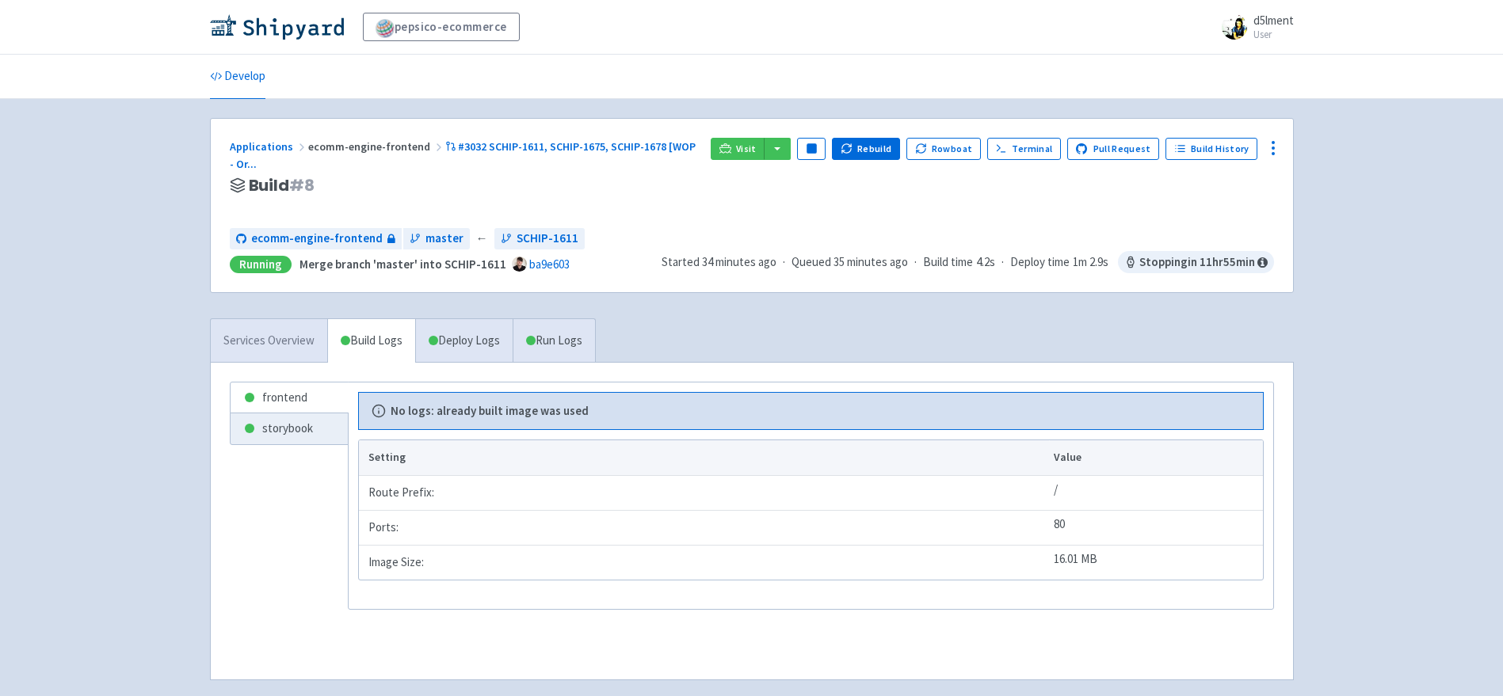
click at [261, 334] on link "Services Overview" at bounding box center [269, 341] width 116 height 44
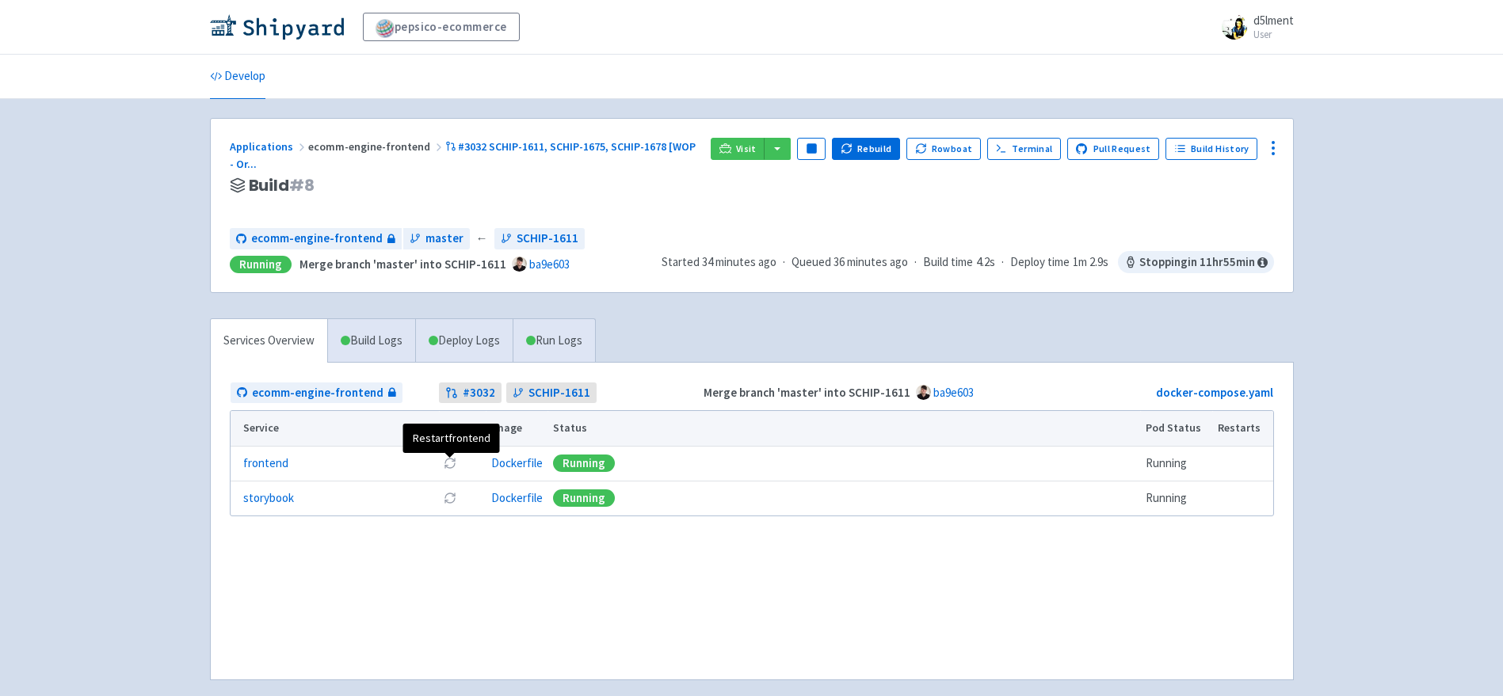
click at [451, 466] on icon at bounding box center [450, 463] width 13 height 13
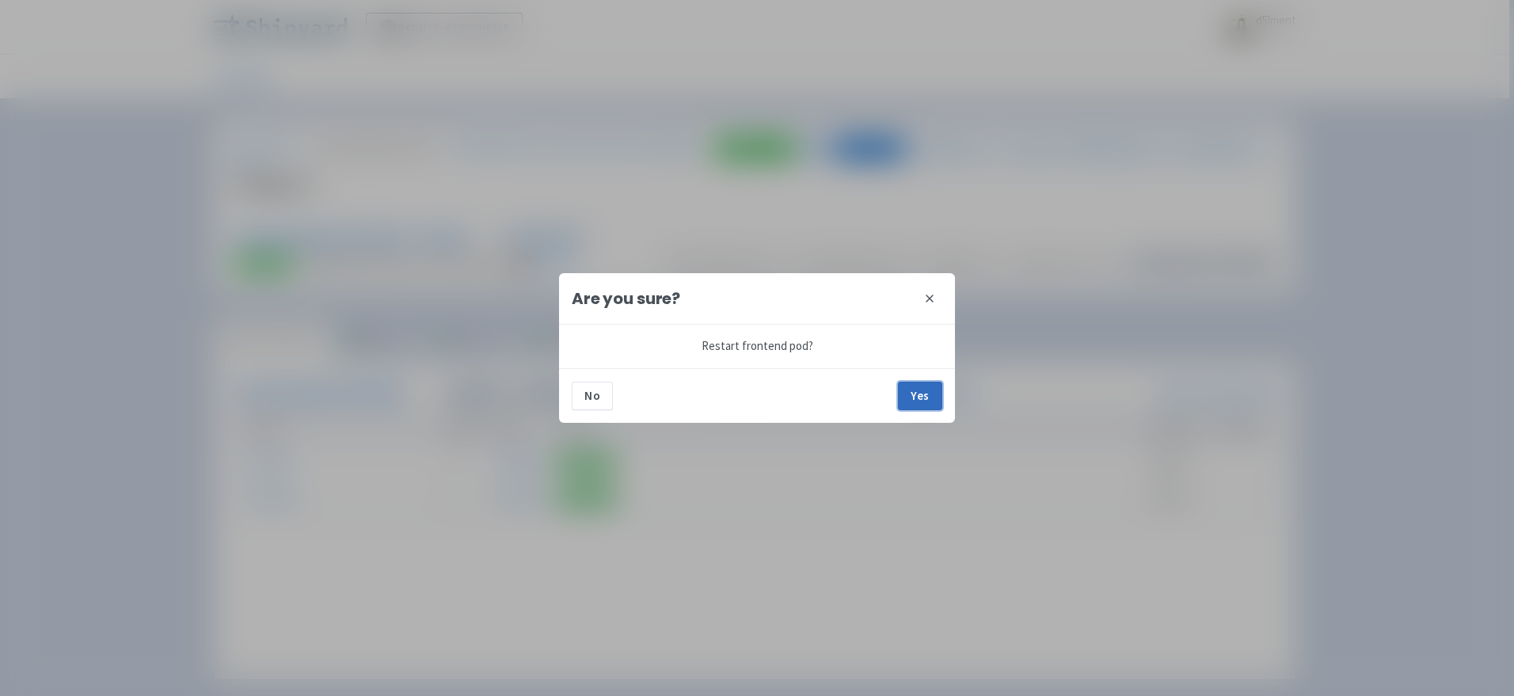
click at [924, 393] on button "Yes" at bounding box center [920, 396] width 44 height 29
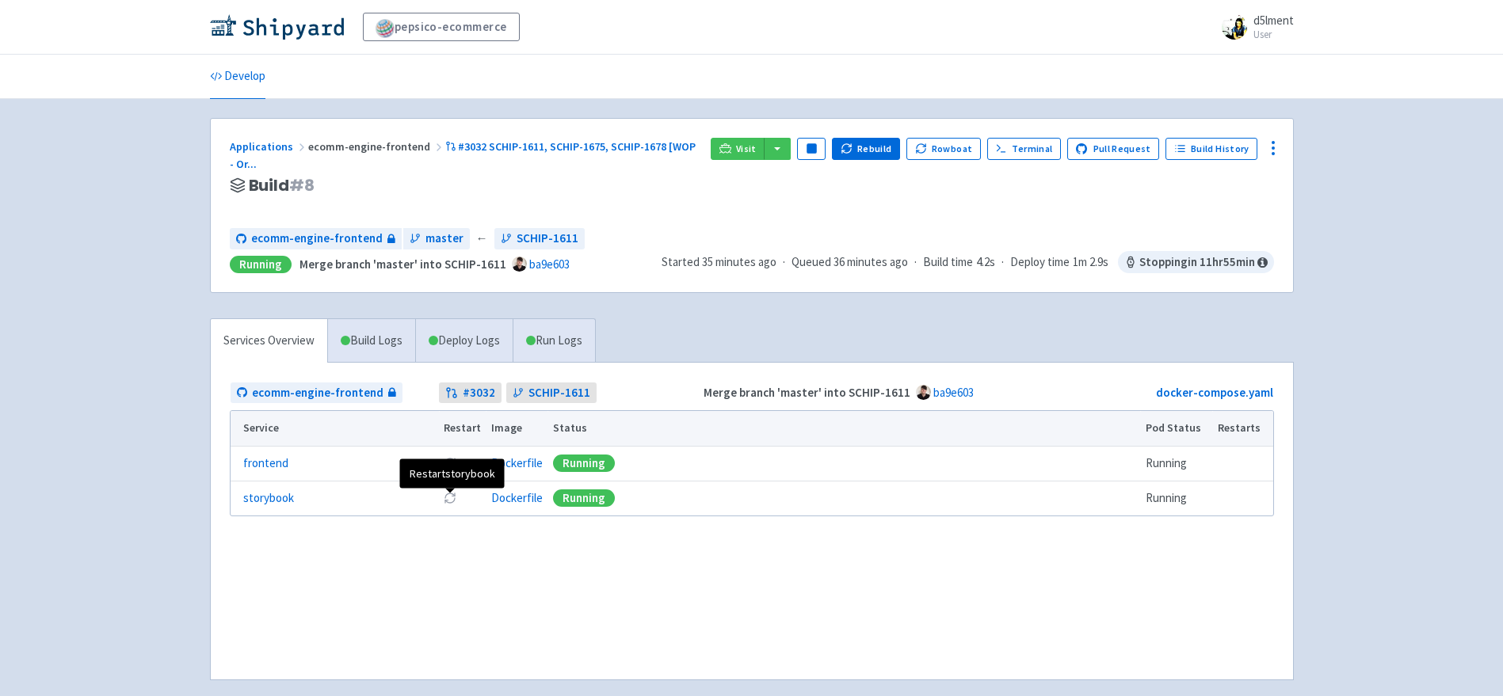
click at [451, 499] on icon at bounding box center [450, 498] width 13 height 13
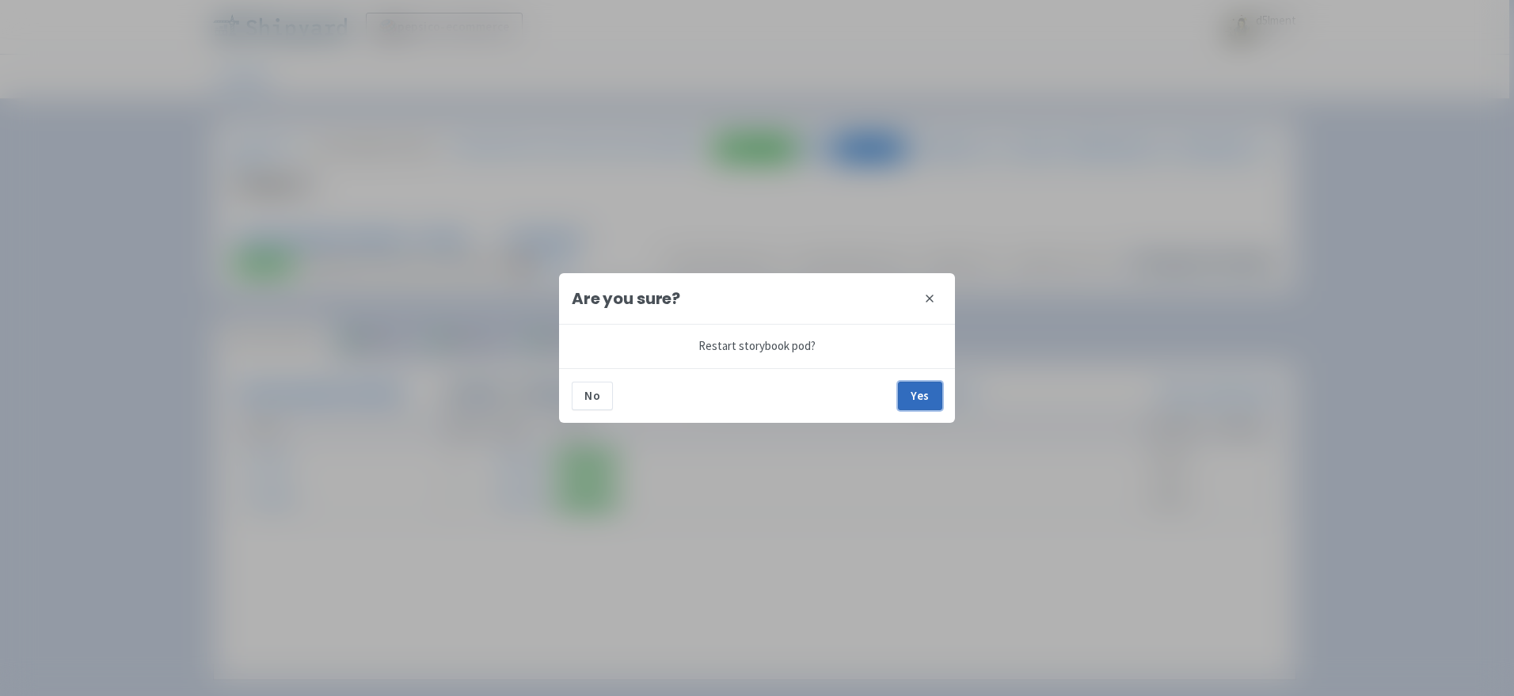
click at [909, 403] on button "Yes" at bounding box center [920, 396] width 44 height 29
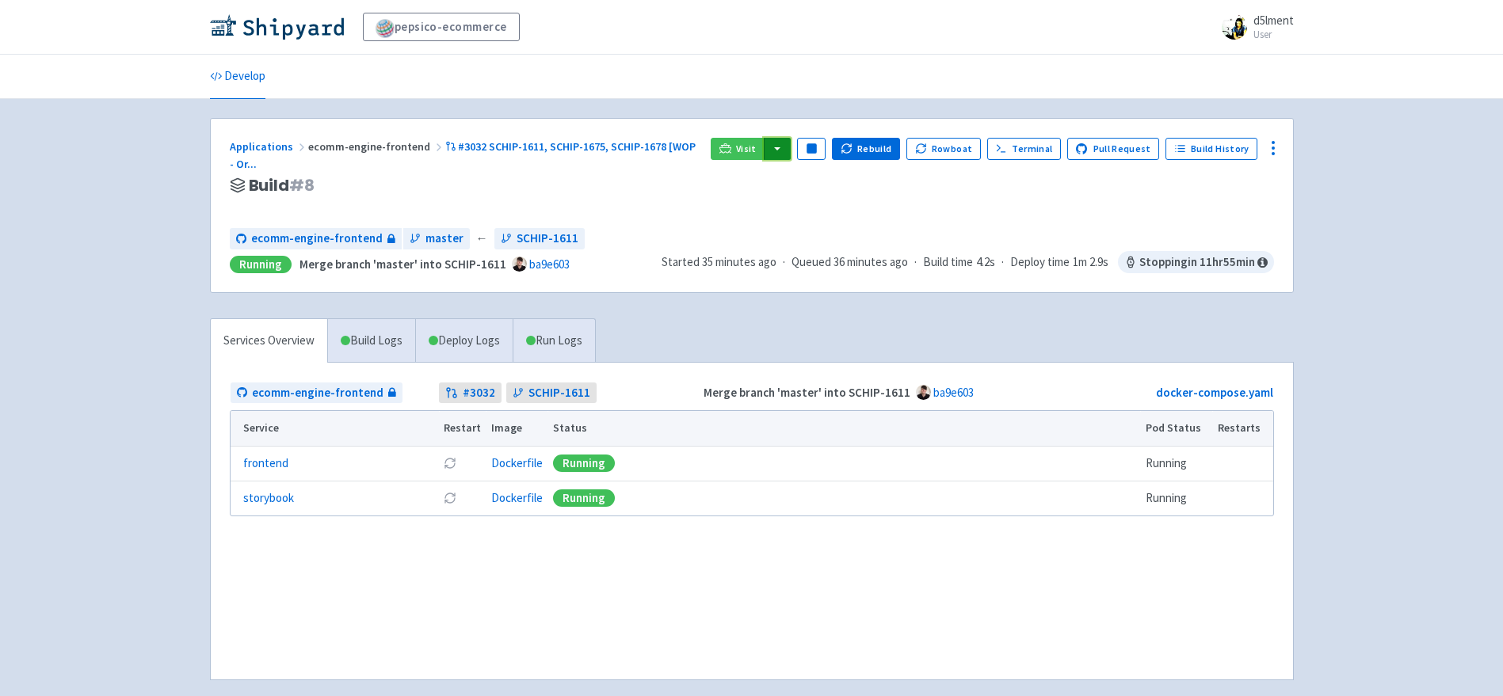
click at [791, 154] on button "button" at bounding box center [777, 149] width 27 height 22
click at [558, 347] on link "Run Logs" at bounding box center [553, 341] width 82 height 44
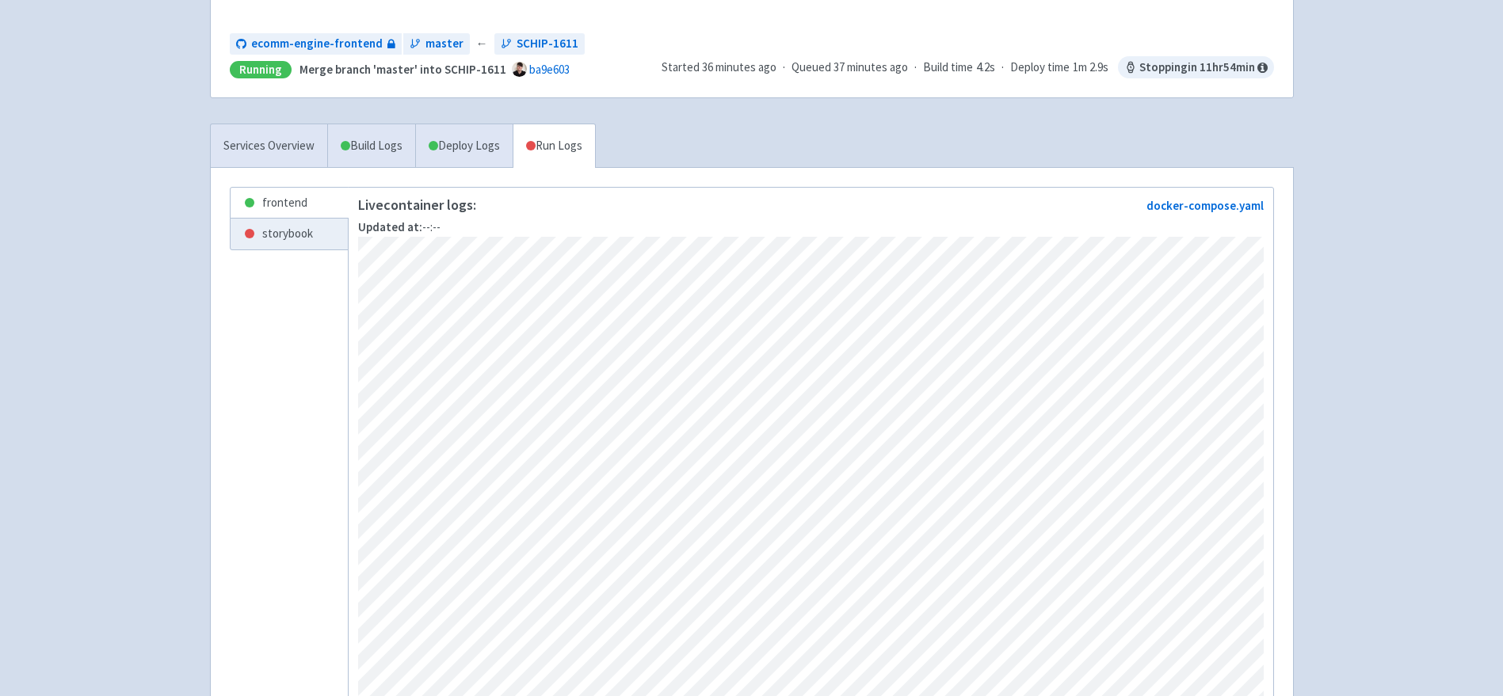
scroll to position [201, 0]
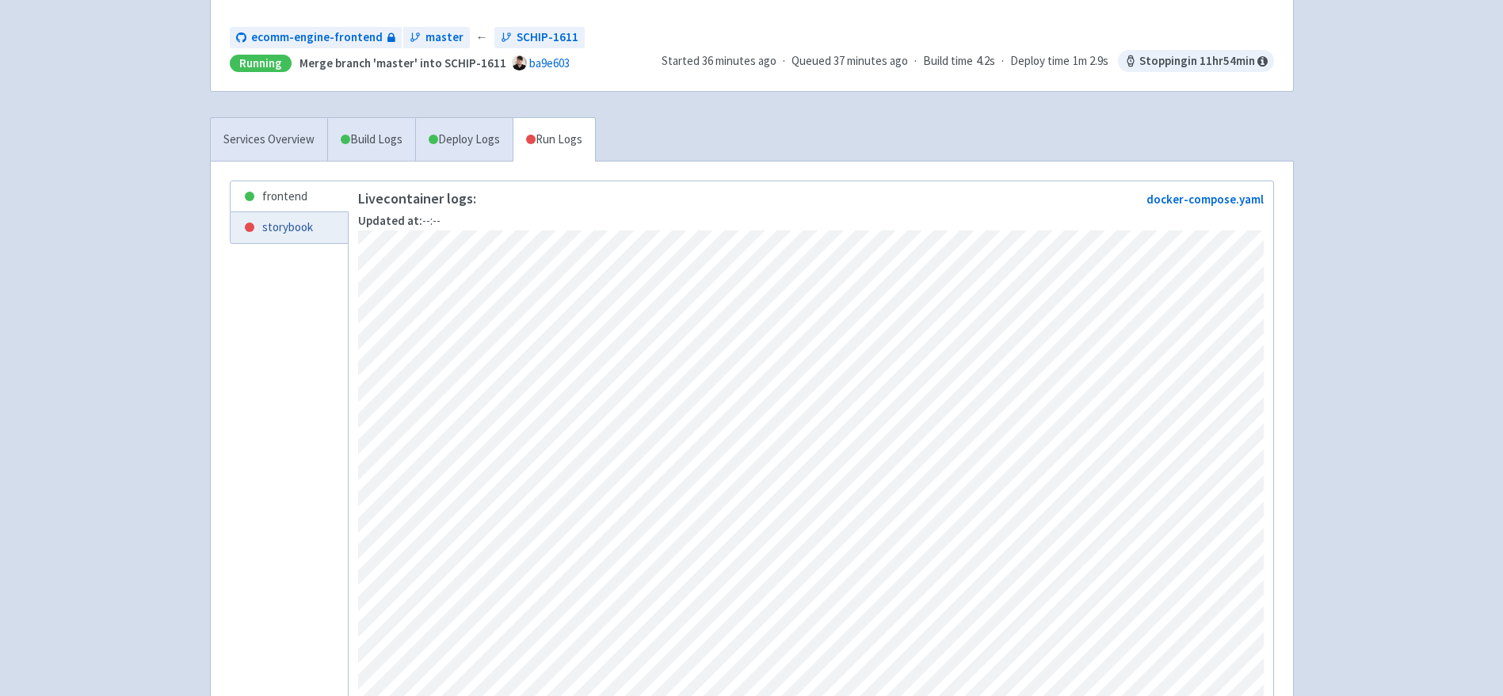
click at [303, 237] on link "storybook" at bounding box center [289, 227] width 117 height 31
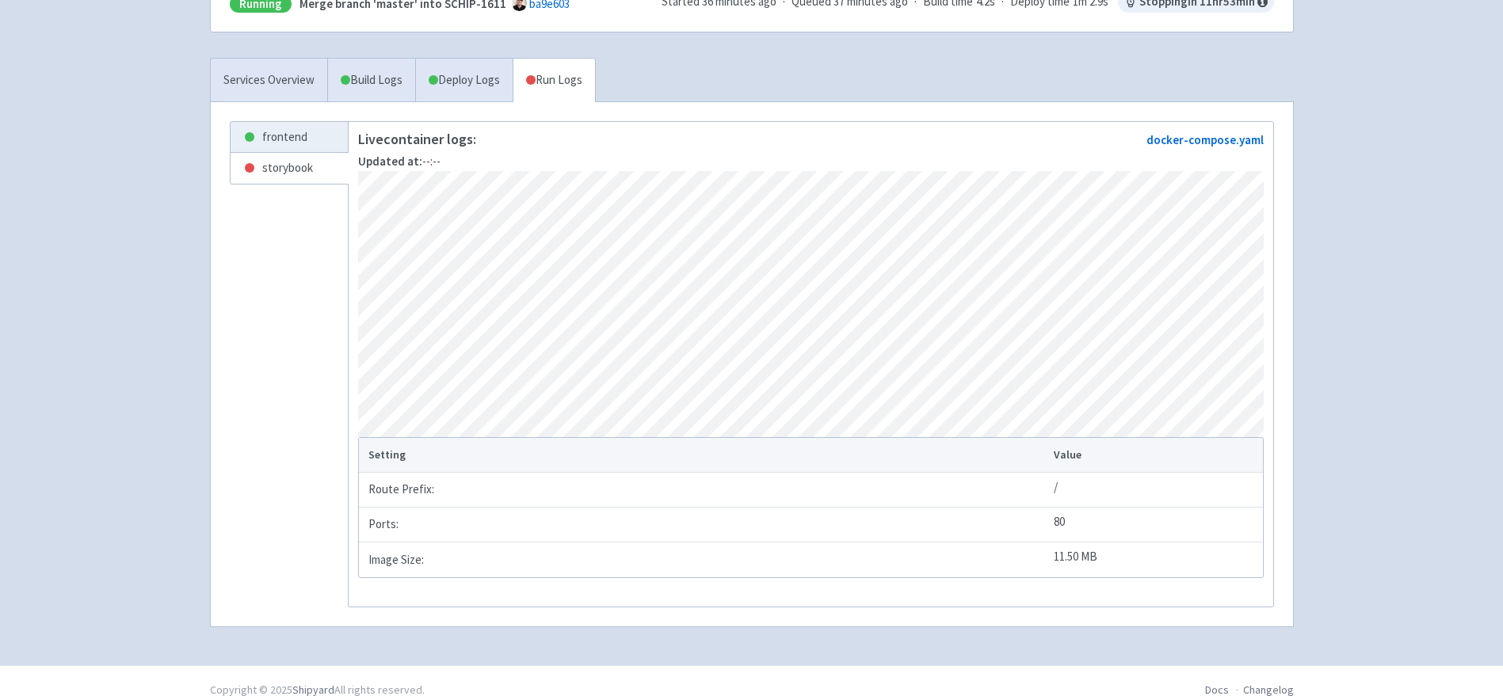
scroll to position [285, 0]
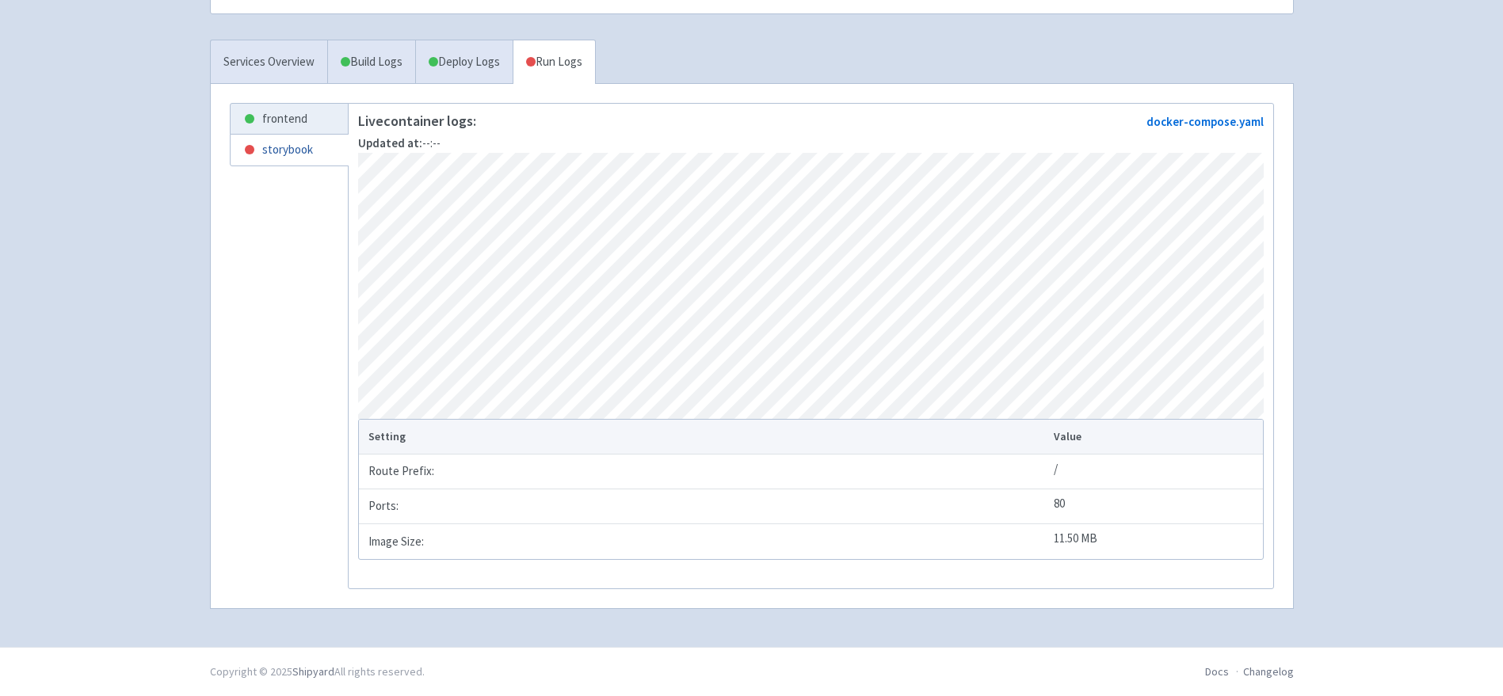
click at [287, 155] on link "storybook" at bounding box center [289, 150] width 117 height 31
click at [291, 112] on link "frontend" at bounding box center [289, 119] width 117 height 31
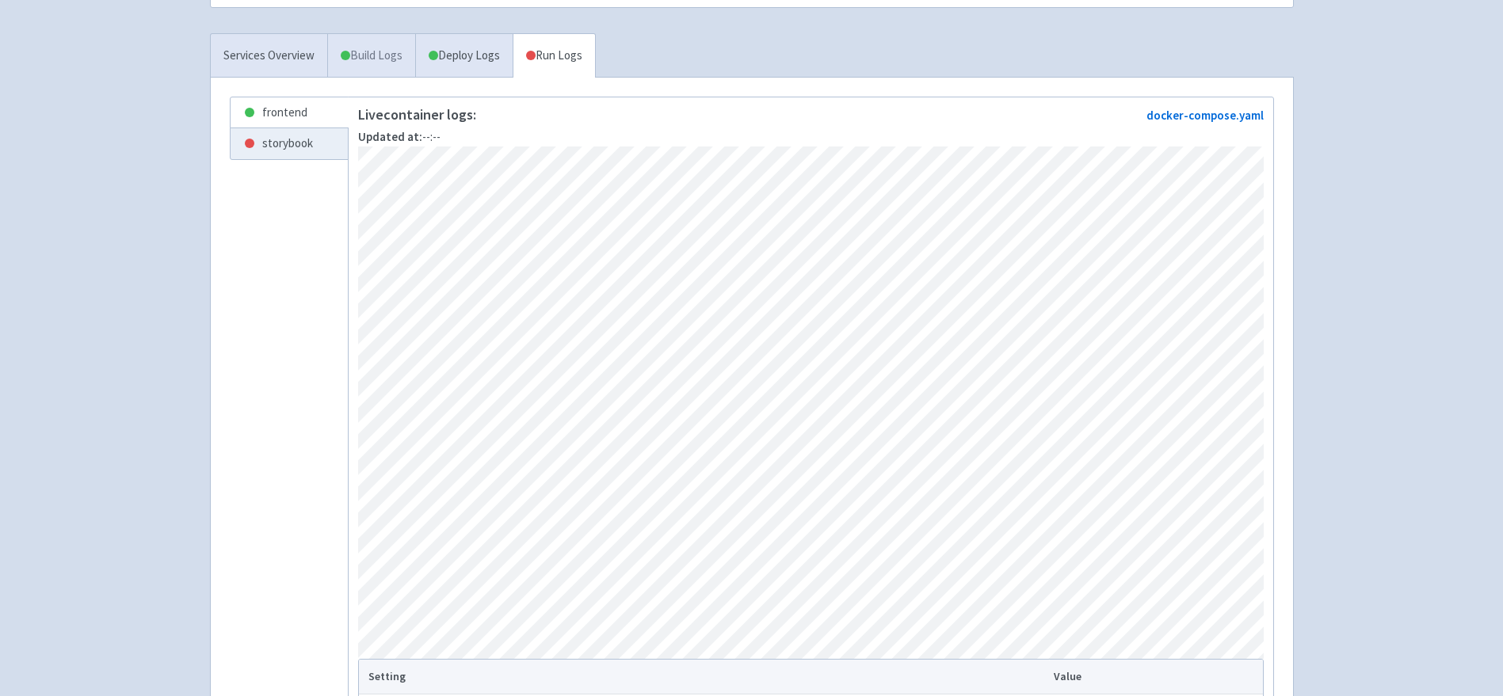
click at [353, 61] on link "Build Logs" at bounding box center [371, 56] width 87 height 44
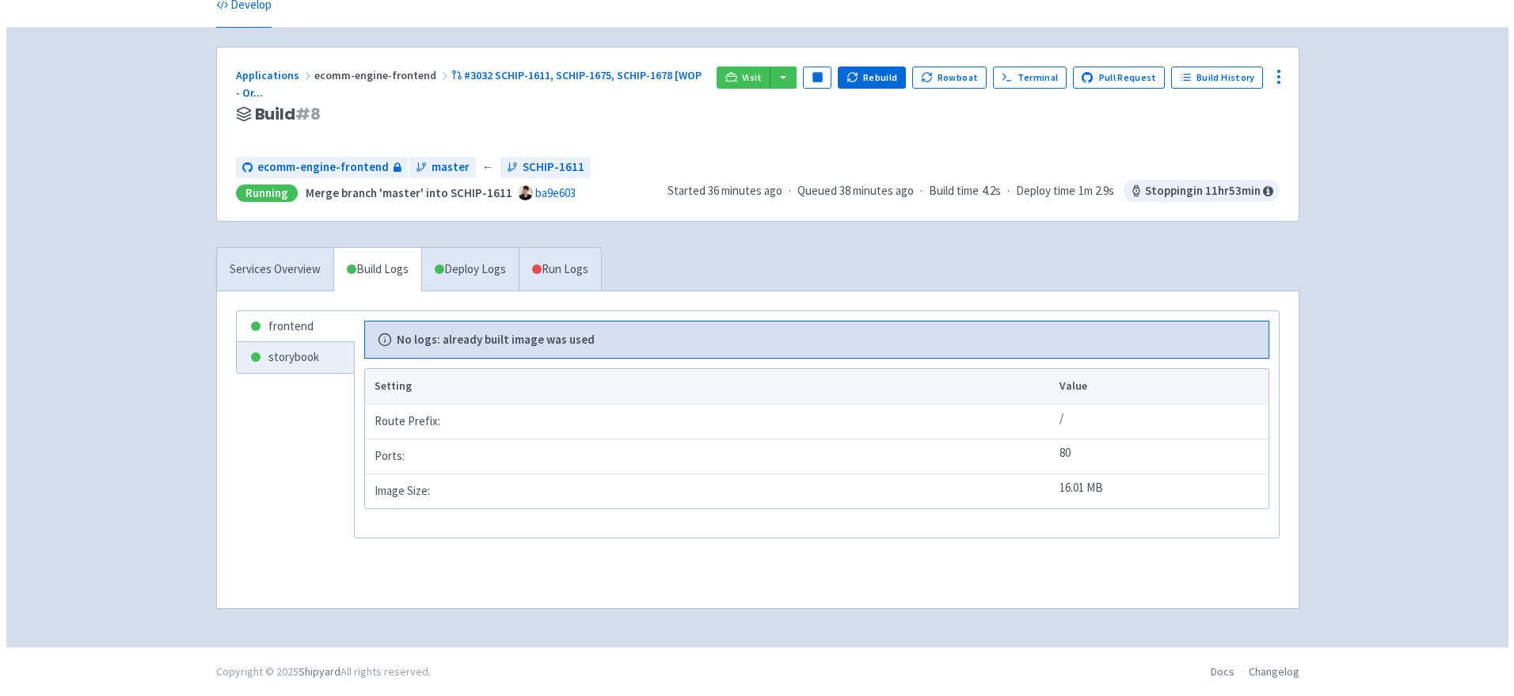
scroll to position [71, 0]
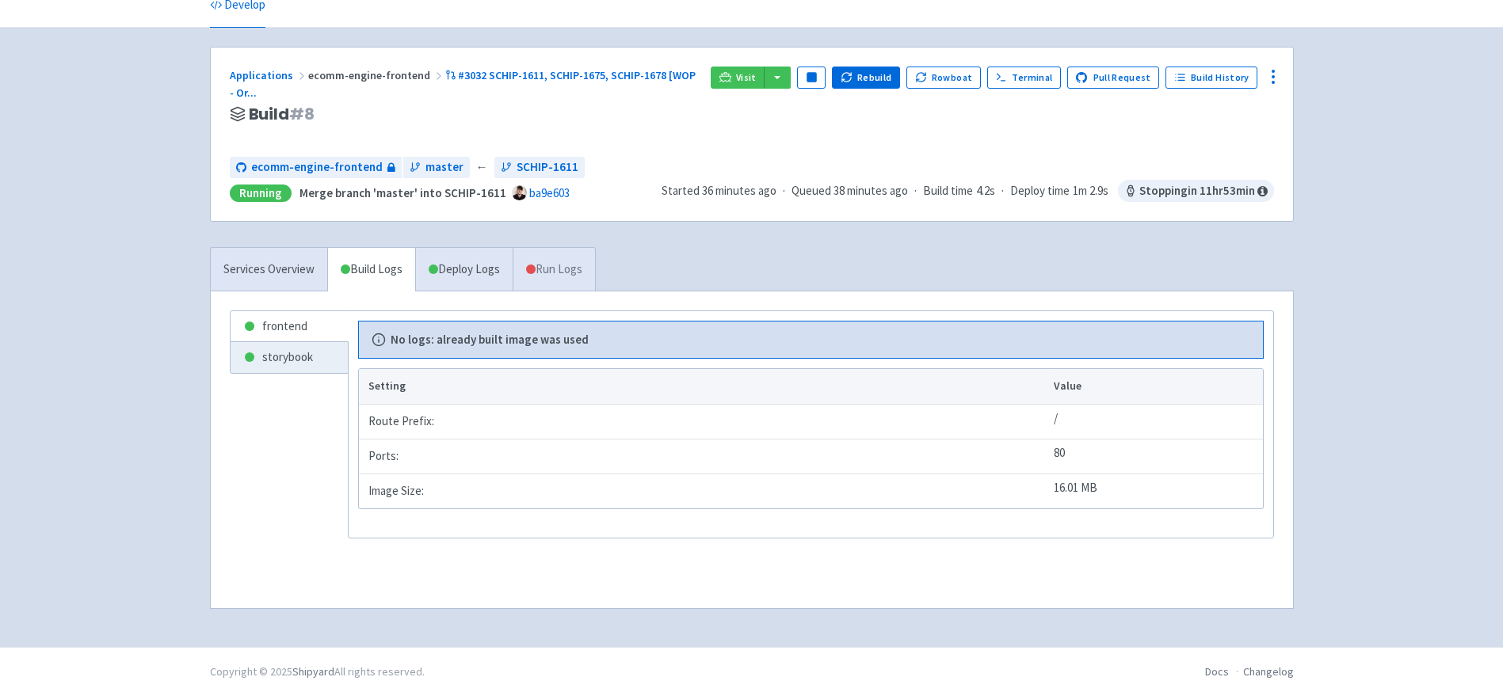
click at [543, 276] on link "Run Logs" at bounding box center [553, 270] width 82 height 44
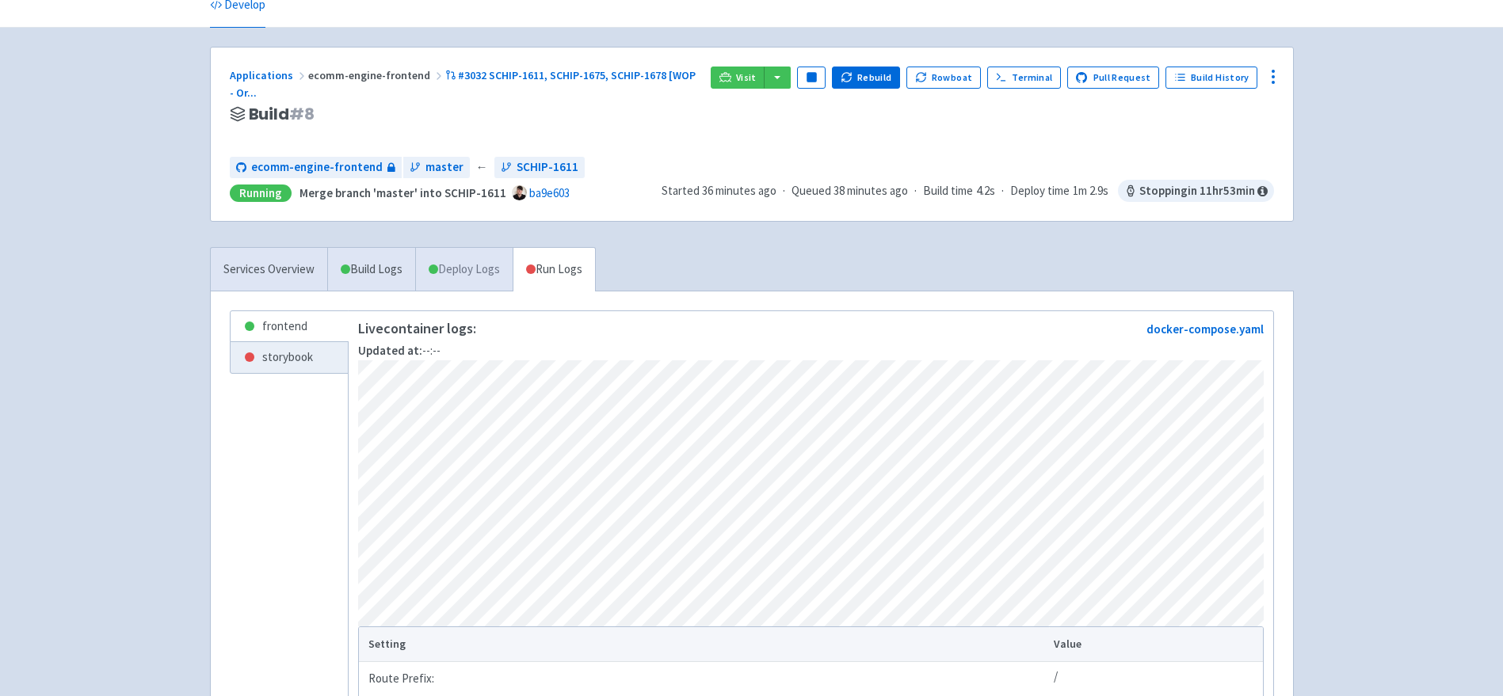
click at [479, 278] on link "Deploy Logs" at bounding box center [463, 270] width 97 height 44
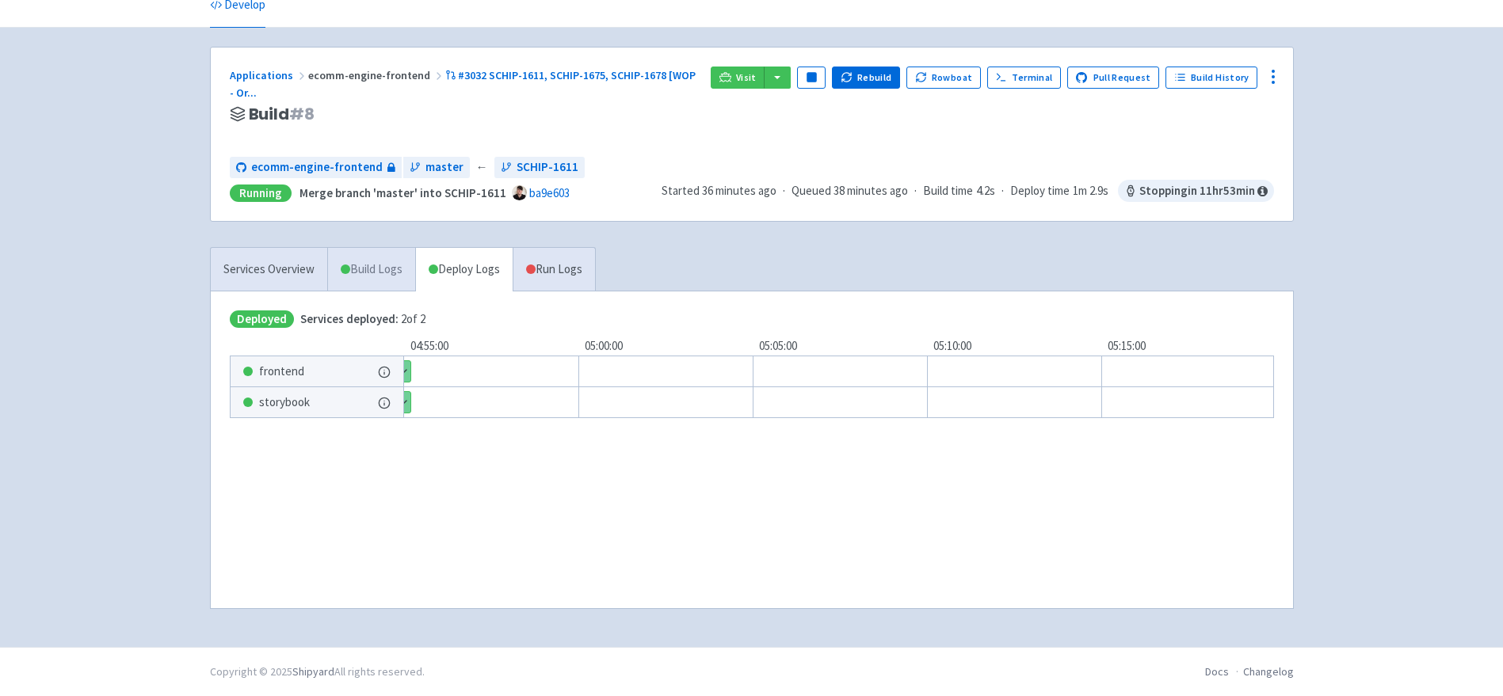
click at [377, 278] on link "Build Logs" at bounding box center [371, 270] width 87 height 44
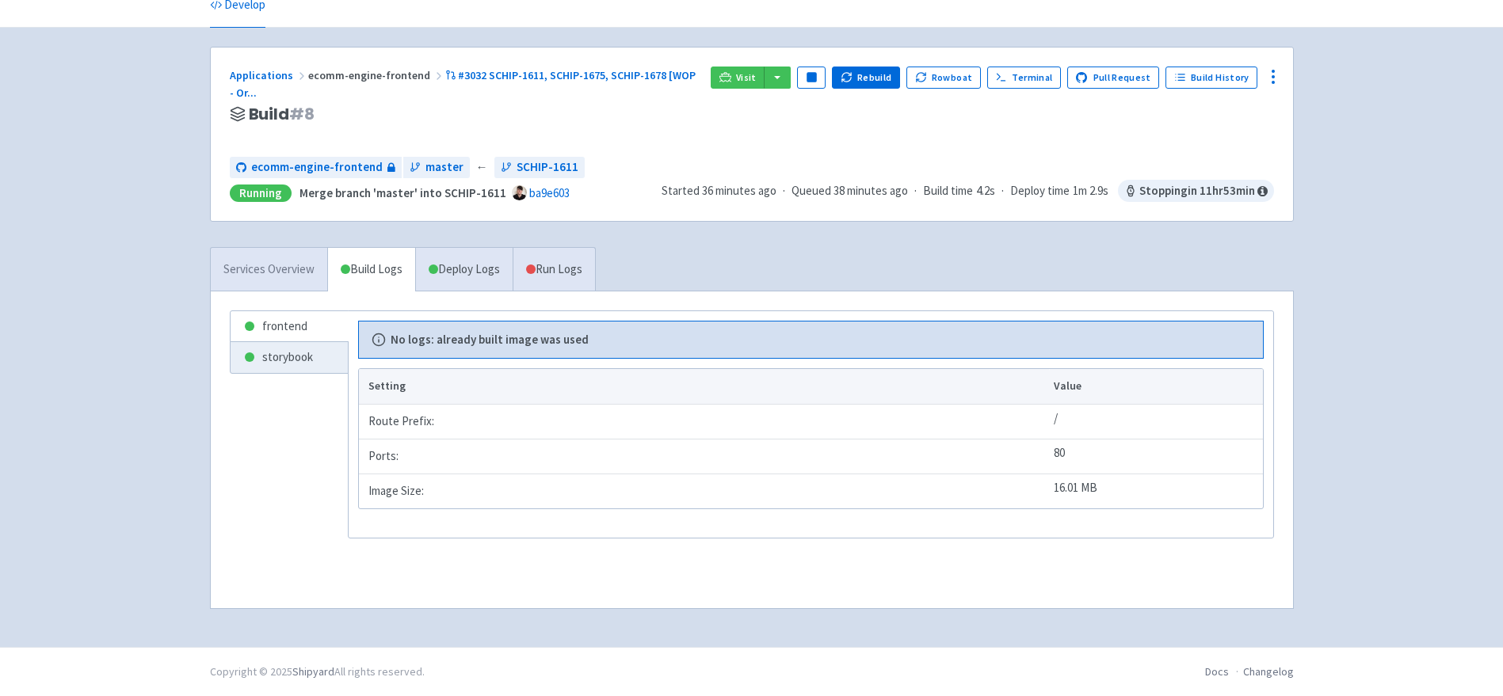
click at [299, 279] on link "Services Overview" at bounding box center [269, 270] width 116 height 44
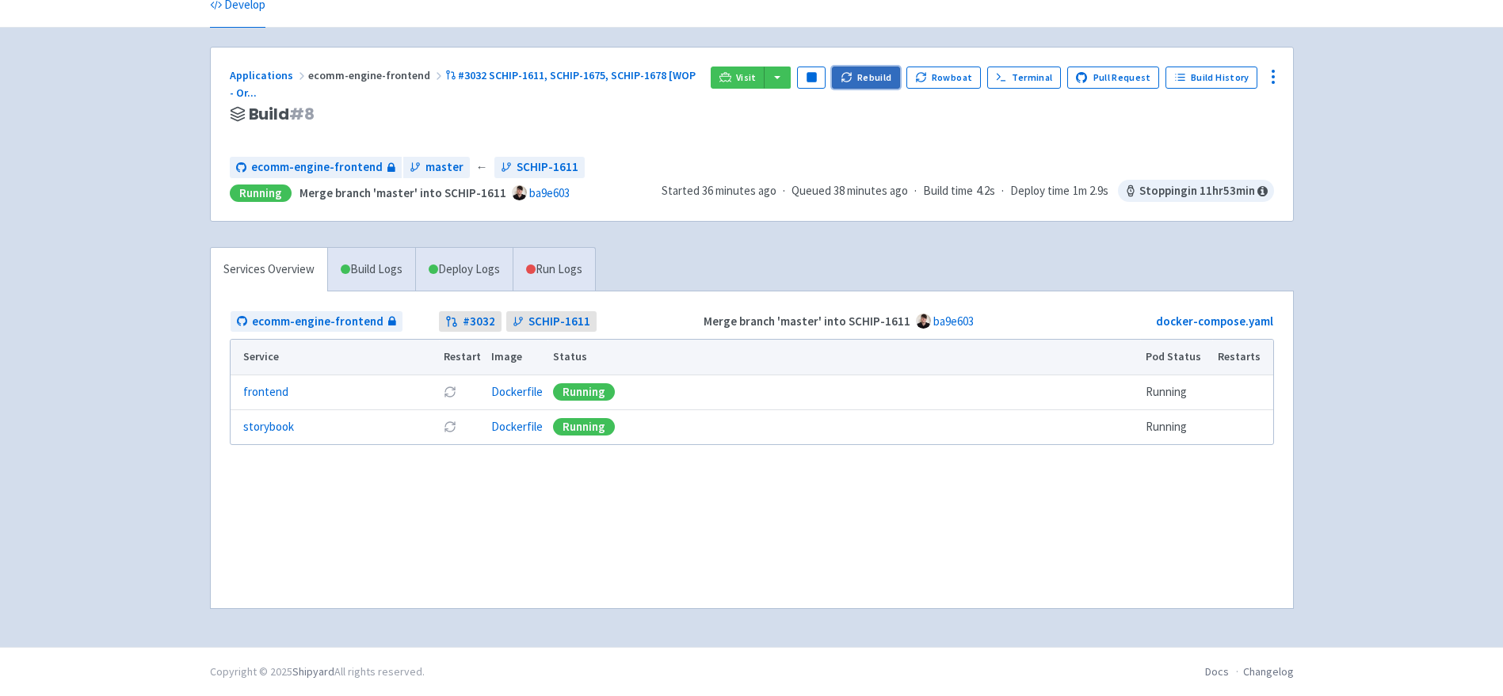
click at [852, 82] on icon "button" at bounding box center [846, 77] width 12 height 12
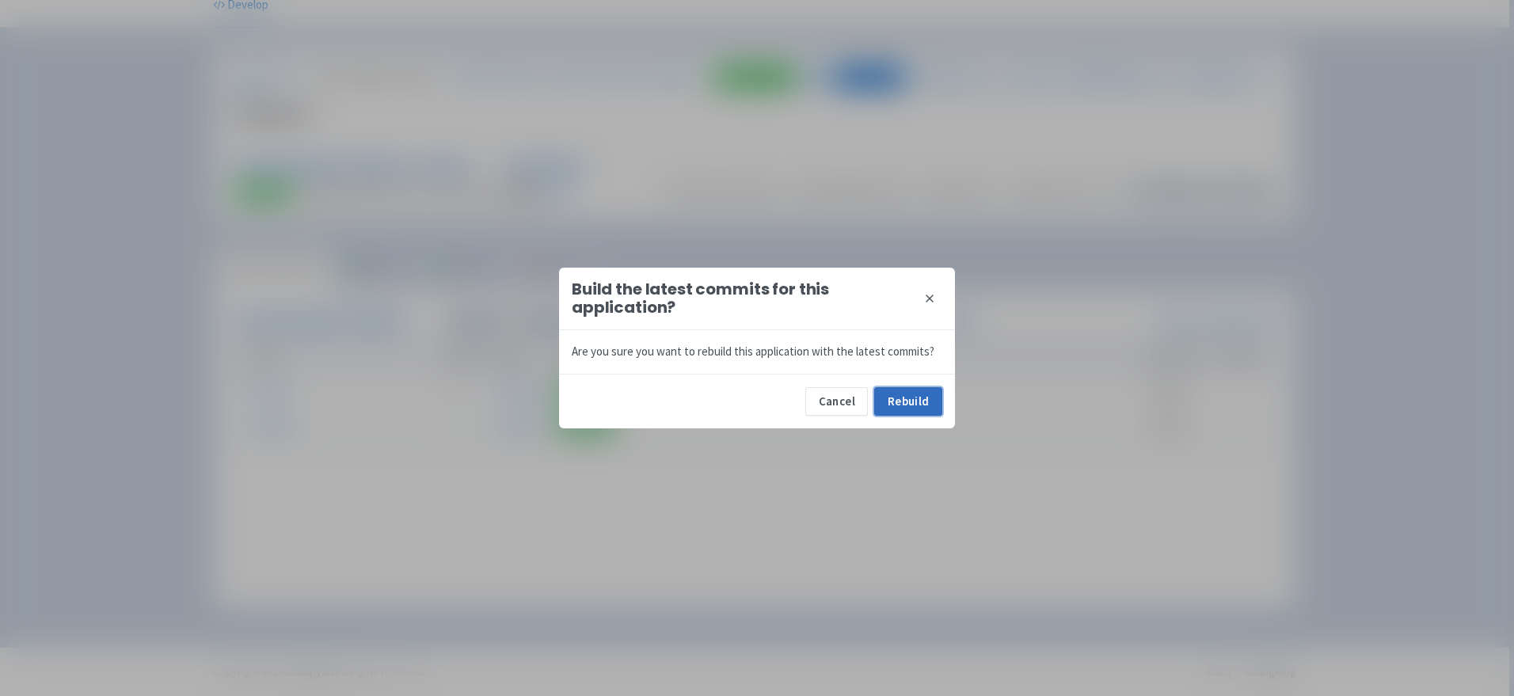
click at [929, 410] on button "Rebuild" at bounding box center [908, 401] width 68 height 29
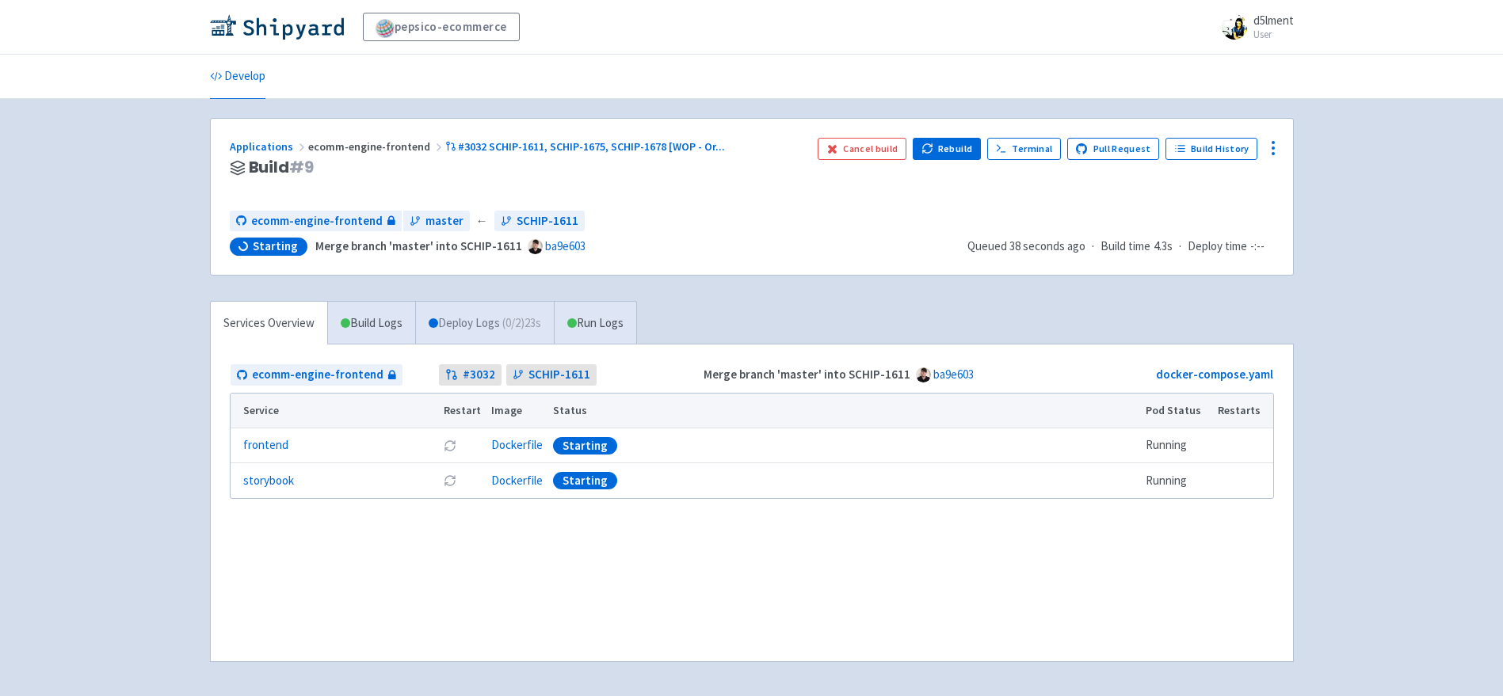
click at [484, 319] on link "Deploy Logs ( 0 / 2 ) 23s" at bounding box center [484, 324] width 139 height 44
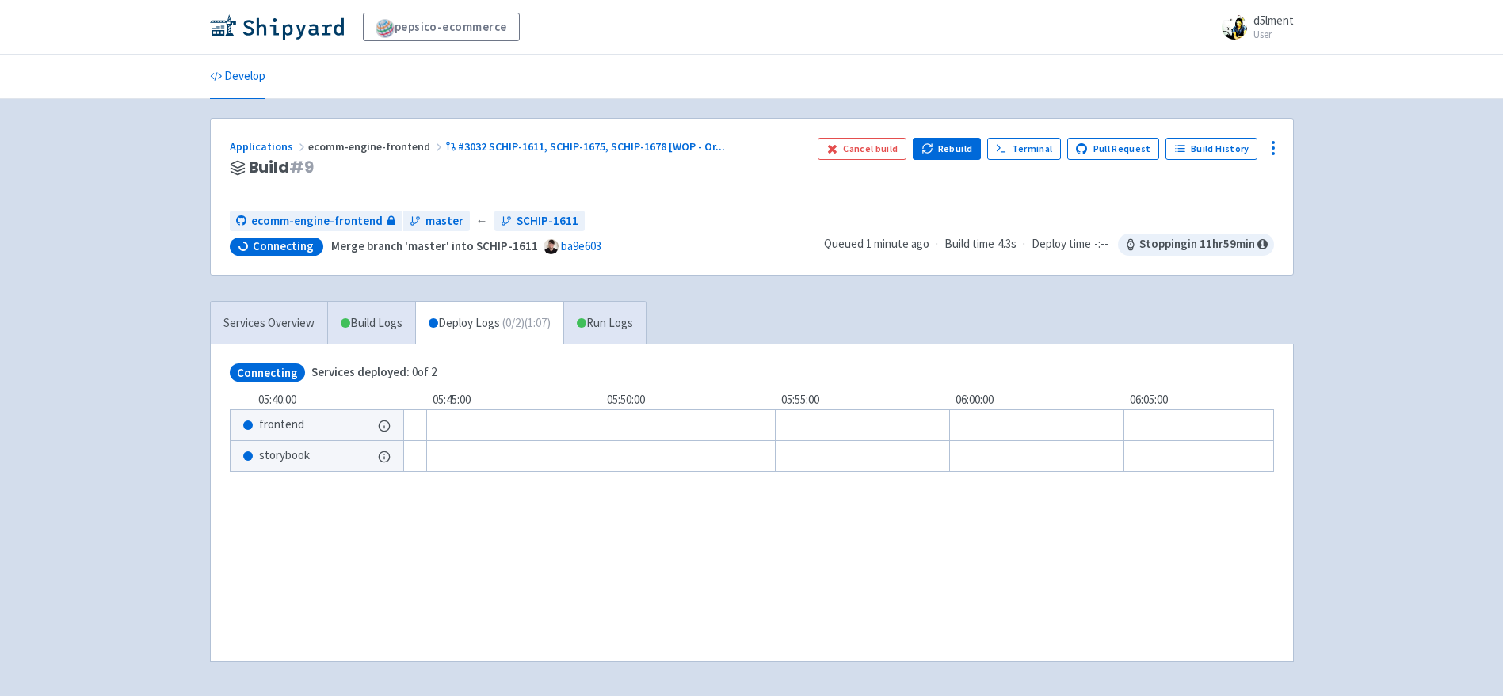
scroll to position [0, 525]
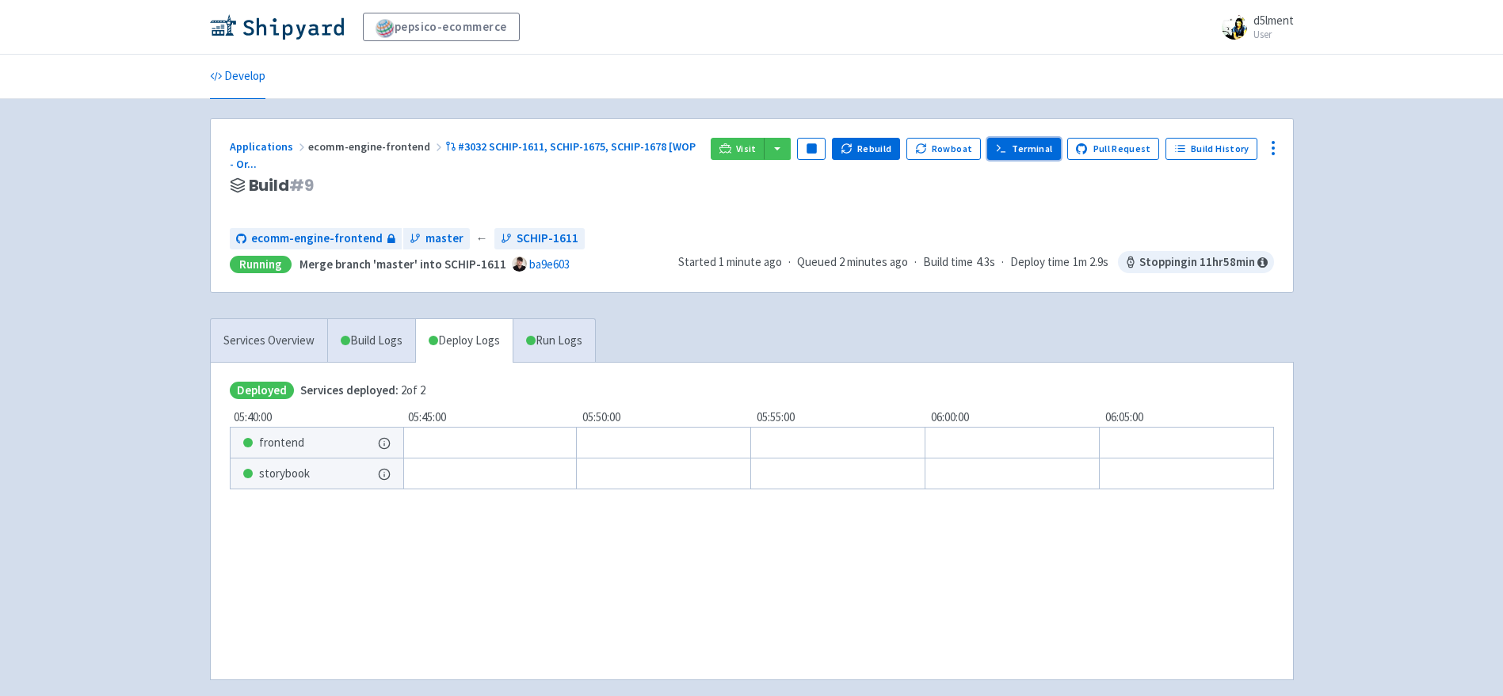
click at [1056, 155] on link "Terminal" at bounding box center [1024, 149] width 74 height 22
click at [1267, 144] on icon at bounding box center [1272, 148] width 19 height 19
click at [1212, 214] on span "Data Dashboard" at bounding box center [1201, 212] width 80 height 22
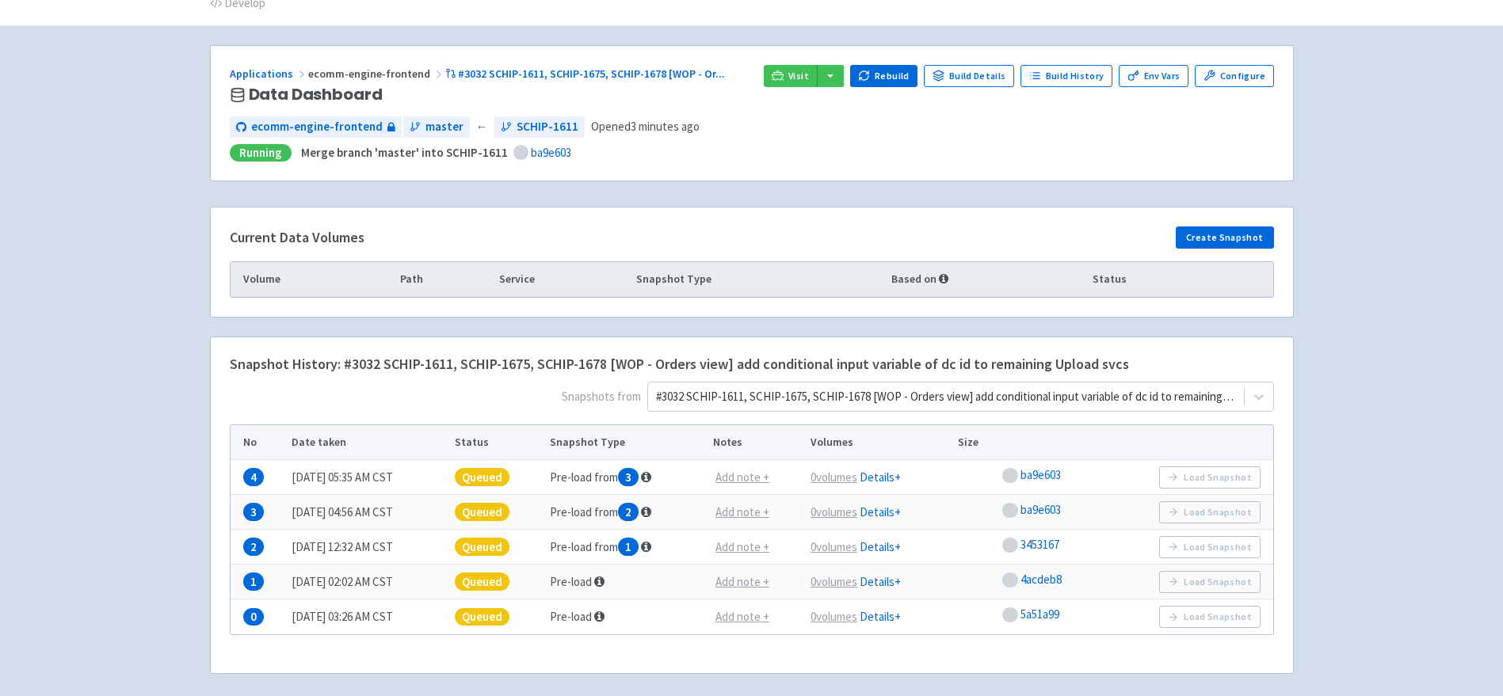
scroll to position [76, 0]
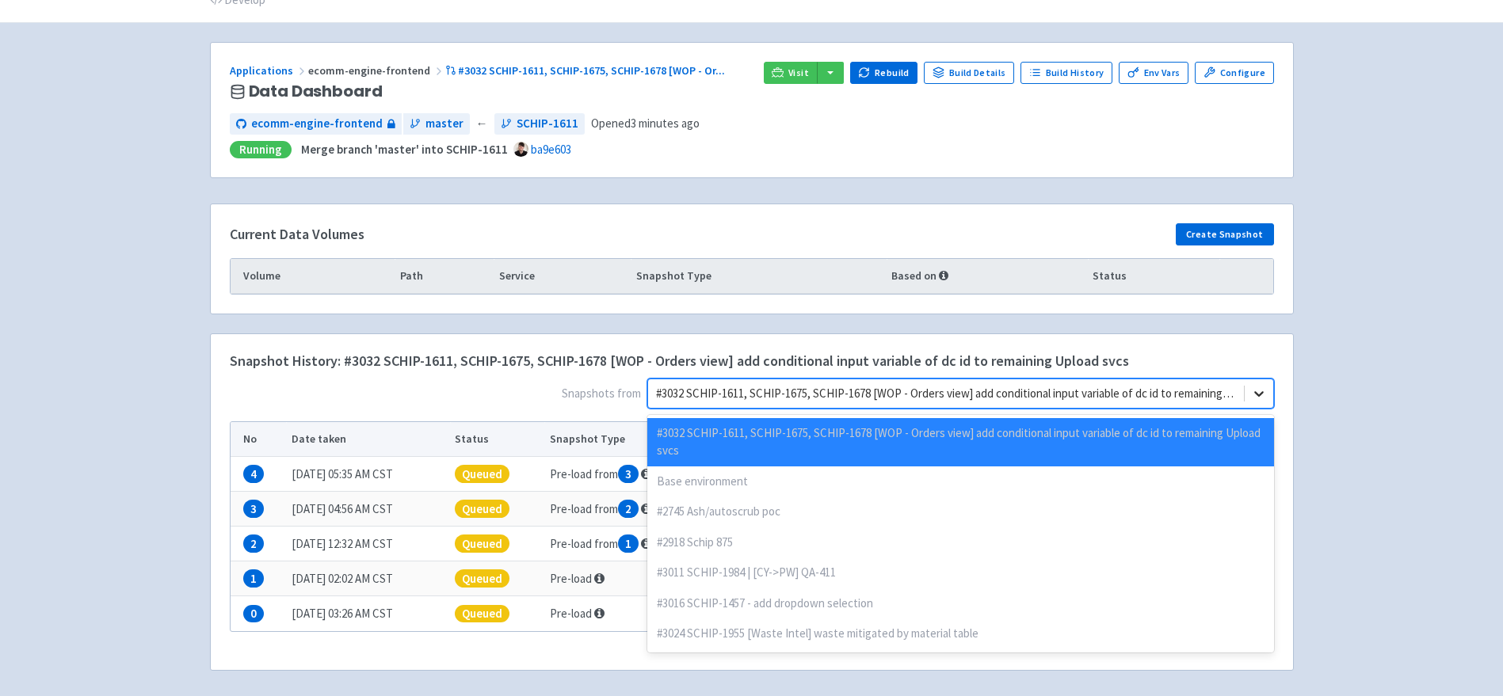
click at [1263, 399] on icon at bounding box center [1259, 394] width 16 height 16
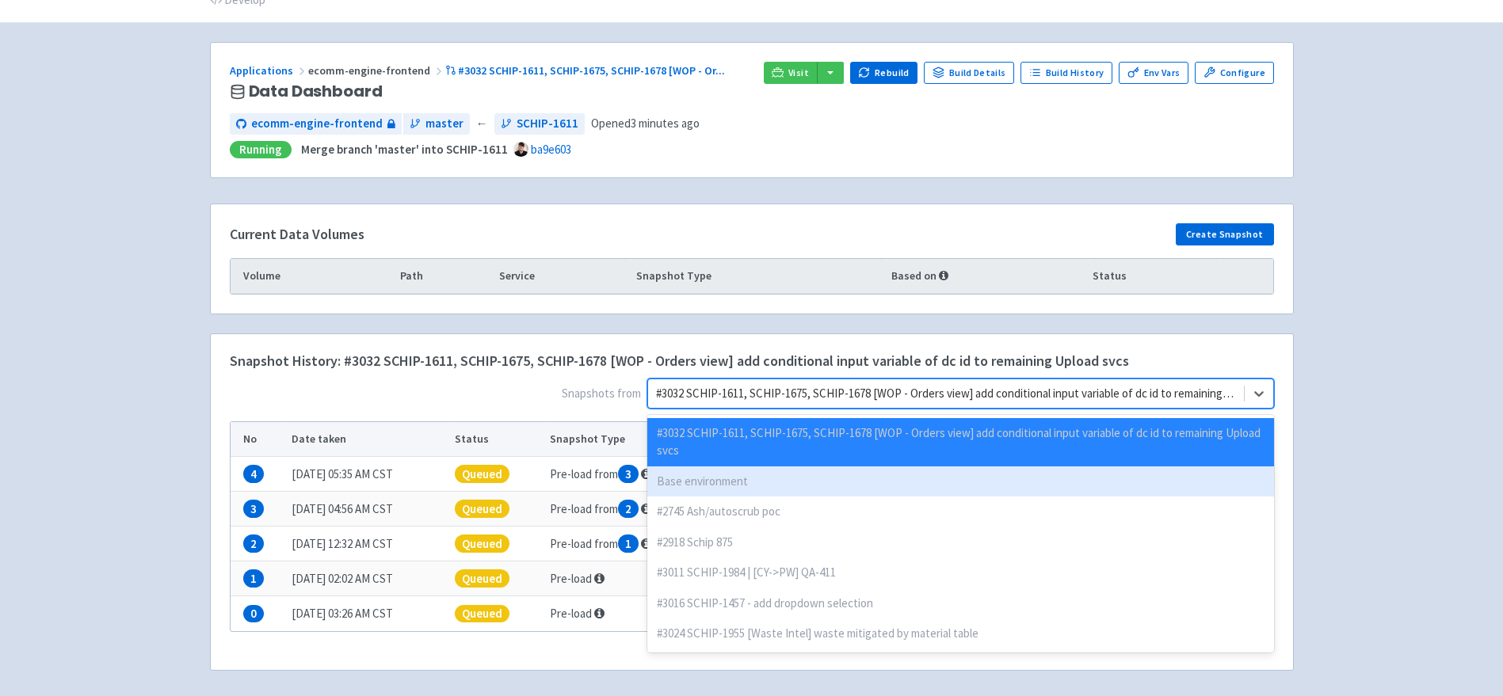
click at [827, 482] on div "Base environment" at bounding box center [960, 482] width 627 height 31
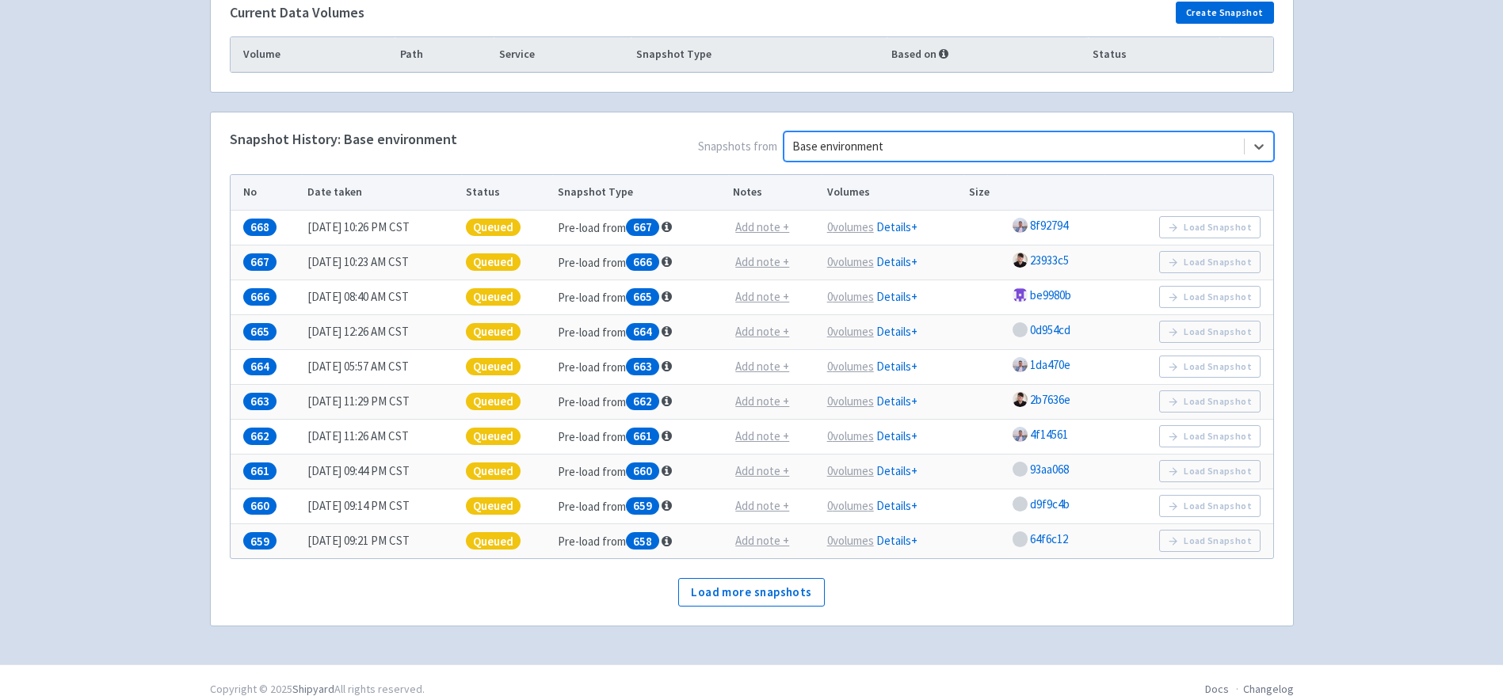
scroll to position [288, 0]
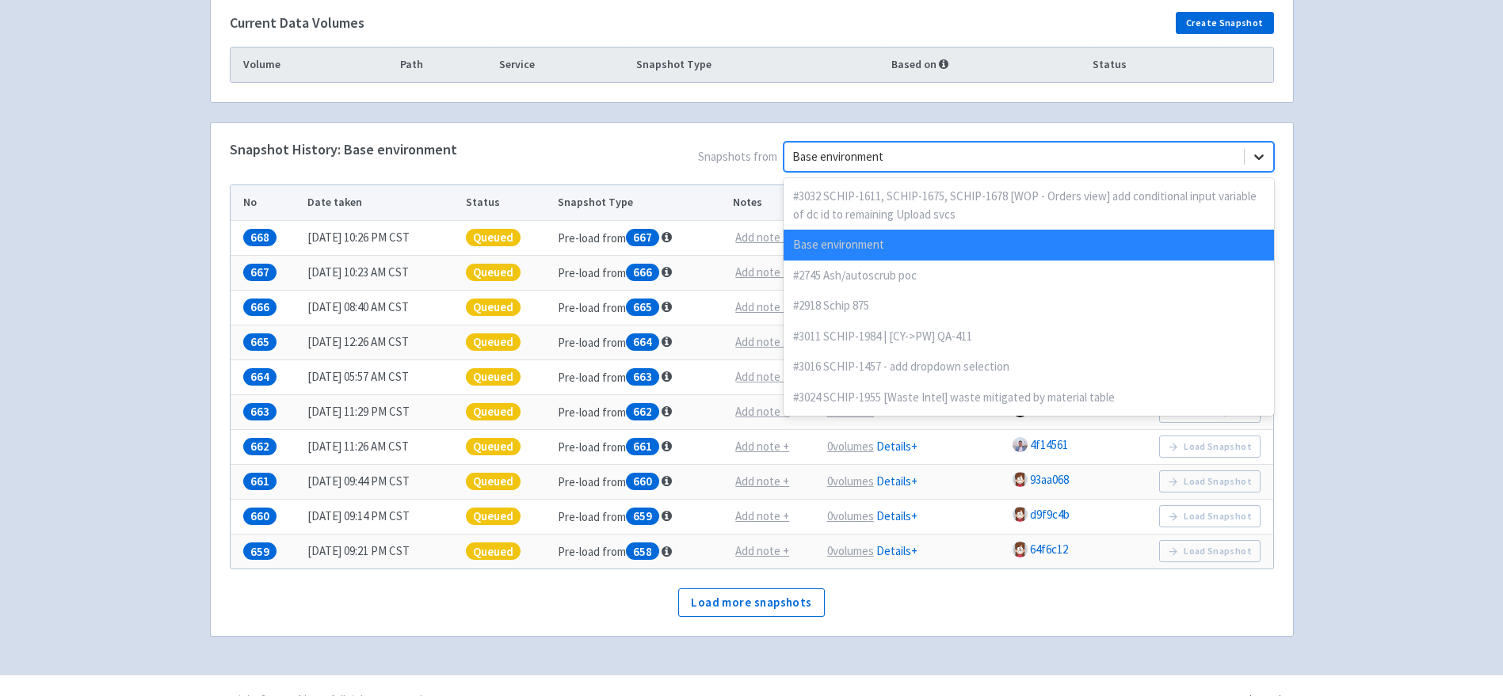
click at [1255, 155] on icon at bounding box center [1259, 157] width 16 height 16
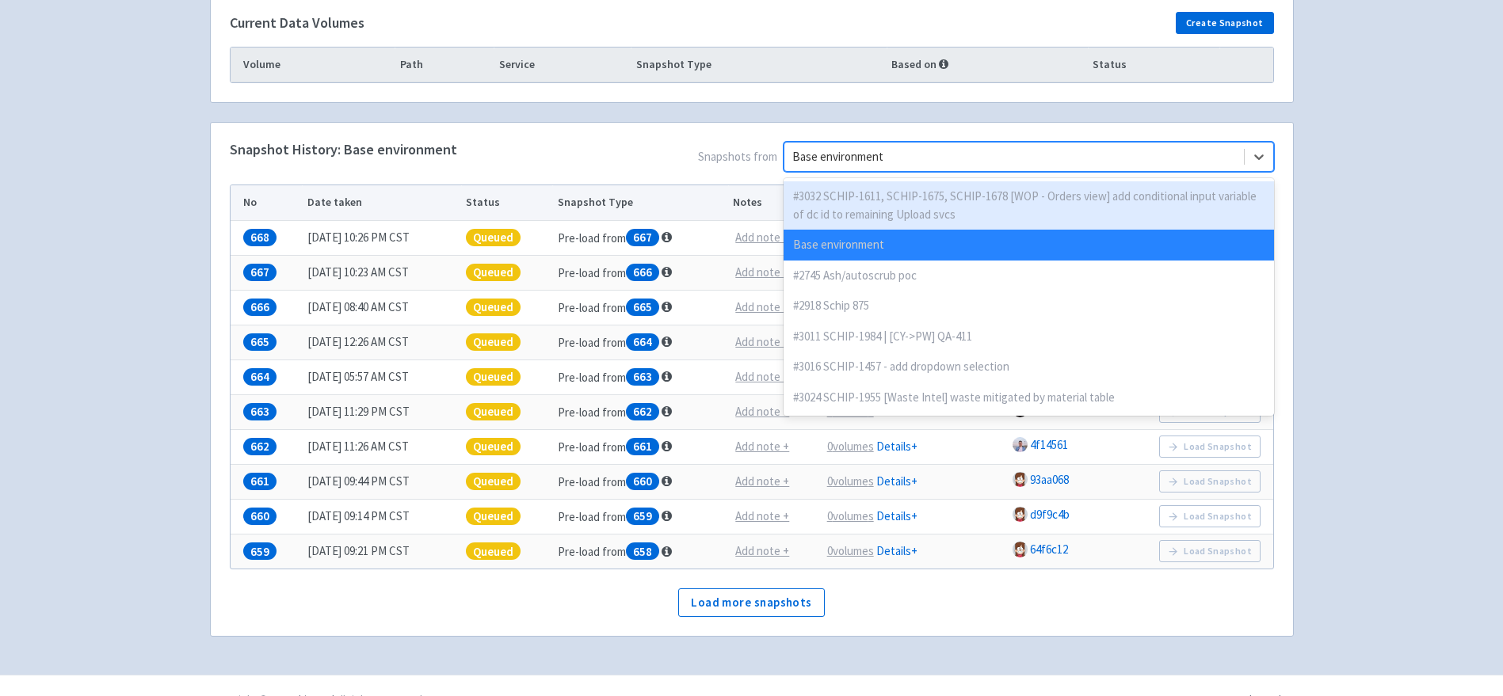
click at [1042, 198] on div "#3032 SCHIP-1611, SCHIP-1675, SCHIP-1678 [WOP - Orders view] add conditional in…" at bounding box center [1028, 205] width 490 height 48
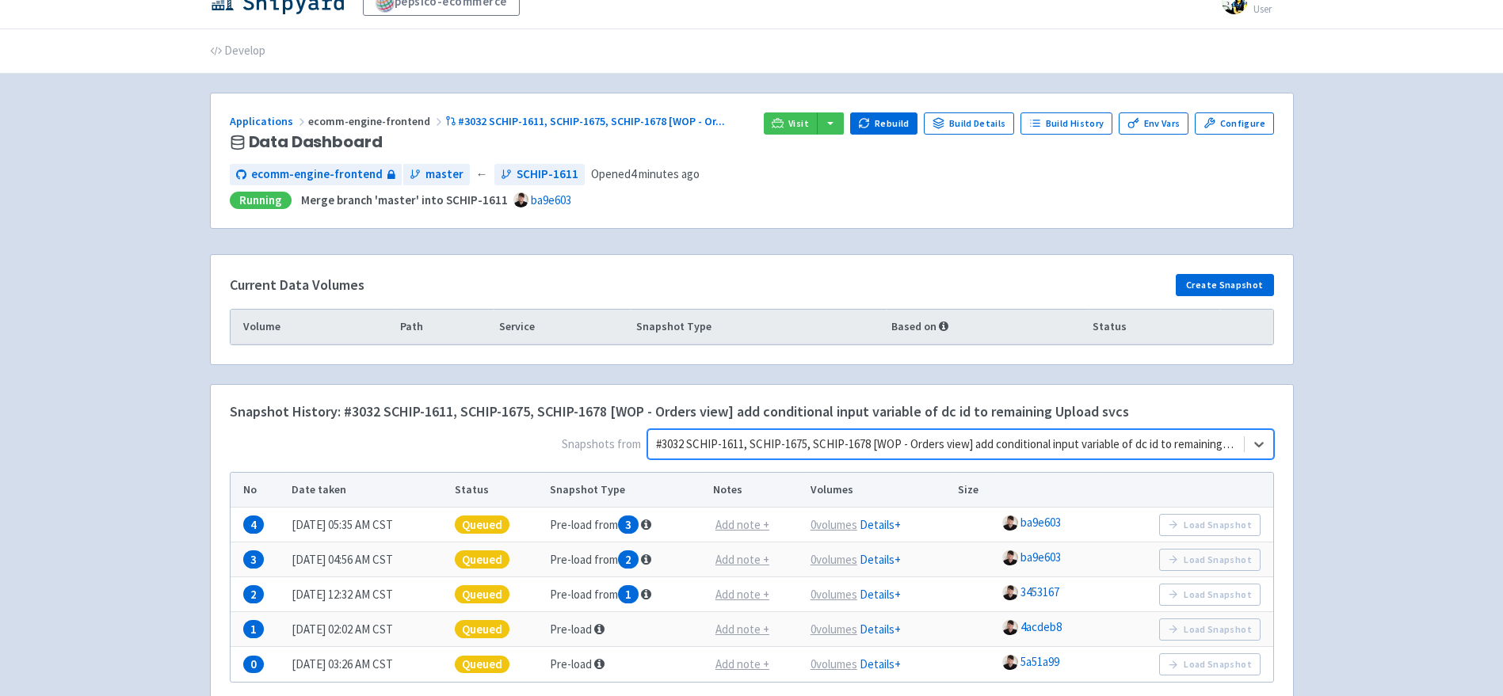
scroll to position [0, 0]
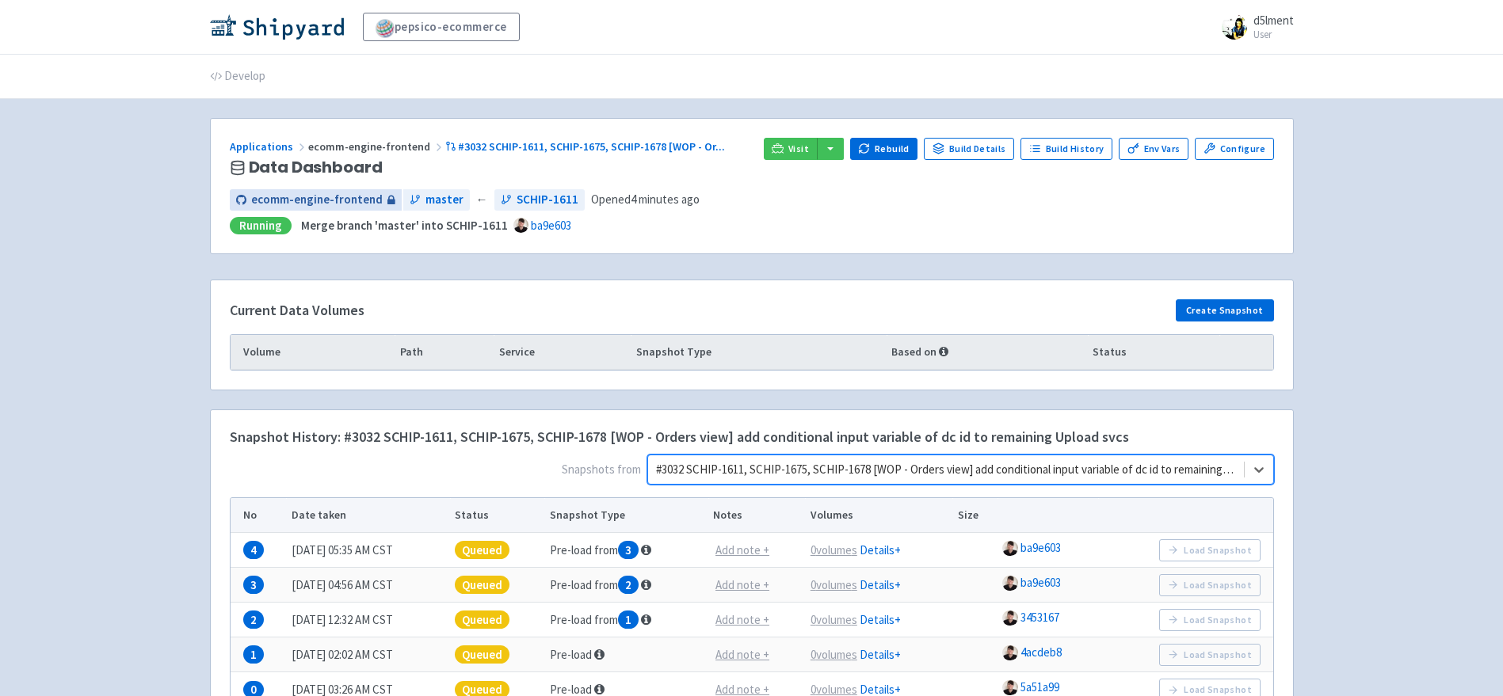
click at [332, 201] on span "ecomm-engine-frontend" at bounding box center [316, 200] width 131 height 18
